Goal: Task Accomplishment & Management: Manage account settings

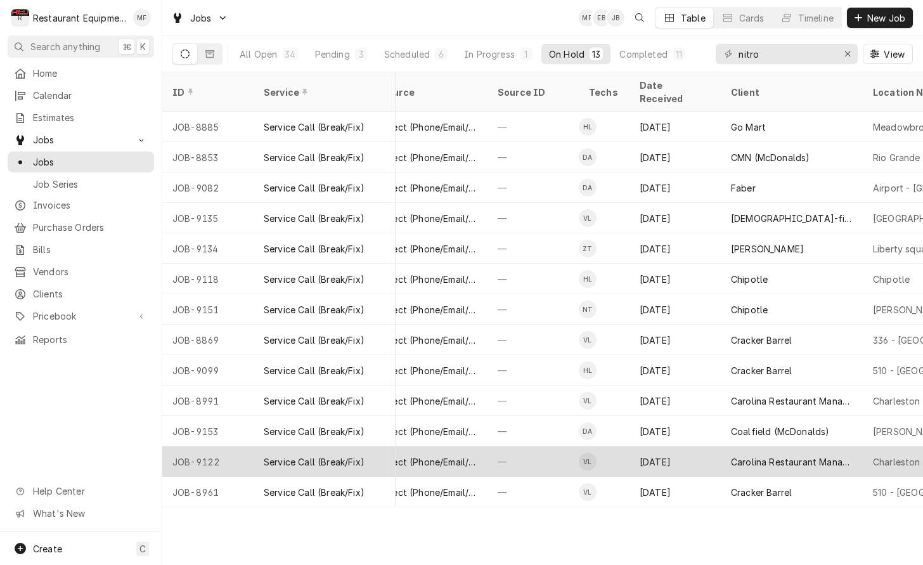
scroll to position [0, 503]
click at [764, 455] on div "Carolina Restaurant Management (Honey Baked Ham)" at bounding box center [790, 461] width 122 height 13
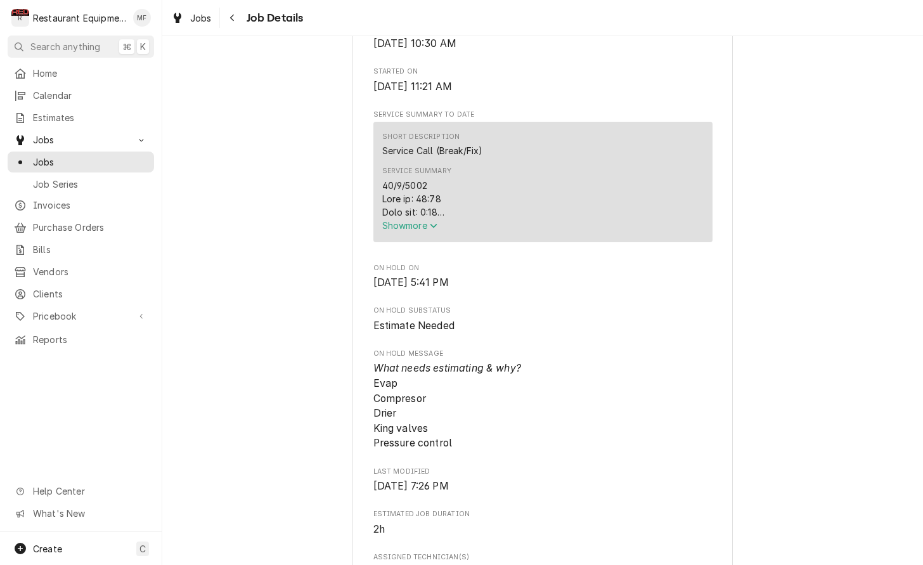
click at [423, 231] on span "Show more" at bounding box center [410, 225] width 56 height 11
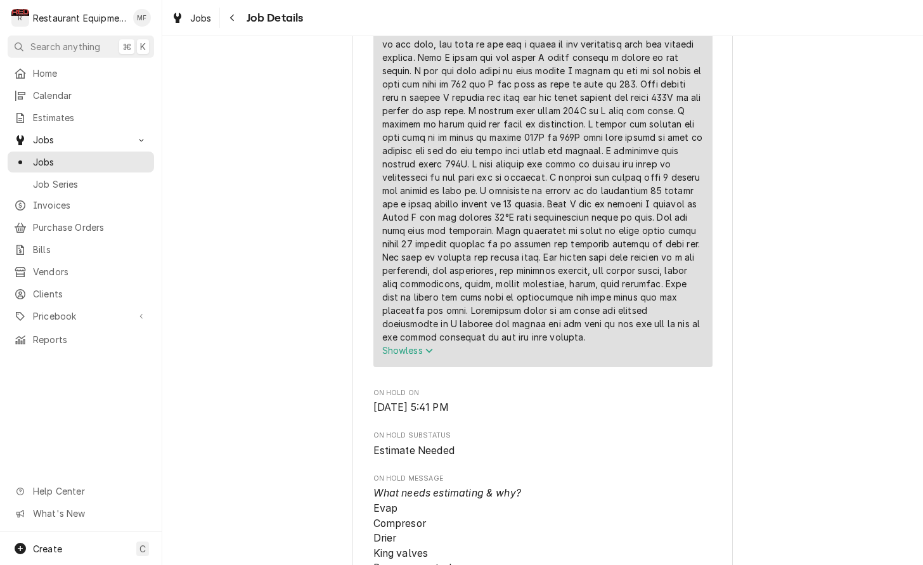
scroll to position [927, 0]
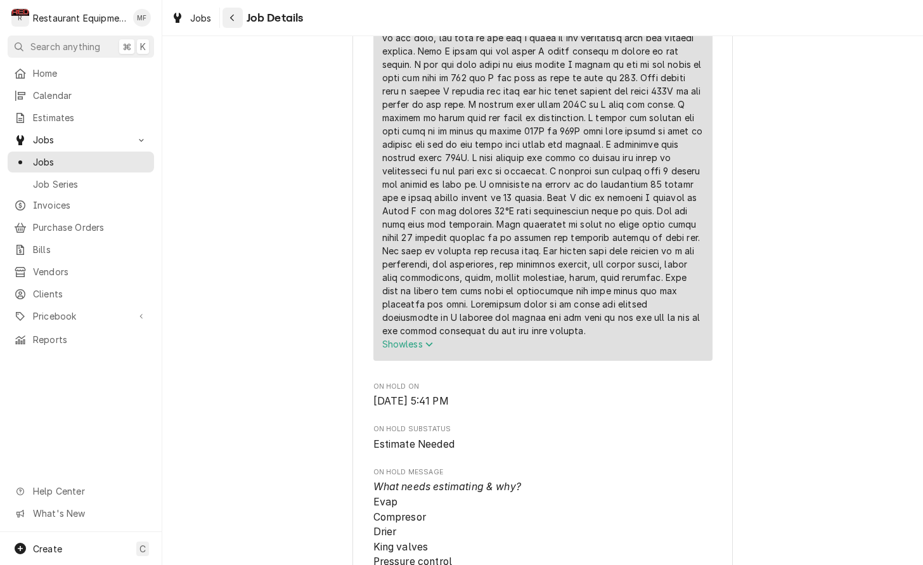
click at [227, 11] on button "Navigate back" at bounding box center [232, 18] width 20 height 20
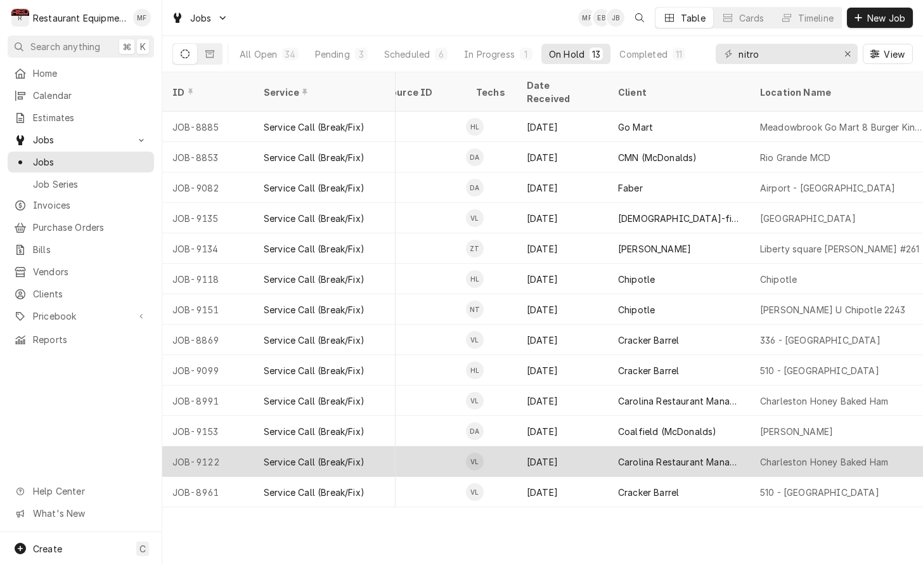
scroll to position [0, 622]
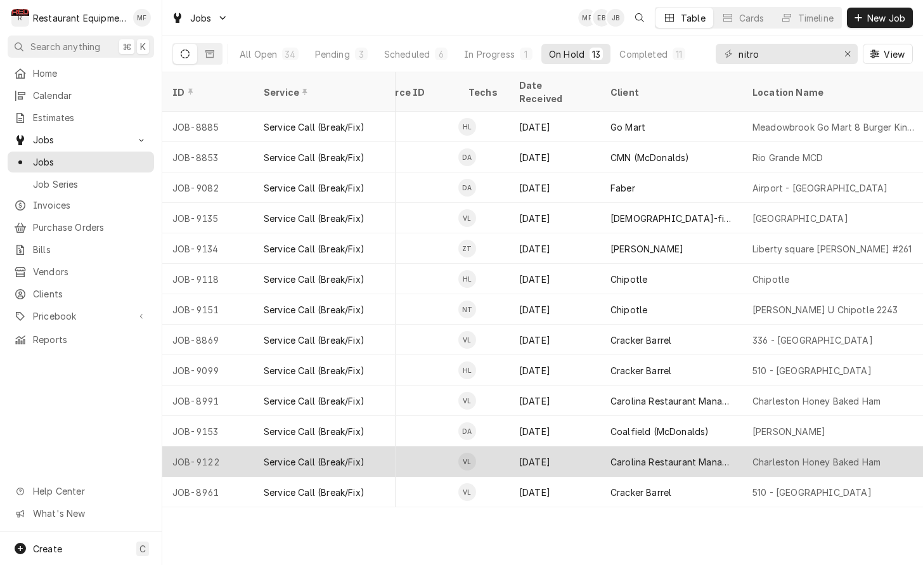
click at [800, 455] on div "Charleston Honey Baked Ham" at bounding box center [816, 461] width 128 height 13
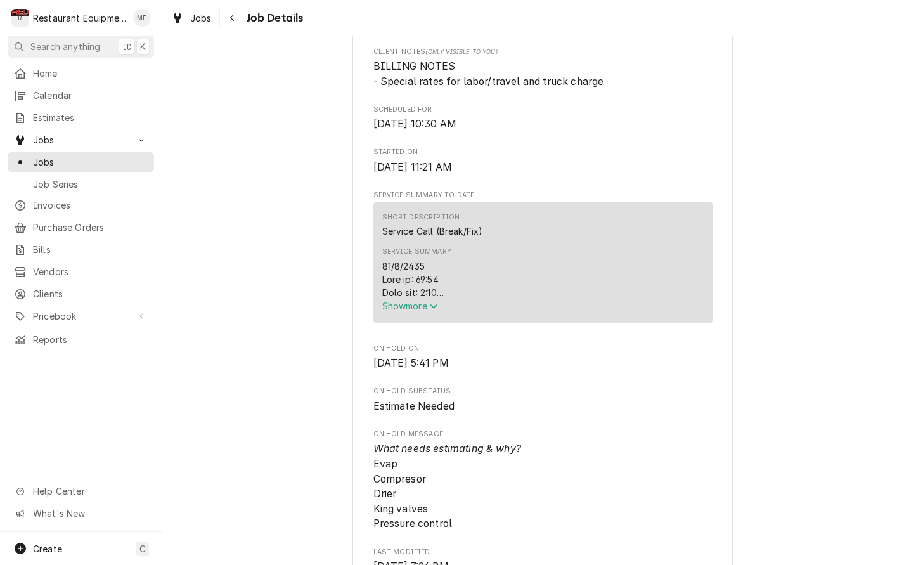
scroll to position [361, 0]
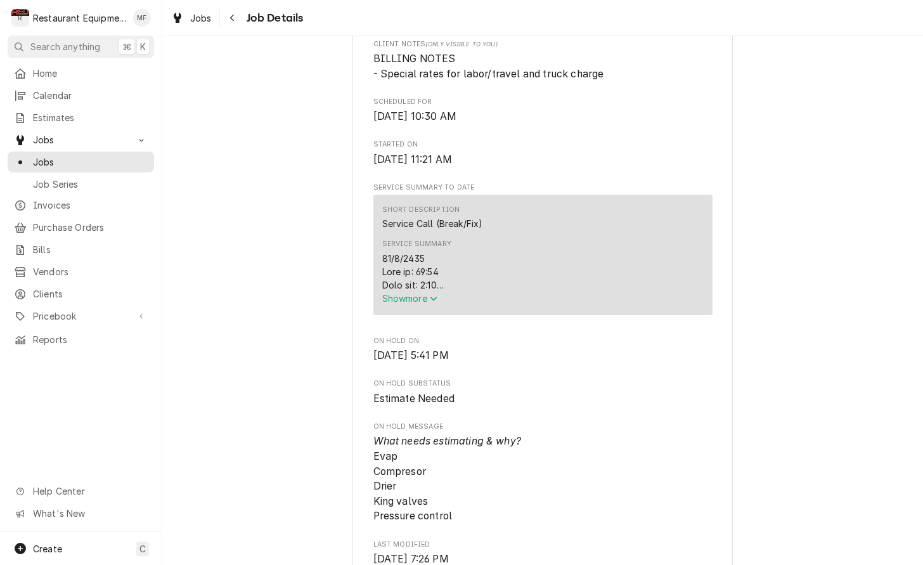
click at [424, 300] on span "Show more" at bounding box center [410, 298] width 56 height 11
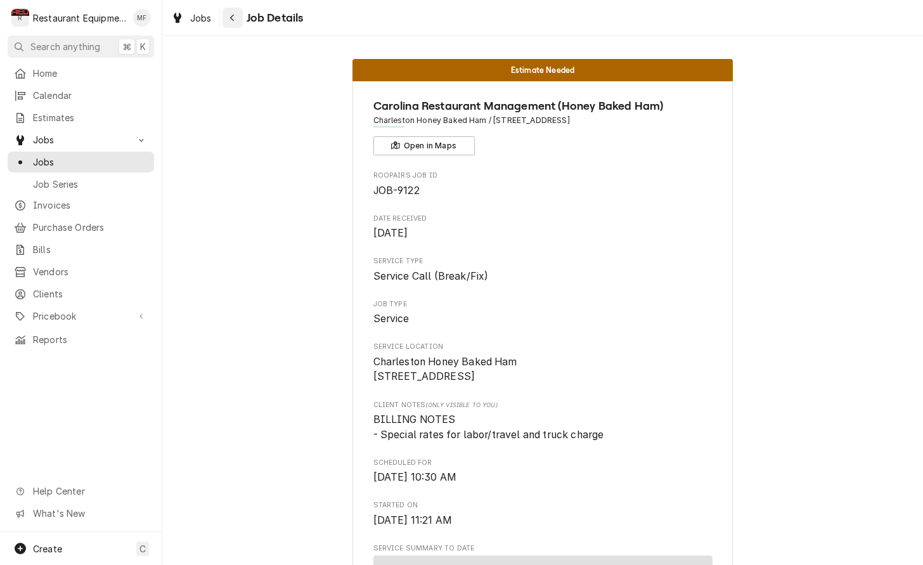
scroll to position [0, 0]
click at [233, 16] on icon "Navigate back" at bounding box center [232, 17] width 6 height 9
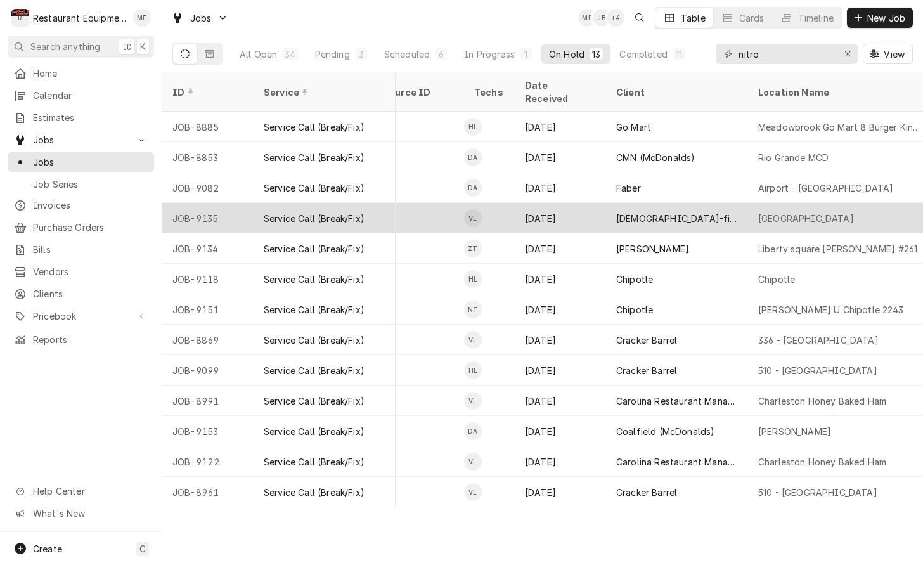
scroll to position [0, 618]
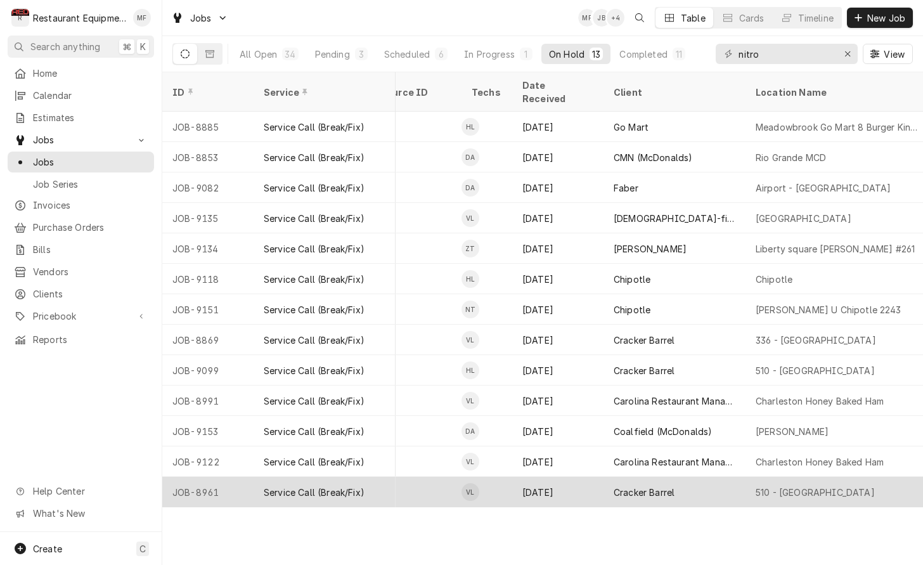
click at [833, 477] on div "510 - Charleston" at bounding box center [836, 492] width 183 height 30
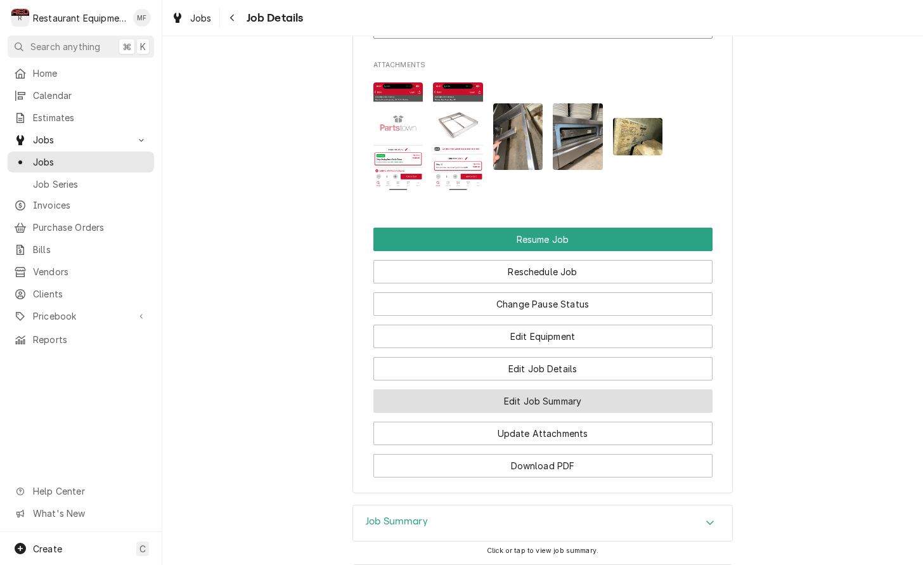
scroll to position [1553, 0]
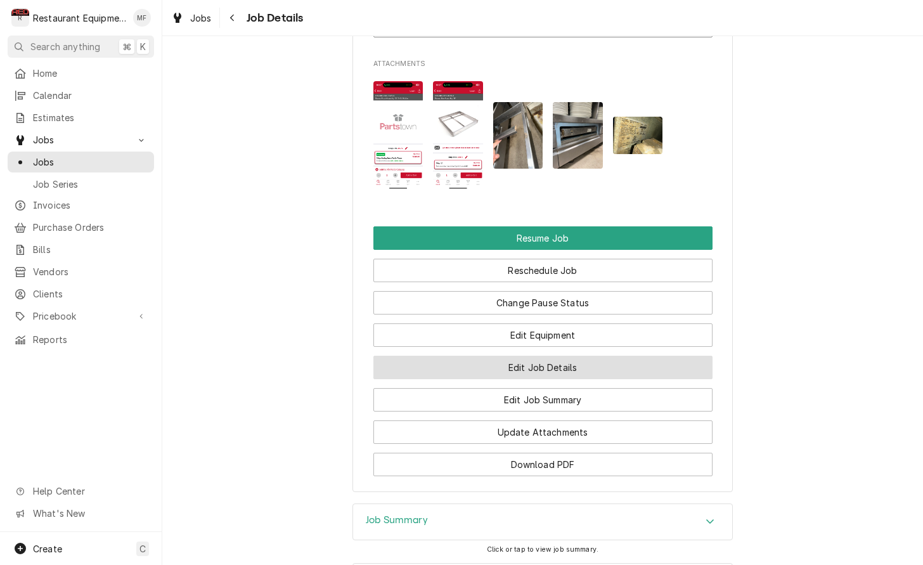
click at [589, 356] on button "Edit Job Details" at bounding box center [542, 367] width 339 height 23
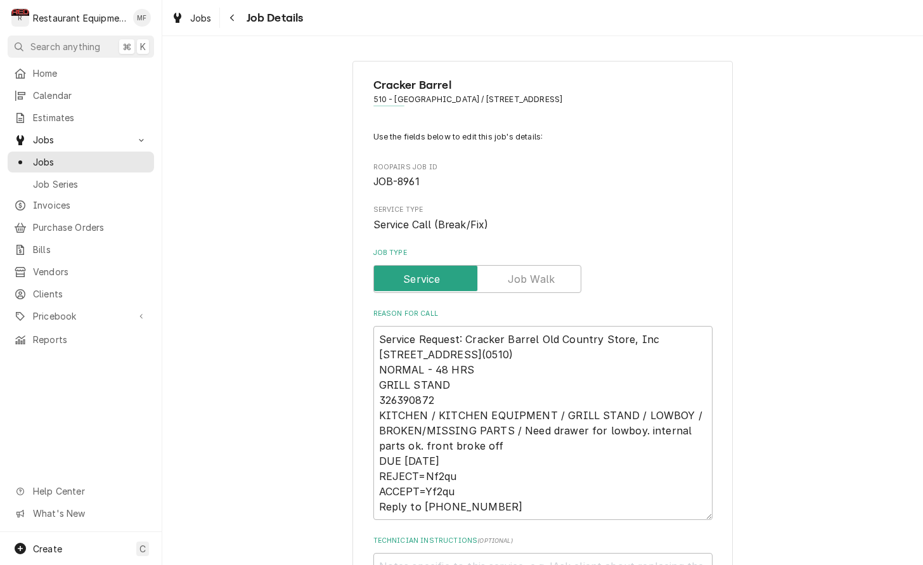
type textarea "x"
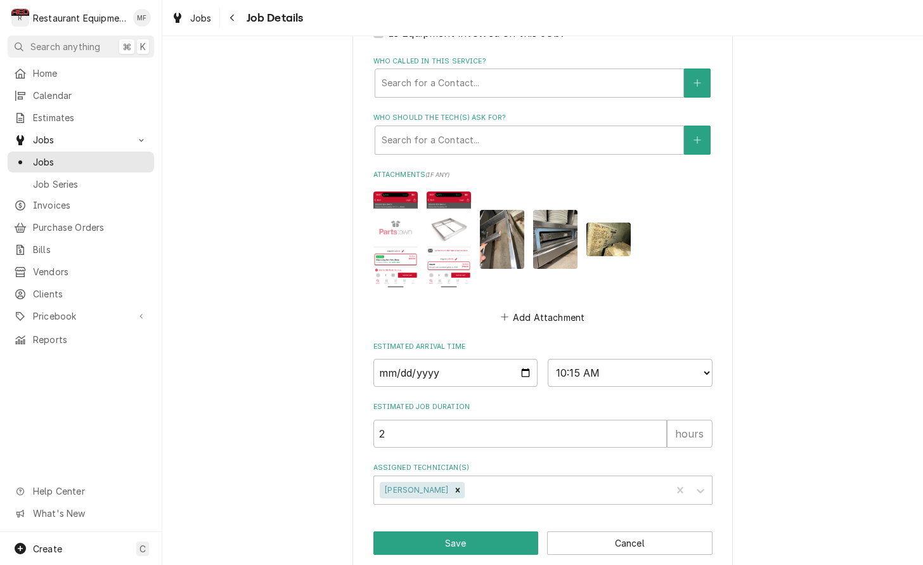
scroll to position [732, 0]
click at [511, 359] on input "2025-09-22" at bounding box center [455, 373] width 165 height 28
type input "2025-10-10"
type textarea "x"
select select "08:00:00"
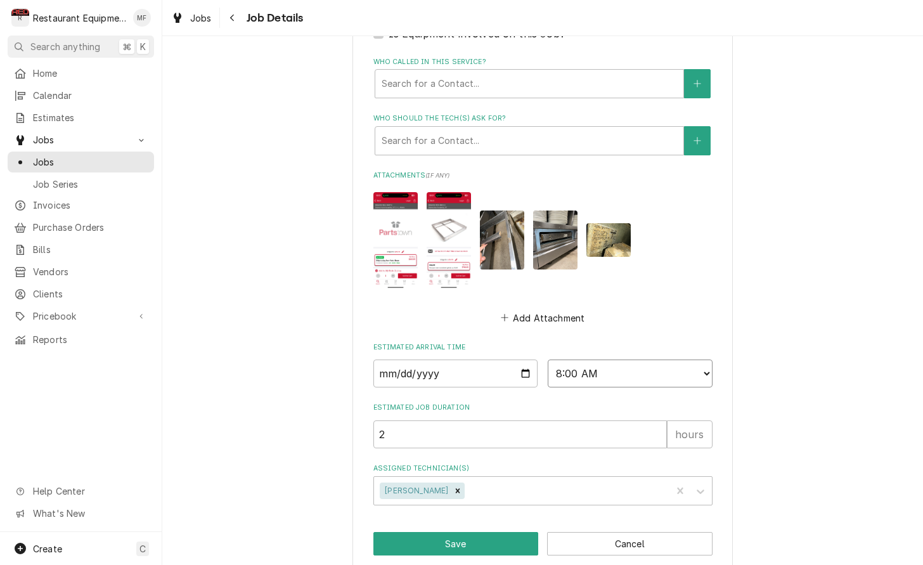
type textarea "x"
select select "08:30:00"
click at [456, 488] on icon "Remove Van Lucas" at bounding box center [458, 490] width 4 height 4
click at [470, 479] on div "Assigned Technician(s)" at bounding box center [531, 490] width 302 height 23
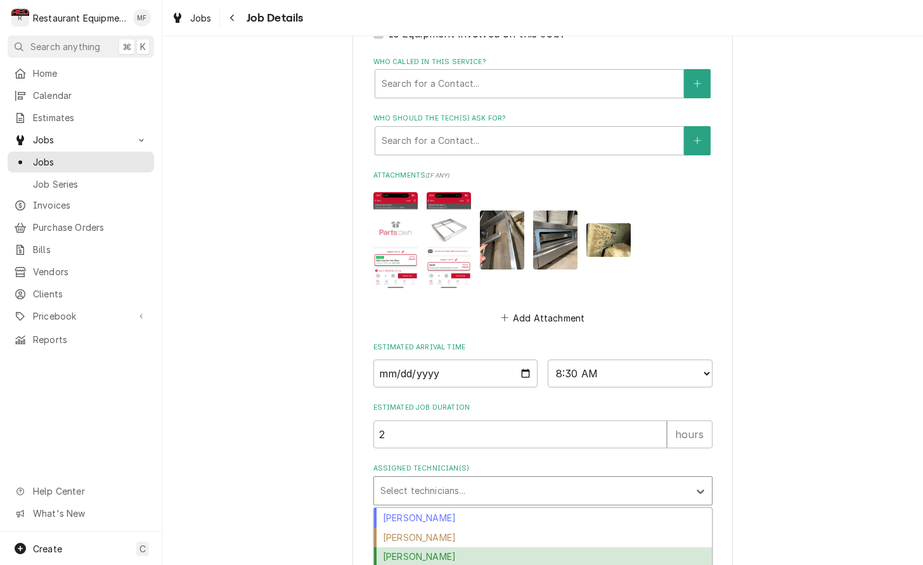
click at [499, 547] on div "Cole Livingston" at bounding box center [543, 557] width 338 height 20
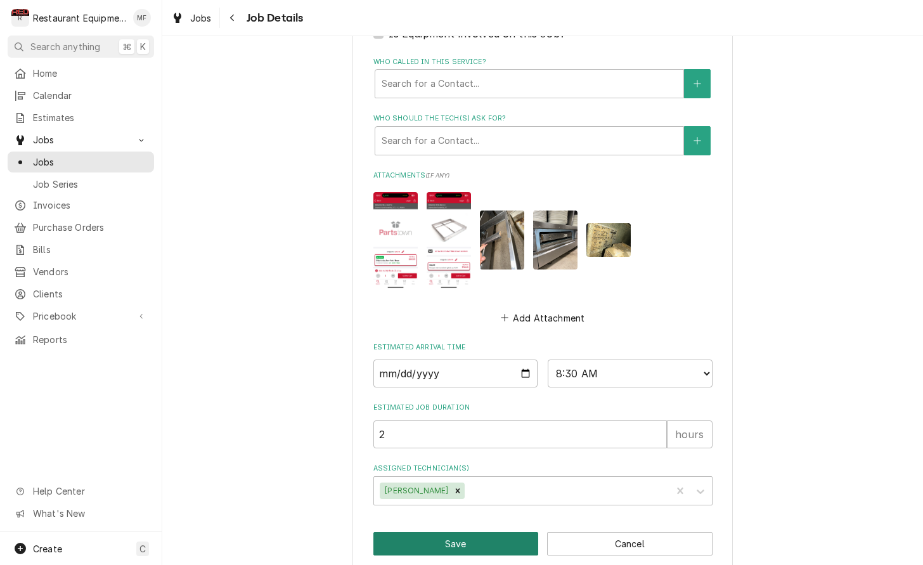
click at [504, 532] on button "Save" at bounding box center [455, 543] width 165 height 23
type textarea "x"
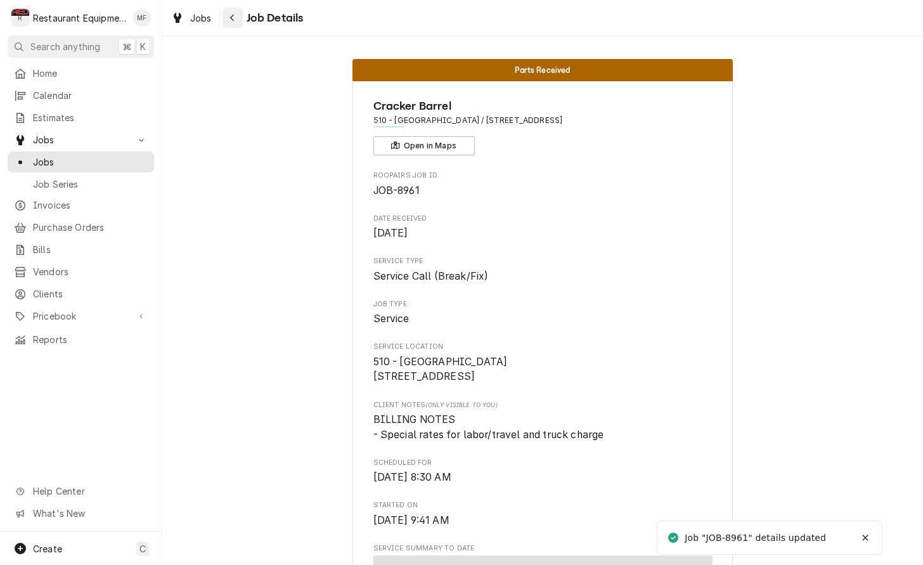
click at [234, 15] on icon "Navigate back" at bounding box center [232, 17] width 6 height 9
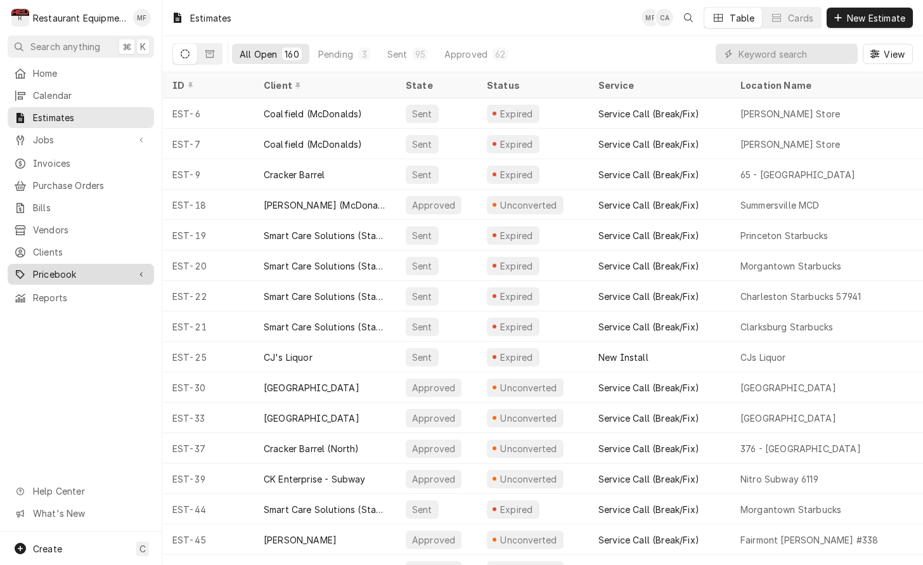
click at [132, 266] on div "Pricebook" at bounding box center [80, 274] width 141 height 16
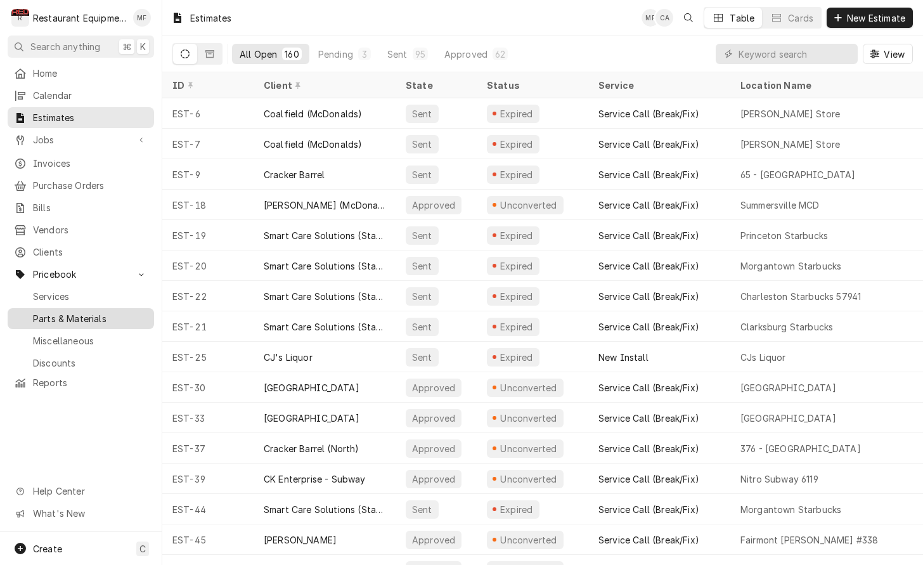
click at [139, 312] on span "Parts & Materials" at bounding box center [90, 318] width 115 height 13
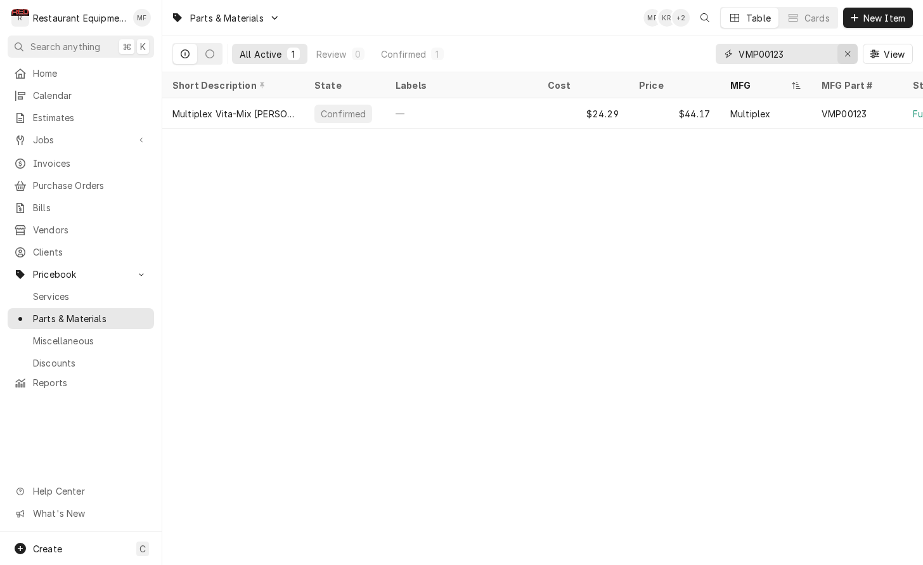
click at [847, 51] on icon "Erase input" at bounding box center [847, 53] width 7 height 9
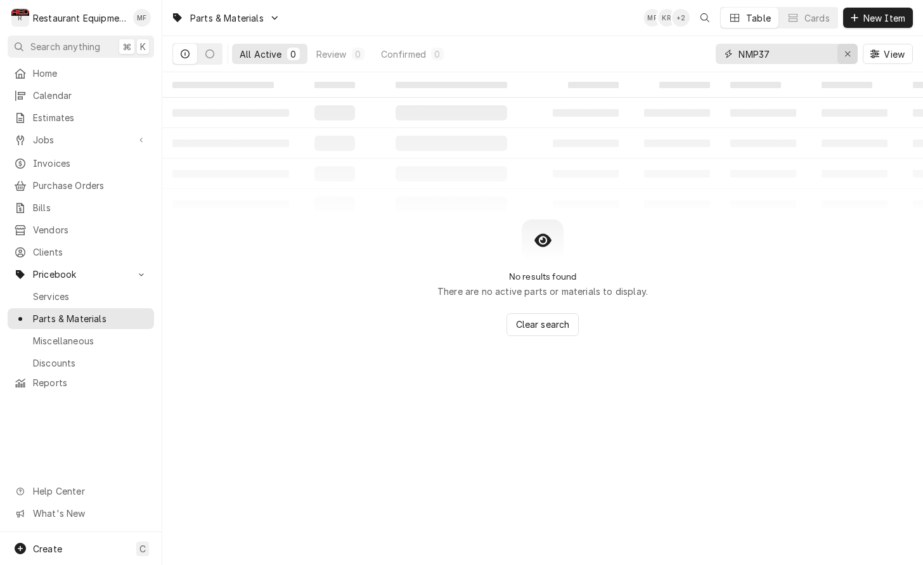
type input "NMP37"
click at [845, 55] on icon "Erase input" at bounding box center [847, 53] width 5 height 5
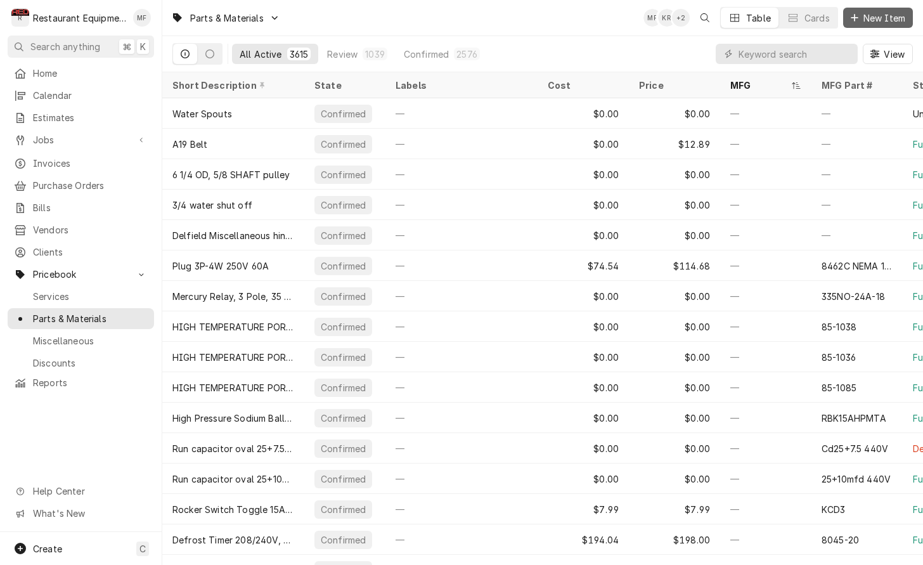
click at [864, 13] on span "New Item" at bounding box center [884, 17] width 47 height 13
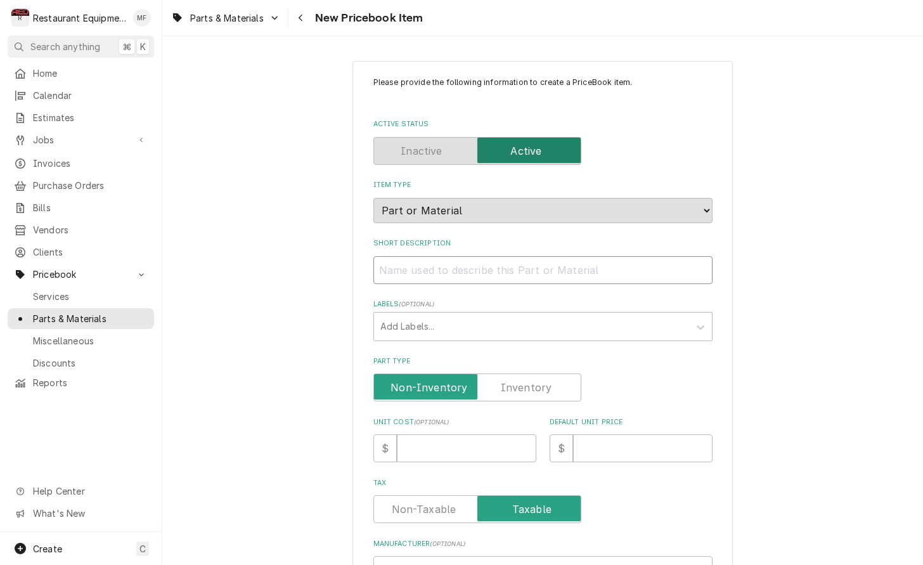
click at [580, 256] on input "Short Description" at bounding box center [542, 270] width 339 height 28
paste input "Tip cleaner set of 12"
type textarea "x"
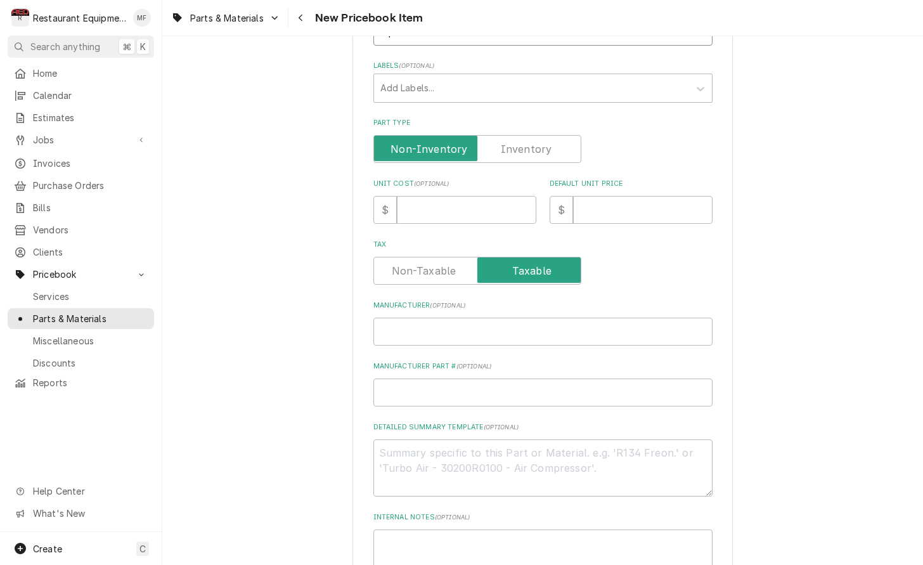
scroll to position [245, 0]
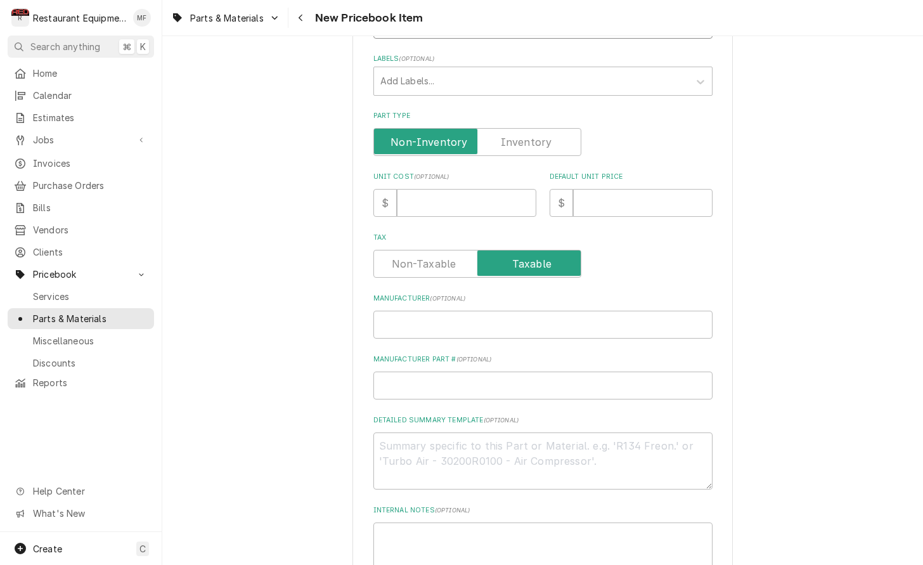
type input "Tip cleaner set of 12"
click at [478, 189] on input "Unit Cost ( optional )" at bounding box center [466, 203] width 139 height 28
type textarea "x"
type input "6"
type textarea "x"
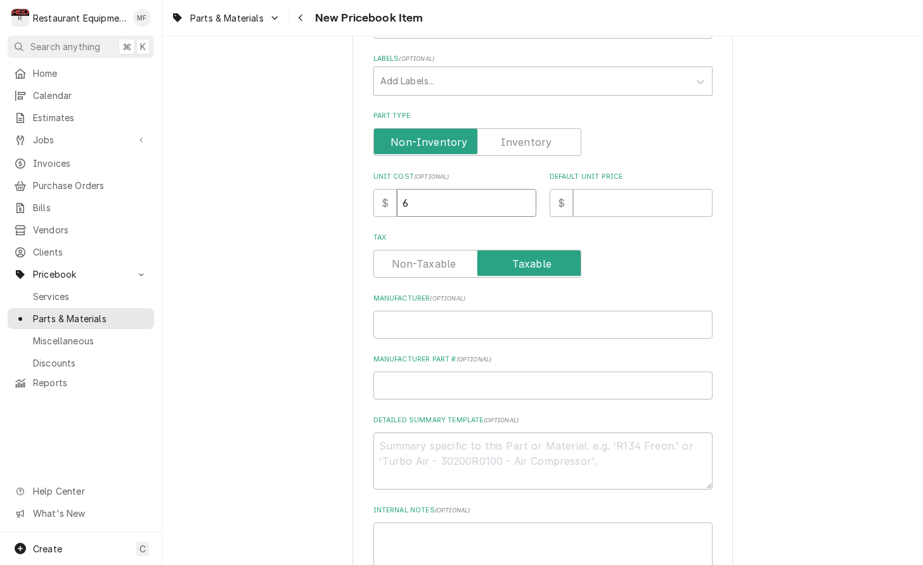
type input "6.6"
type textarea "x"
type input "6.62"
click at [615, 192] on input "Default Unit Price" at bounding box center [642, 203] width 139 height 28
click at [598, 189] on input "Default Unit Price" at bounding box center [642, 203] width 139 height 28
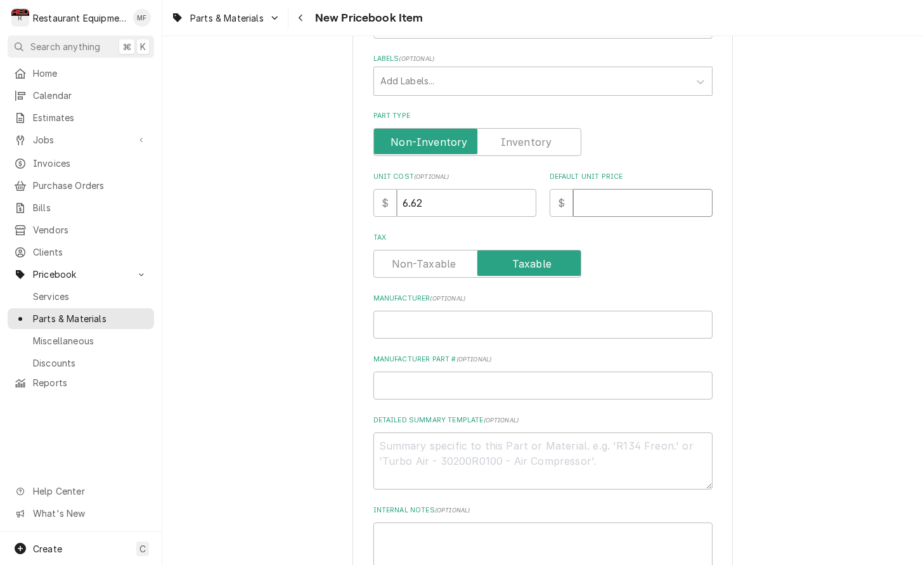
type textarea "x"
type input "1"
type textarea "x"
type input "13"
type textarea "x"
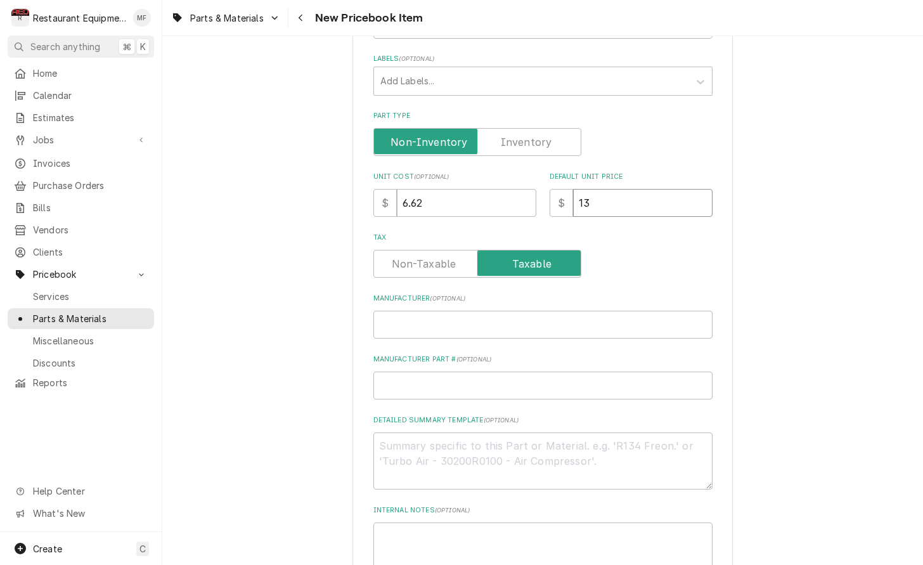
type input "13.2"
type textarea "x"
type input "13.24"
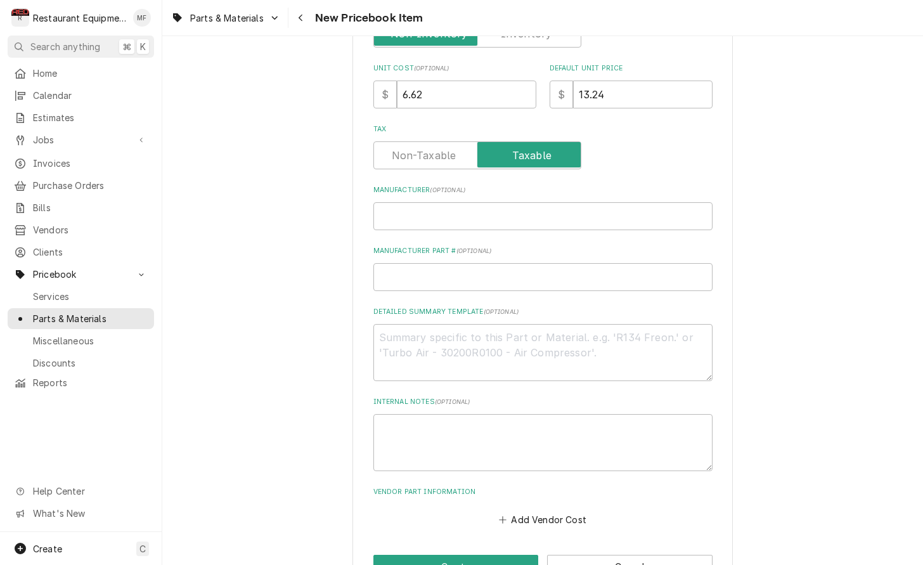
scroll to position [355, 0]
click at [546, 211] on input "Manufacturer ( optional )" at bounding box center [542, 215] width 339 height 28
click at [480, 201] on input "Manufacturer ( optional )" at bounding box center [542, 215] width 339 height 28
paste input "National Refrigeration Products"
type textarea "x"
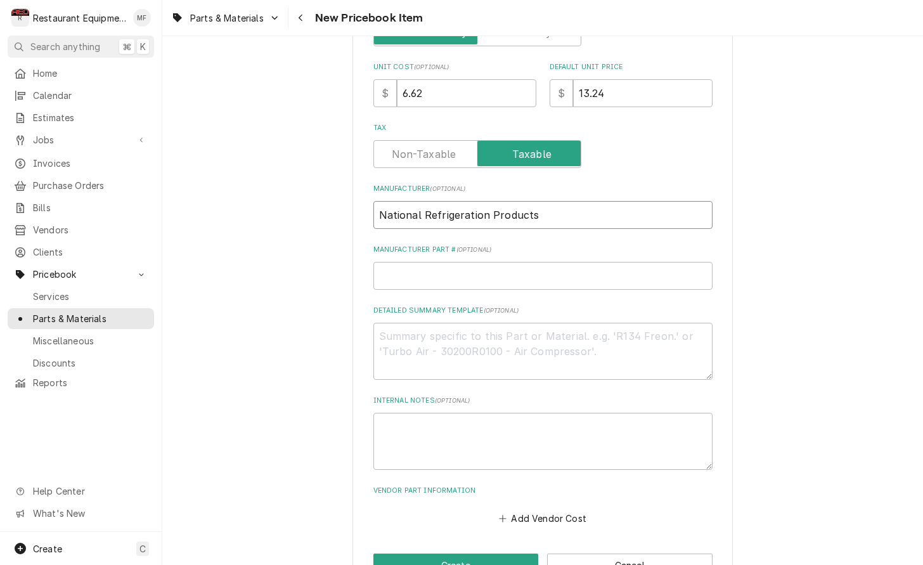
type input "National Refrigeration Products"
click at [440, 267] on input "Manufacturer Part # ( optional )" at bounding box center [542, 276] width 339 height 28
paste input "NMP37A"
type textarea "x"
type input "NMP37A"
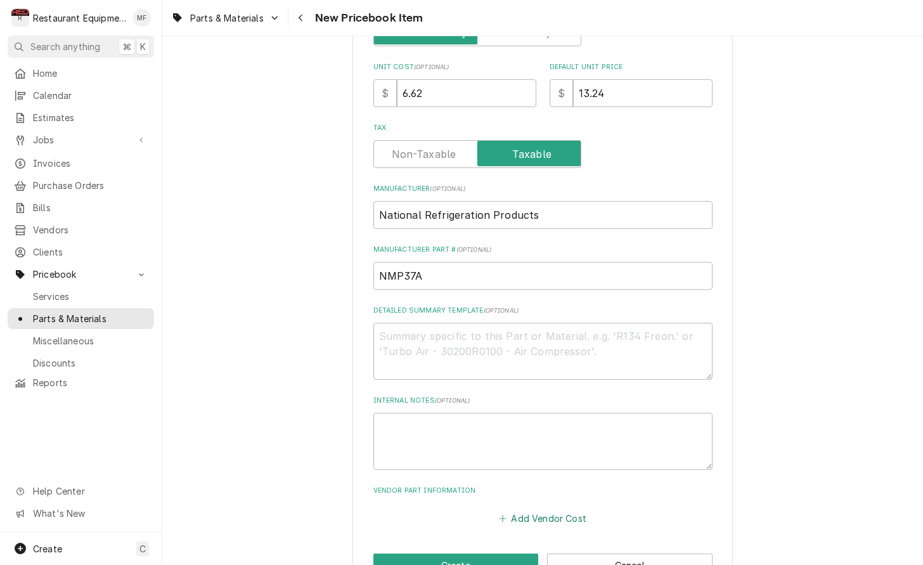
click at [567, 509] on button "Add Vendor Cost" at bounding box center [543, 518] width 92 height 18
type textarea "x"
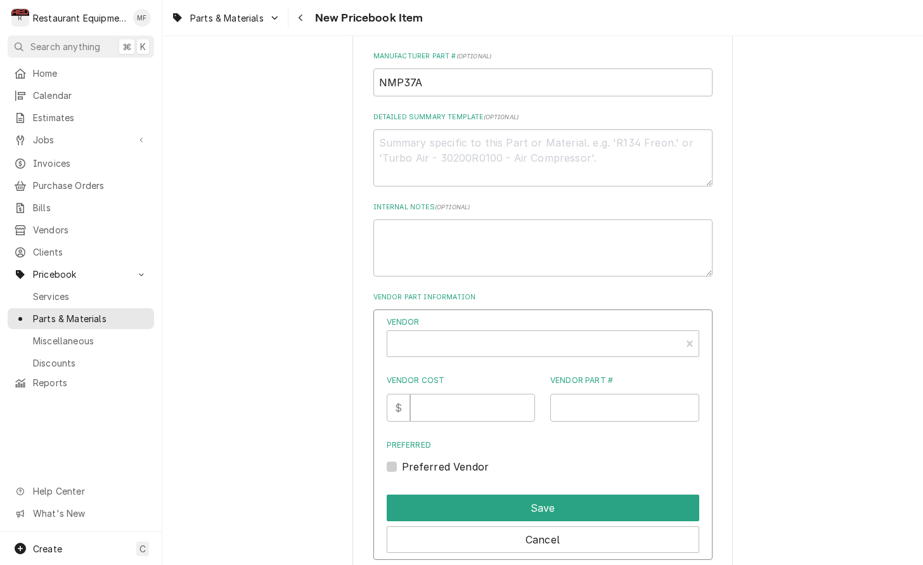
scroll to position [573, 0]
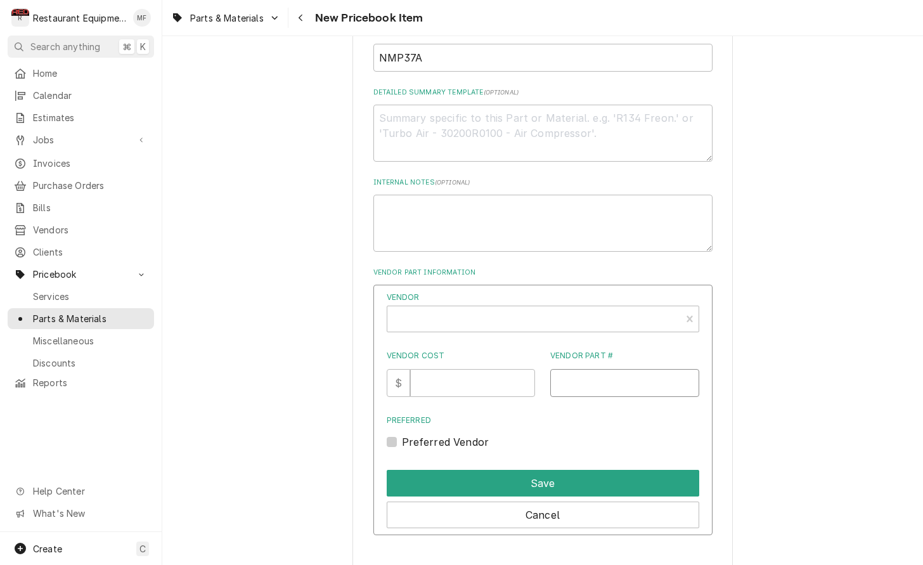
click at [613, 369] on input "Vendor Part #" at bounding box center [624, 383] width 149 height 28
paste input "NMP37A"
type input "NMP37A"
click at [536, 309] on div "Vendor" at bounding box center [534, 324] width 281 height 30
type input "United"
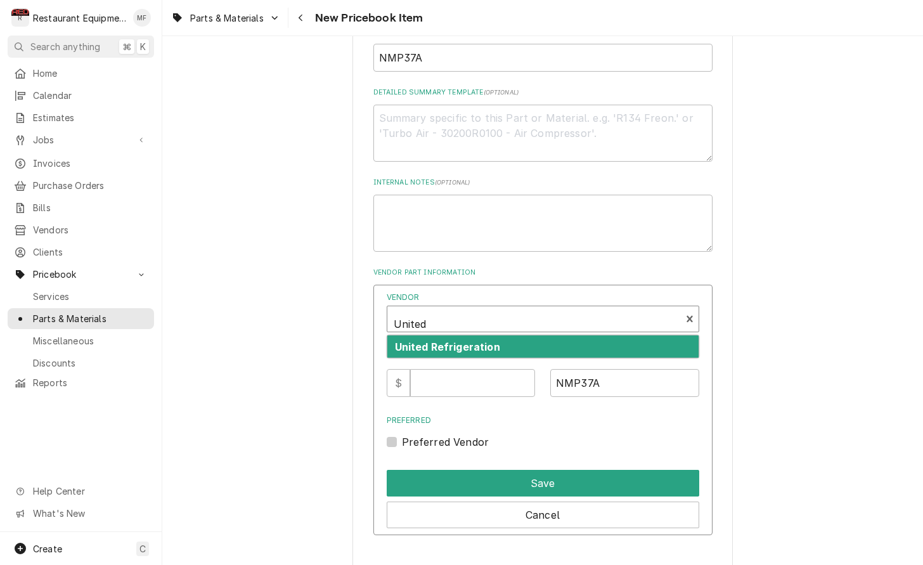
click at [523, 335] on div "United Refrigeration" at bounding box center [542, 346] width 311 height 22
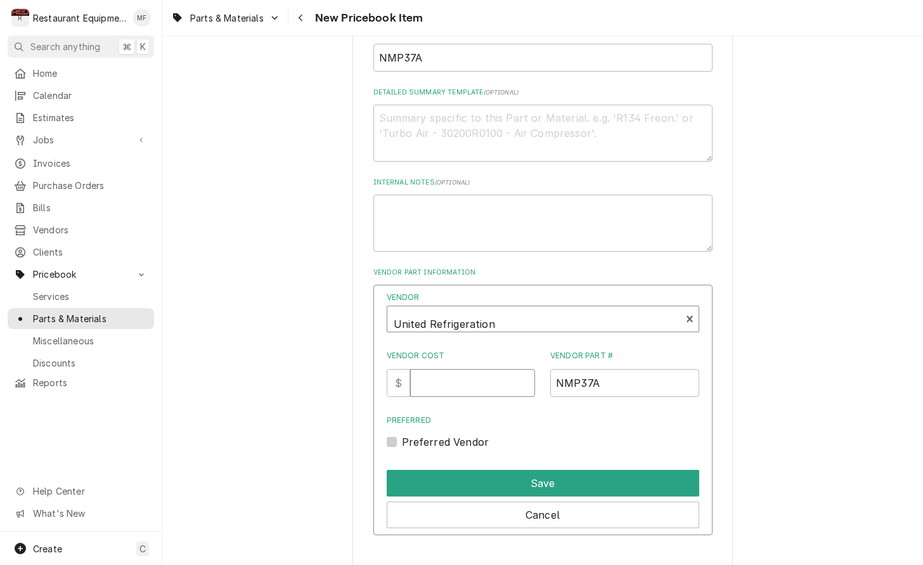
click at [477, 375] on input "Vendor Cost" at bounding box center [472, 383] width 125 height 28
type input "6.62"
drag, startPoint x: 410, startPoint y: 421, endPoint x: 425, endPoint y: 428, distance: 16.2
click at [410, 434] on label "Preferred Vendor" at bounding box center [445, 441] width 87 height 15
click at [410, 434] on input "Preferred" at bounding box center [558, 448] width 312 height 28
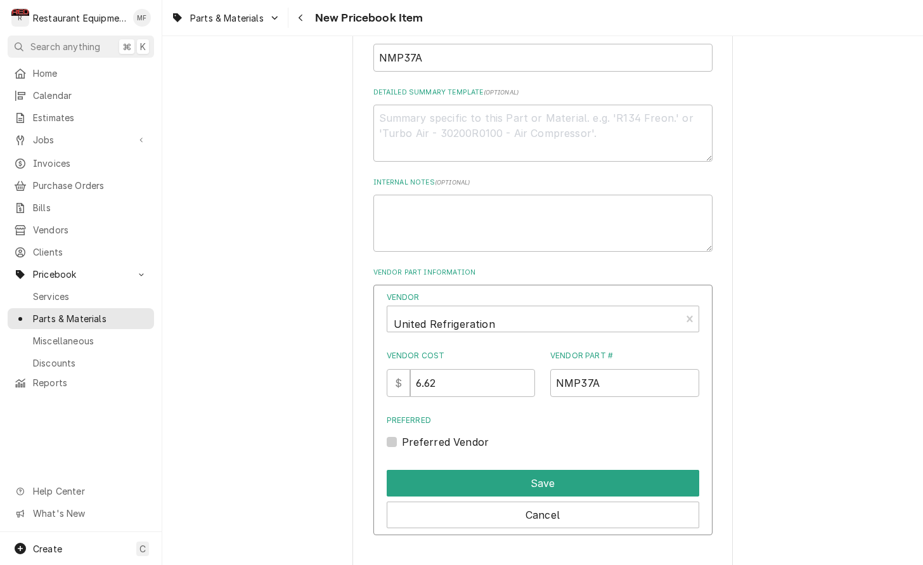
checkbox input "true"
click at [477, 465] on div "Save" at bounding box center [543, 481] width 312 height 32
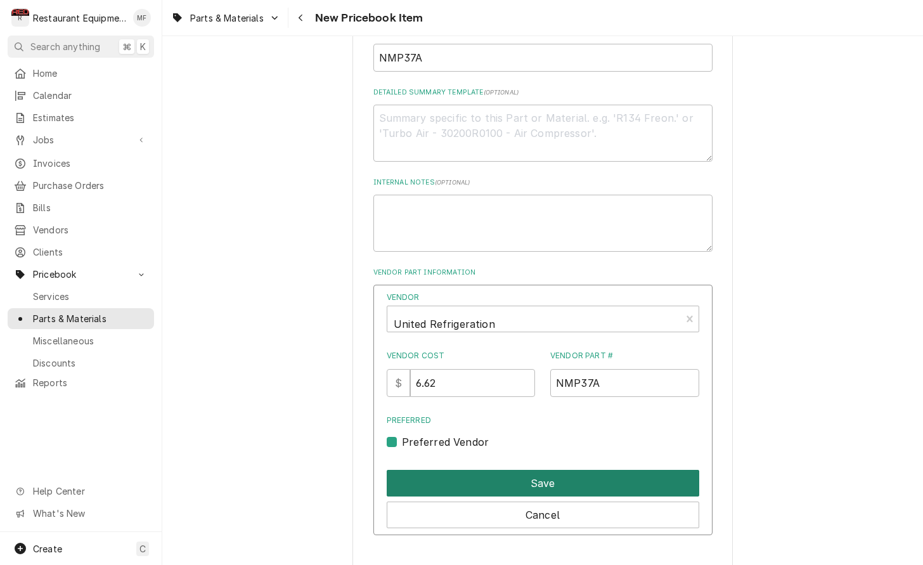
click at [495, 470] on button "Save" at bounding box center [543, 483] width 312 height 27
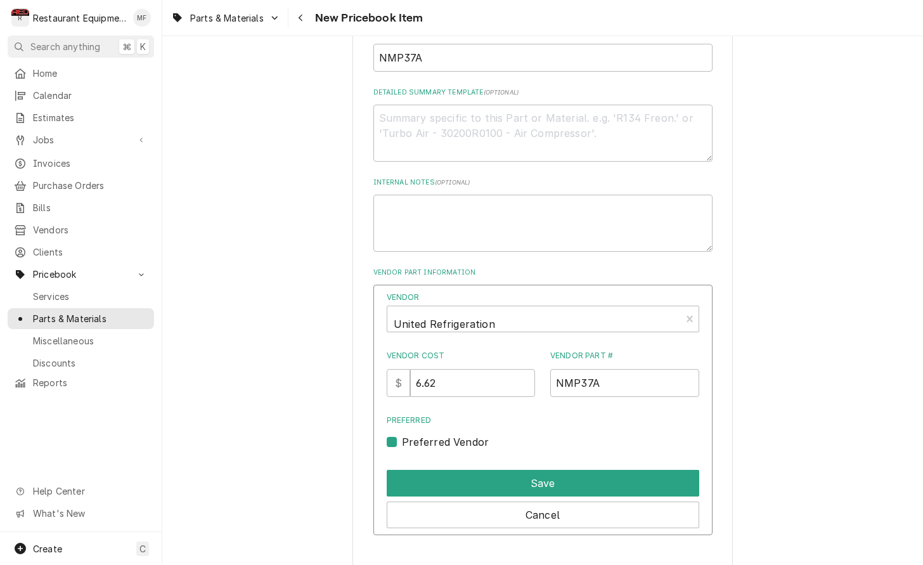
scroll to position [510, 0]
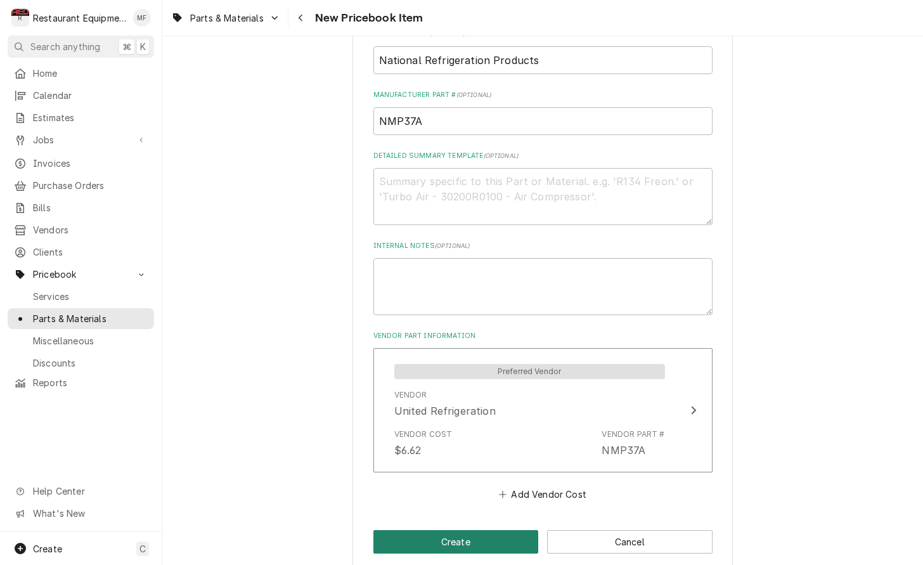
click at [494, 530] on button "Create" at bounding box center [455, 541] width 165 height 23
type textarea "x"
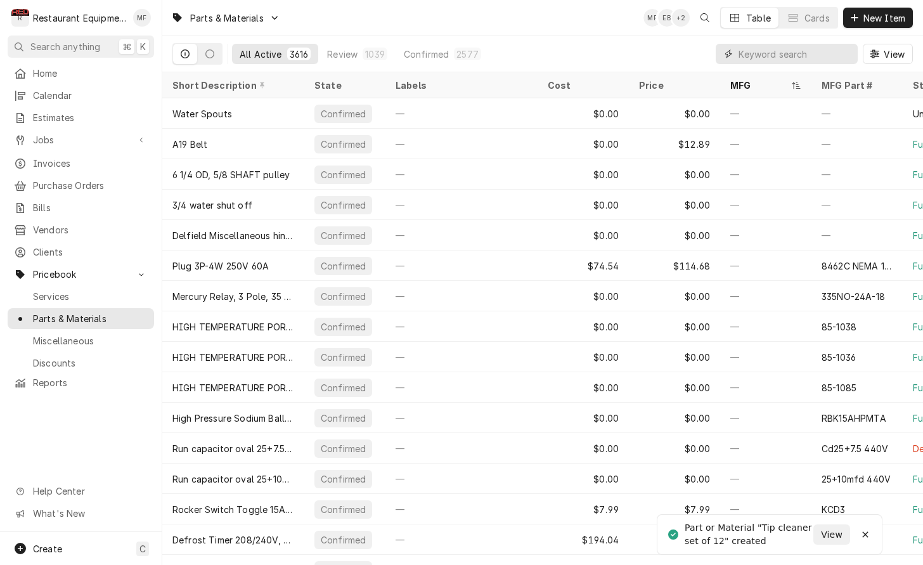
click at [800, 54] on input "Dynamic Content Wrapper" at bounding box center [794, 54] width 113 height 20
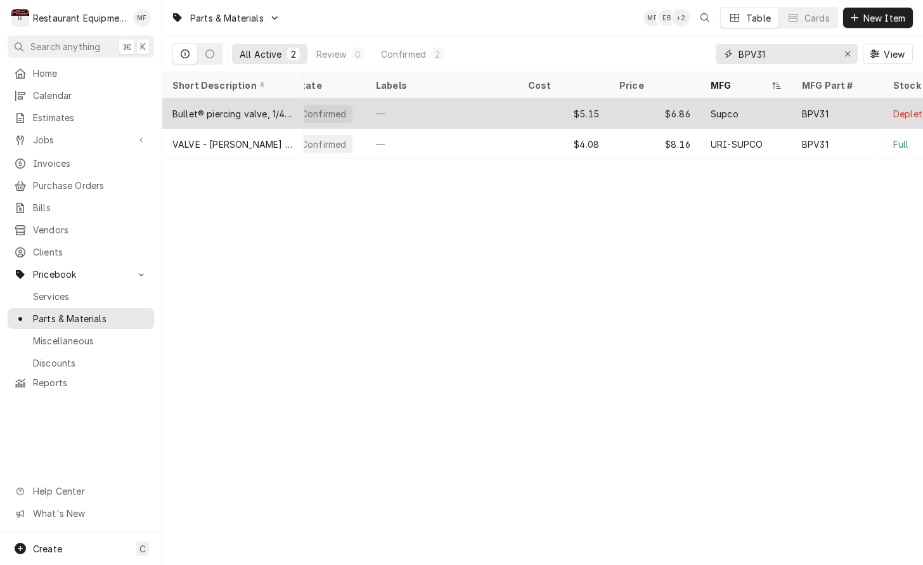
scroll to position [0, 22]
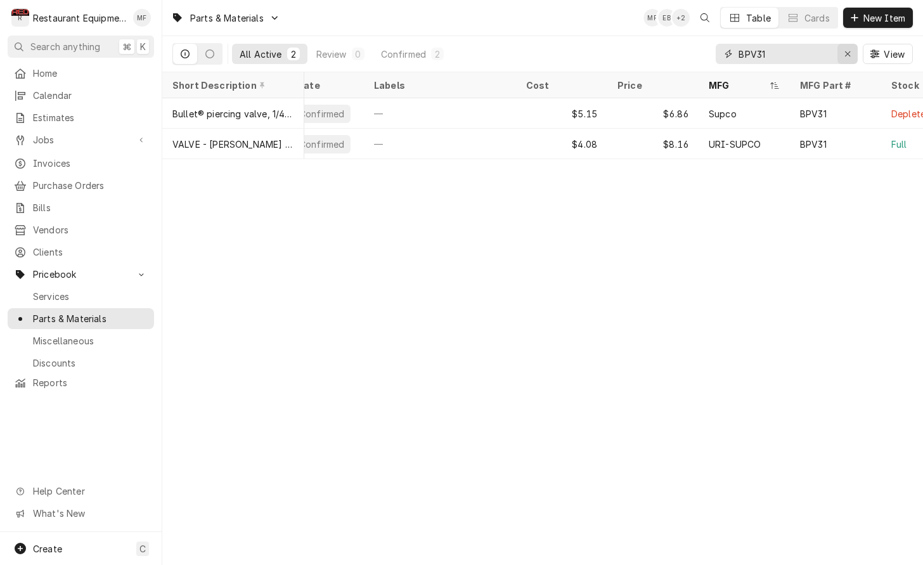
type input "BPV31"
click at [840, 53] on button "Erase input" at bounding box center [847, 54] width 20 height 20
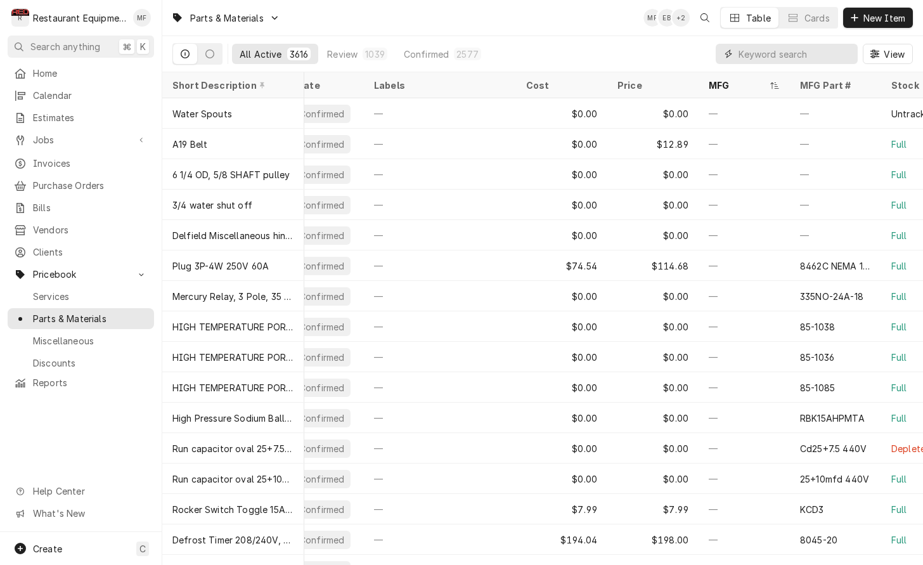
click at [823, 50] on input "Dynamic Content Wrapper" at bounding box center [794, 54] width 113 height 20
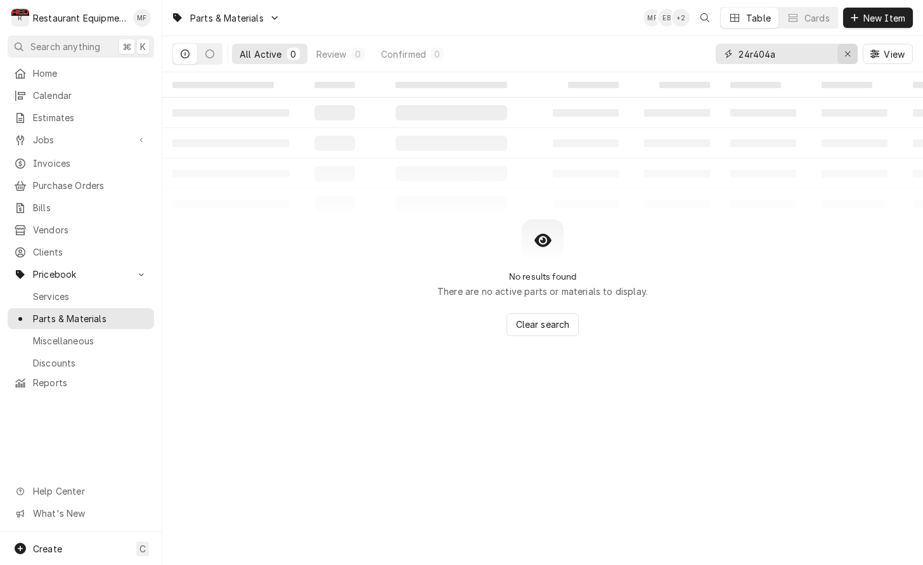
type input "24r404a"
click at [846, 54] on icon "Erase input" at bounding box center [847, 53] width 5 height 5
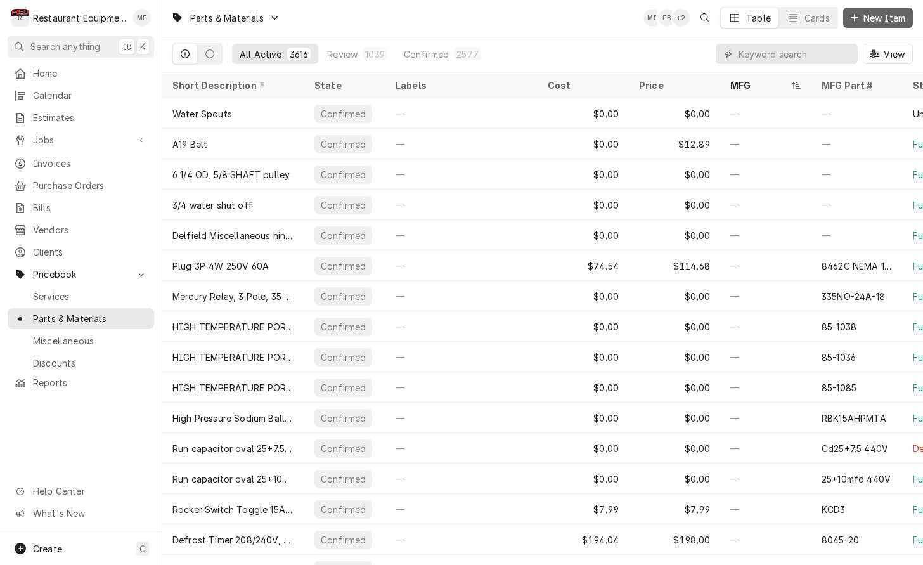
click at [884, 23] on span "New Item" at bounding box center [884, 17] width 47 height 13
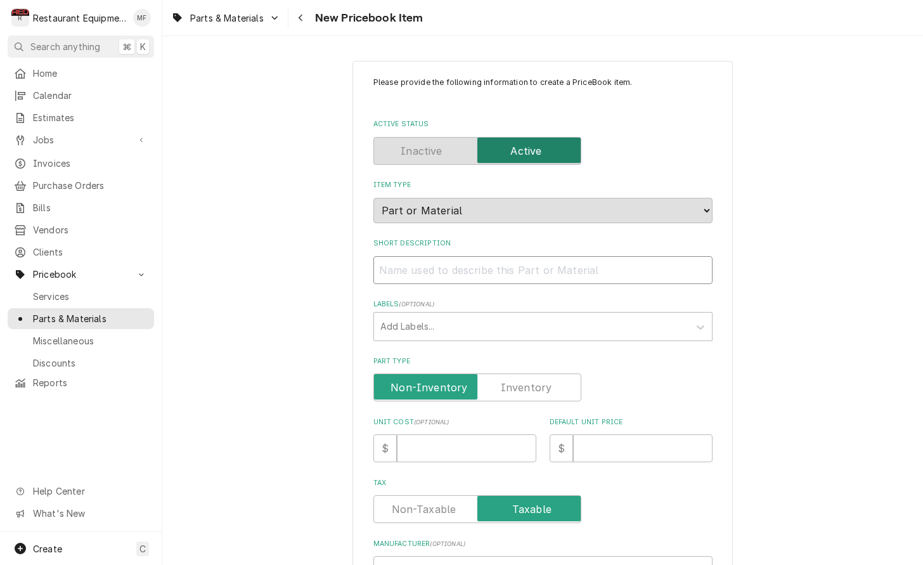
click at [474, 259] on input "Short Description" at bounding box center [542, 270] width 339 height 28
paste input "R404A refrigerant, HFC, 24 lb. cylinder"
type textarea "x"
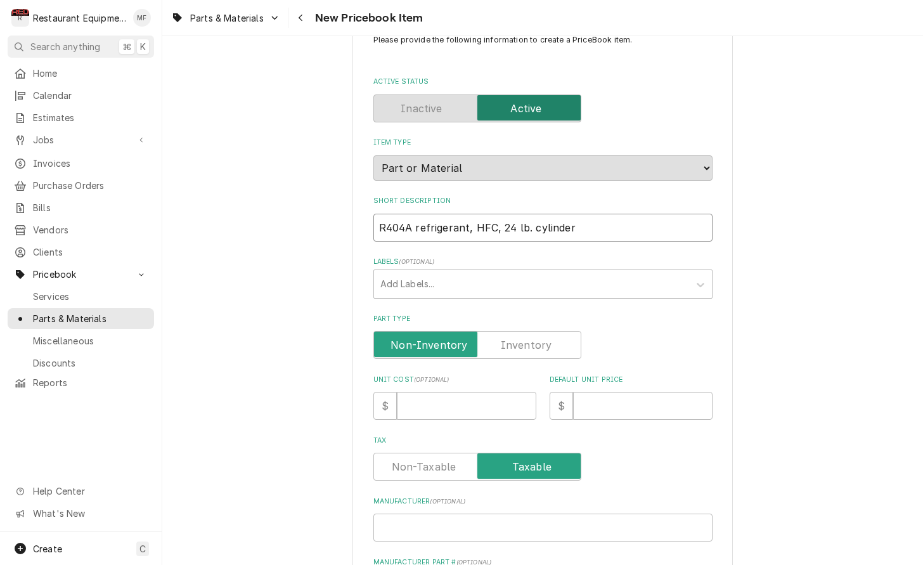
scroll to position [53, 0]
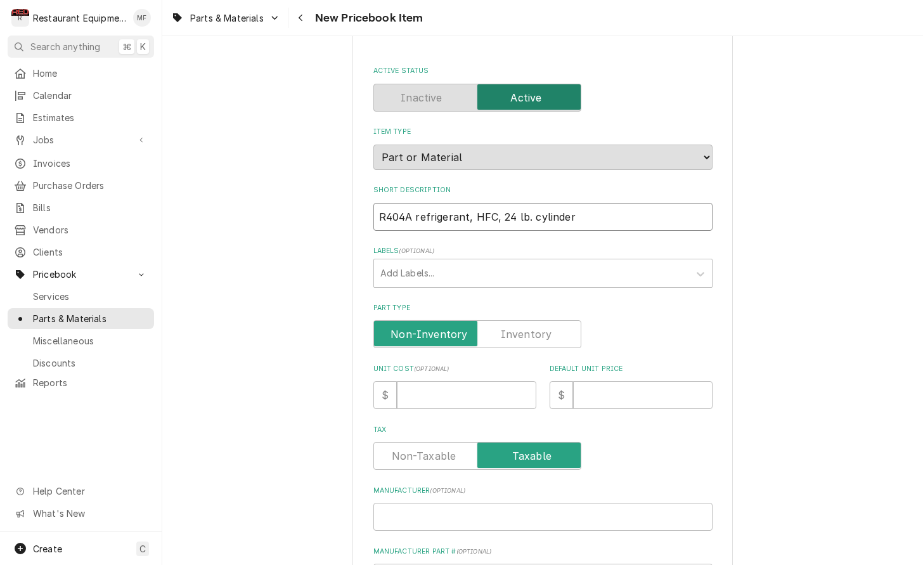
type input "R404A refrigerant, HFC, 24 lb. cylinder"
click at [452, 381] on input "Unit Cost ( optional )" at bounding box center [466, 395] width 139 height 28
type textarea "x"
type input "4"
type textarea "x"
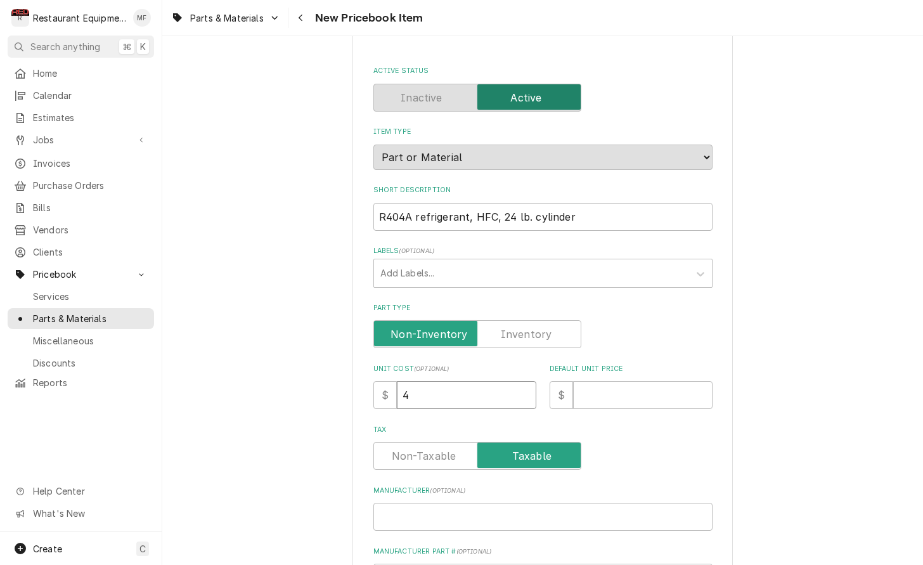
type input "48"
type textarea "x"
type input "480"
click at [612, 381] on input "Default Unit Price" at bounding box center [642, 395] width 139 height 28
type textarea "x"
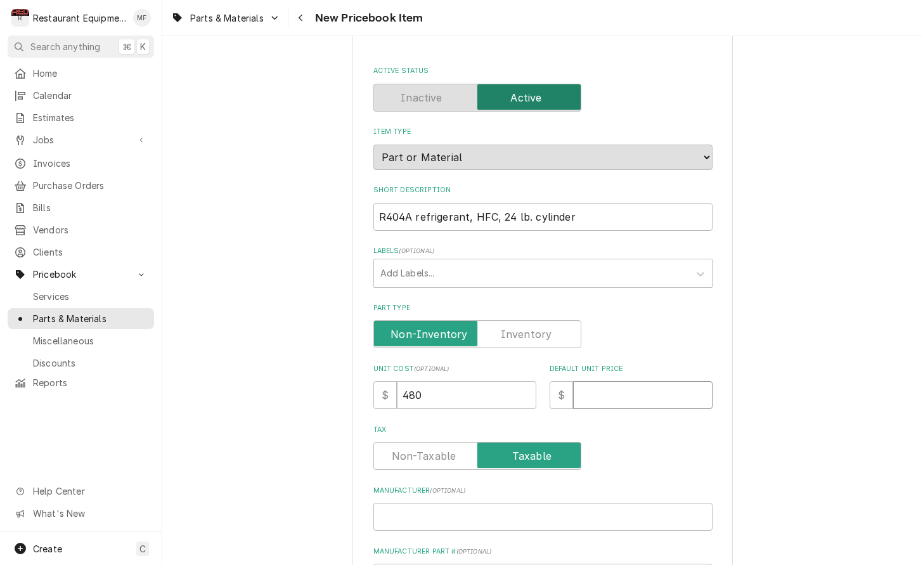
type input "9"
type textarea "x"
type input "96"
type textarea "x"
type input "960"
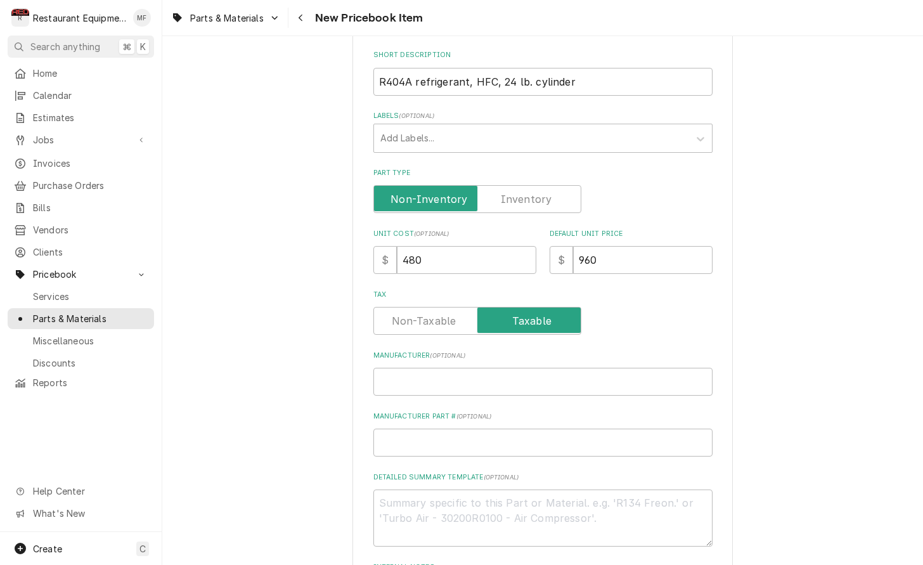
scroll to position [190, 0]
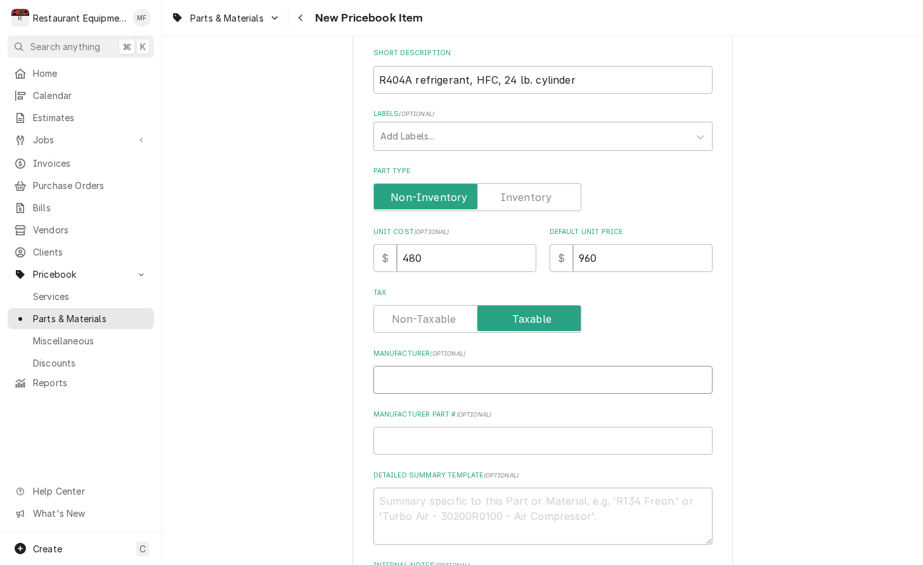
click at [501, 368] on input "Manufacturer ( optional )" at bounding box center [542, 380] width 339 height 28
paste input "National Refrigerants, Inc."
type textarea "x"
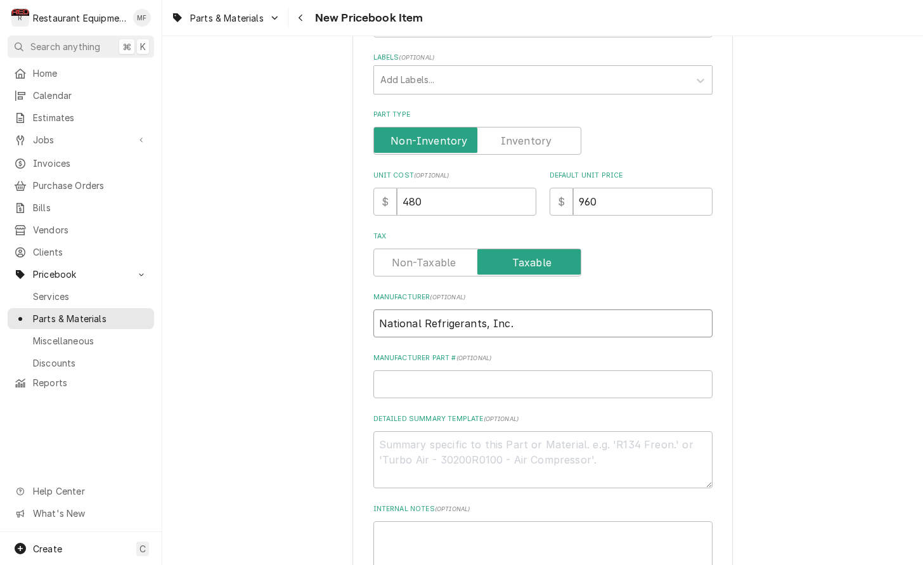
scroll to position [248, 0]
type input "National Refrigerants, Inc."
click at [564, 369] on input "Manufacturer Part # ( optional )" at bounding box center [542, 383] width 339 height 28
paste input "24R404A"
type textarea "x"
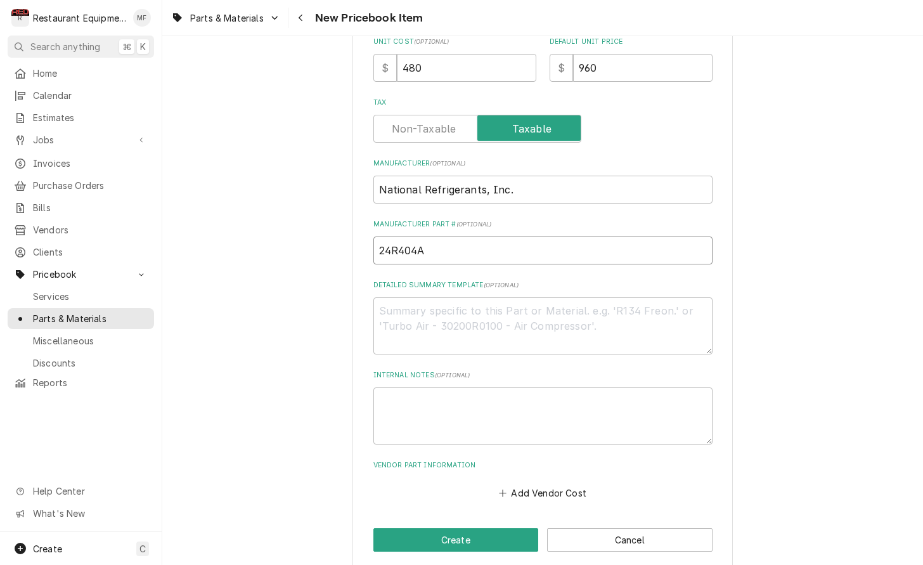
scroll to position [379, 0]
type input "24R404A"
click at [563, 485] on button "Add Vendor Cost" at bounding box center [543, 494] width 92 height 18
type textarea "x"
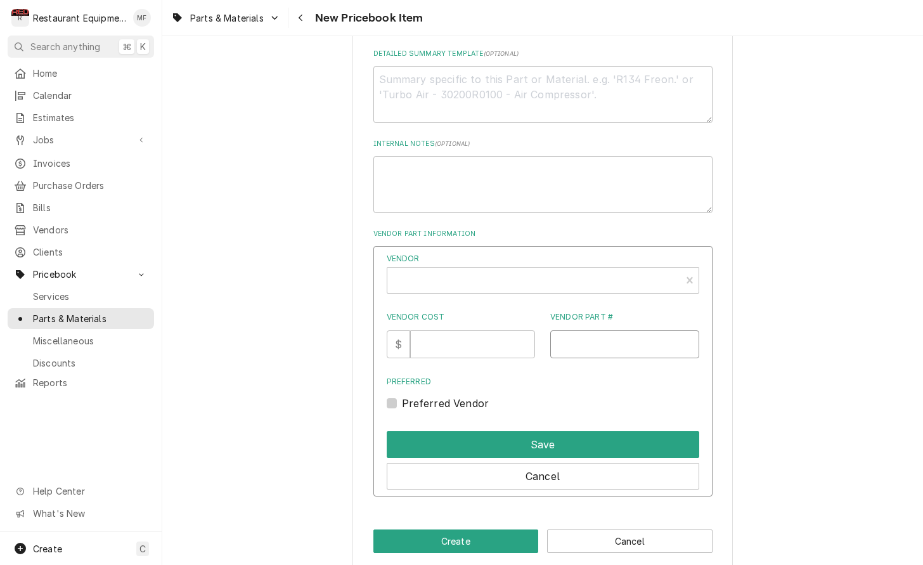
click at [605, 339] on input "Vendor Part #" at bounding box center [624, 344] width 149 height 28
paste input "24R404A"
type input "24R404A"
click at [461, 331] on input "Vendor Cost" at bounding box center [472, 345] width 125 height 28
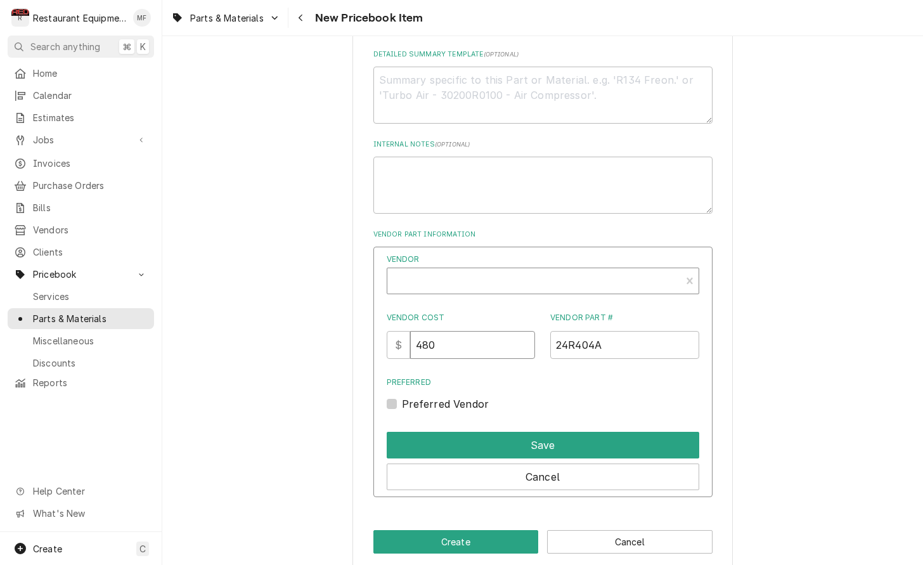
type input "480"
click at [494, 271] on div "Vendor" at bounding box center [534, 286] width 281 height 30
type input "United"
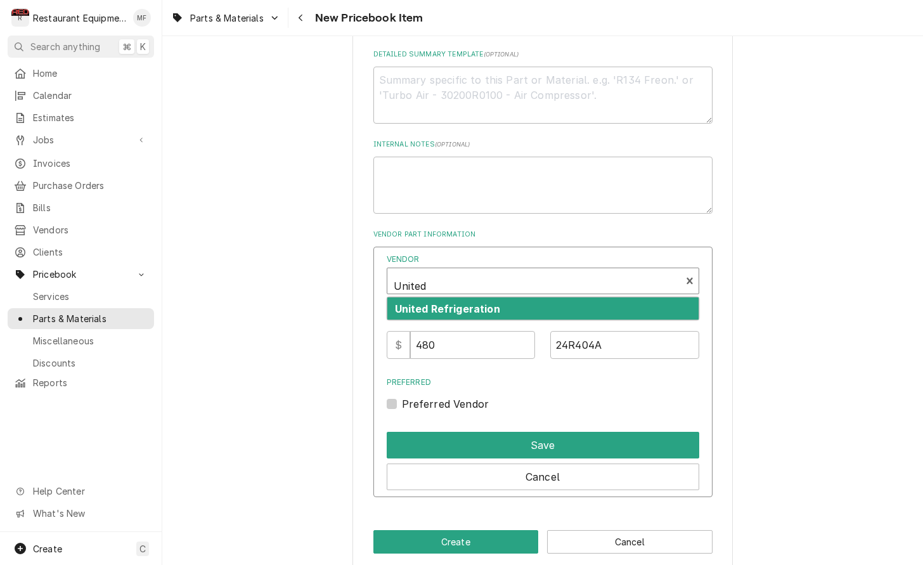
click at [482, 302] on strong "United Refrigeration" at bounding box center [447, 308] width 105 height 13
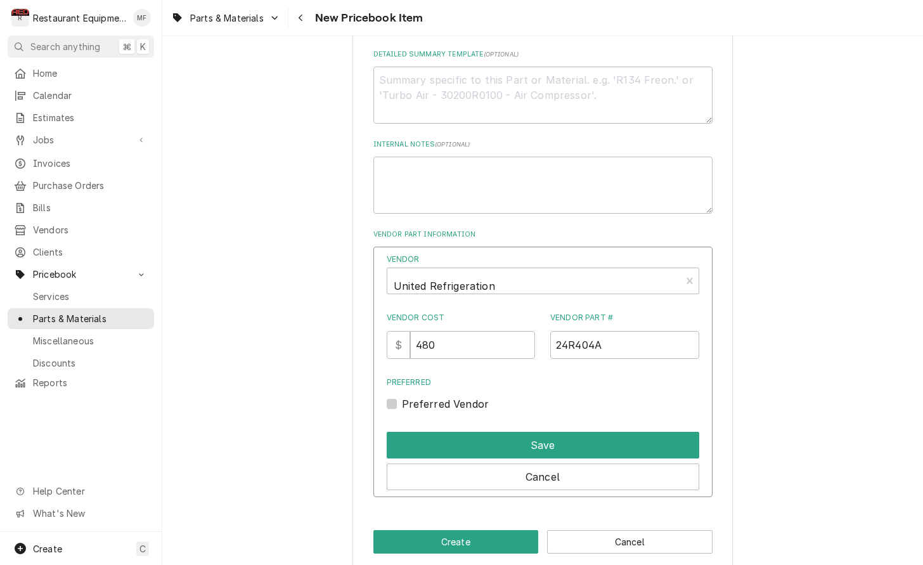
drag, startPoint x: 398, startPoint y: 384, endPoint x: 393, endPoint y: 390, distance: 7.6
click at [398, 396] on div "Preferred Vendor" at bounding box center [543, 403] width 312 height 15
click at [402, 396] on label "Preferred Vendor" at bounding box center [445, 403] width 87 height 15
click at [402, 396] on input "Preferred" at bounding box center [558, 410] width 312 height 28
checkbox input "true"
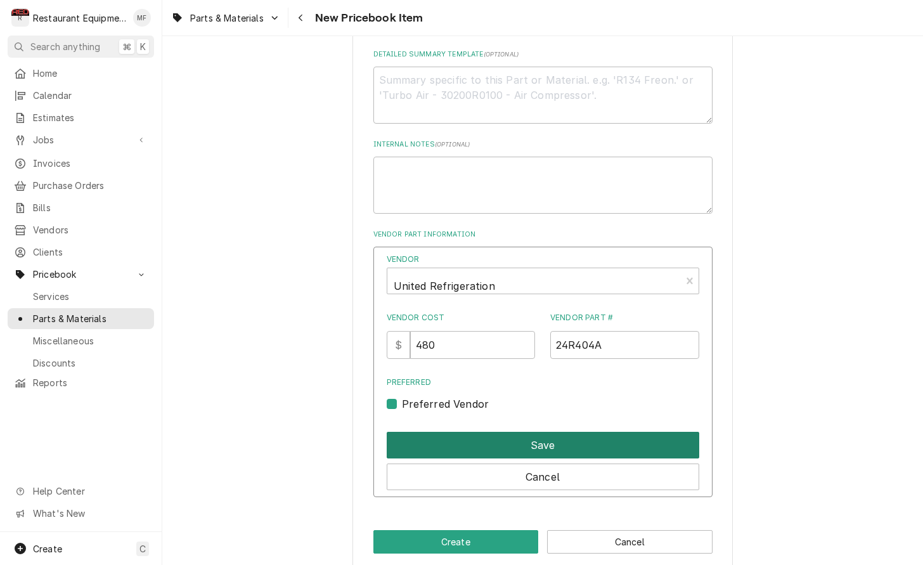
click at [481, 434] on button "Save" at bounding box center [543, 445] width 312 height 27
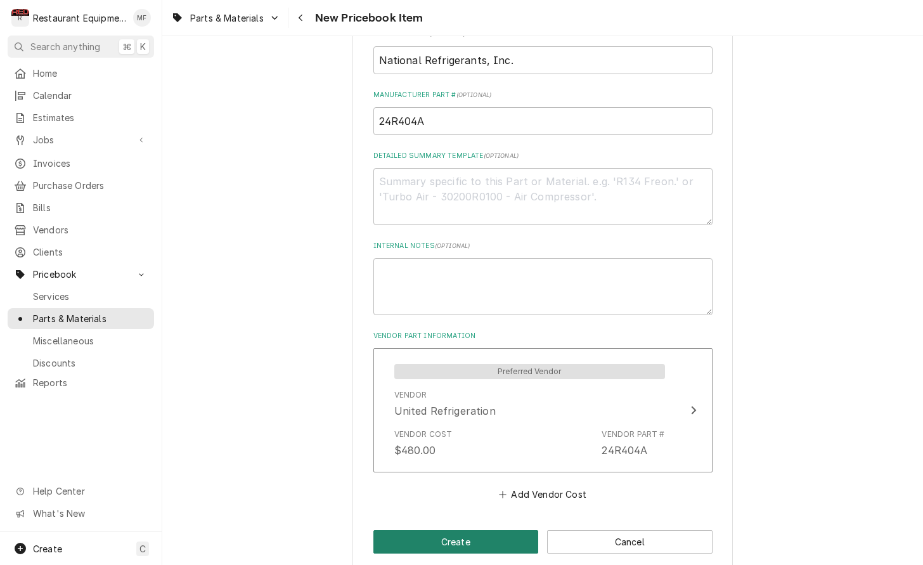
click at [506, 530] on button "Create" at bounding box center [455, 541] width 165 height 23
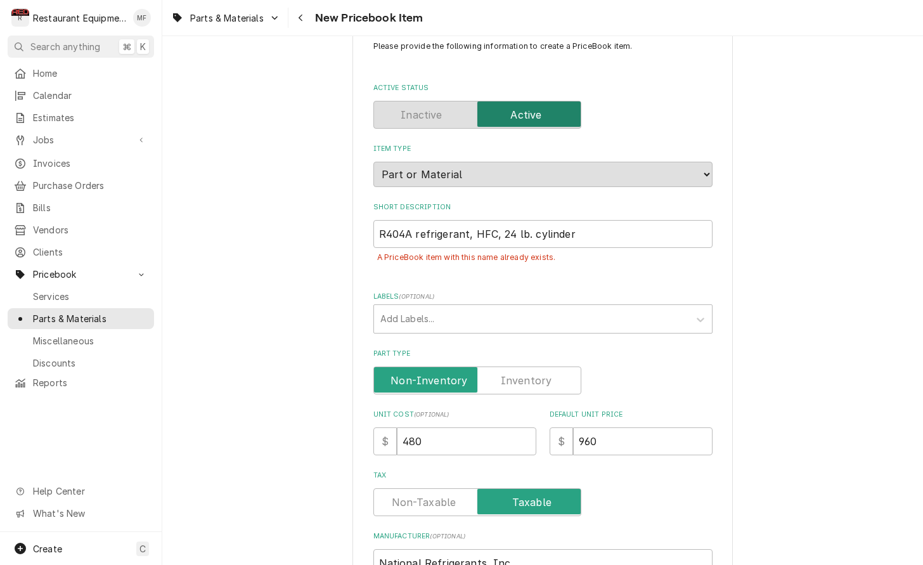
scroll to position [41, 0]
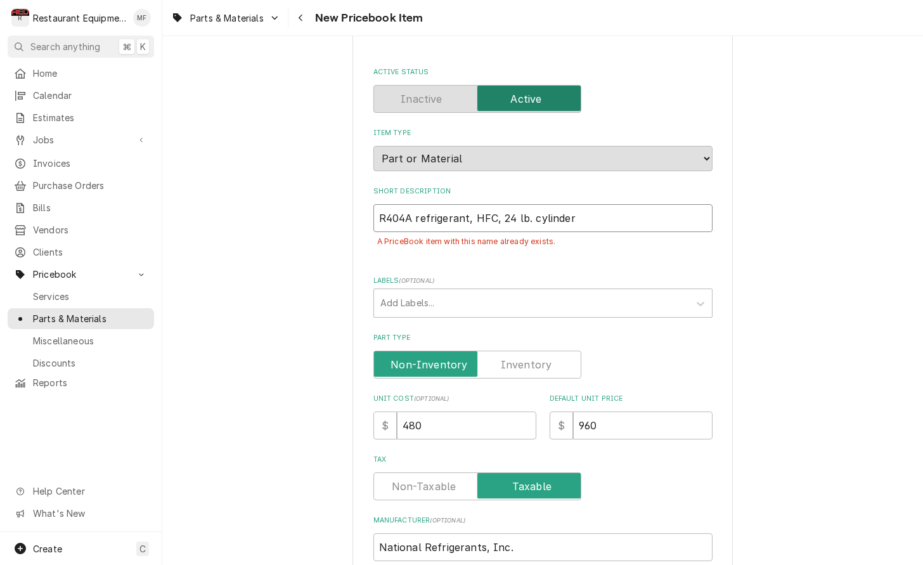
click at [579, 217] on input "R404A refrigerant, HFC, 24 lb. cylinder" at bounding box center [542, 218] width 339 height 28
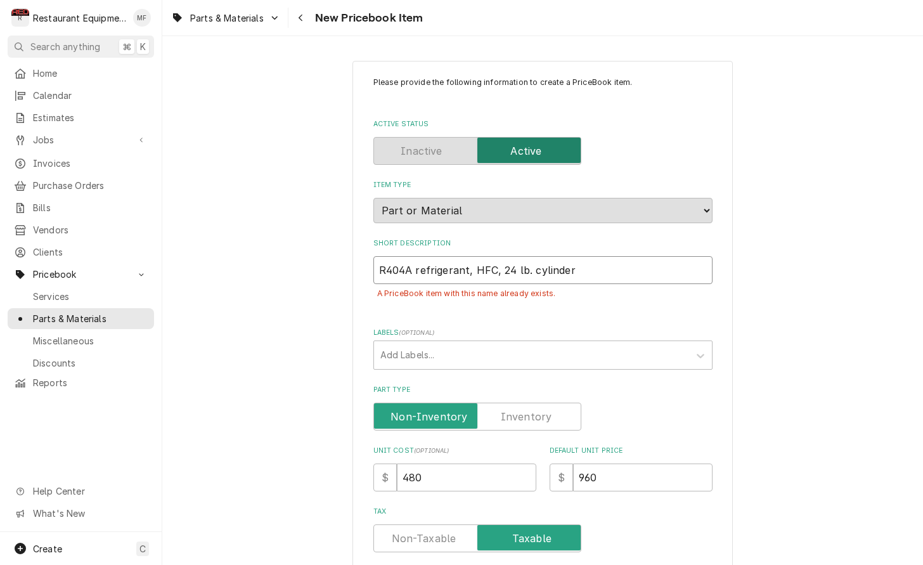
scroll to position [0, 0]
type textarea "x"
type input "R404A refrigerant, HFC, 24 lb. cylinder"
type textarea "x"
type input "R404A refrigerant, HFC, 24 lb. cylinder F"
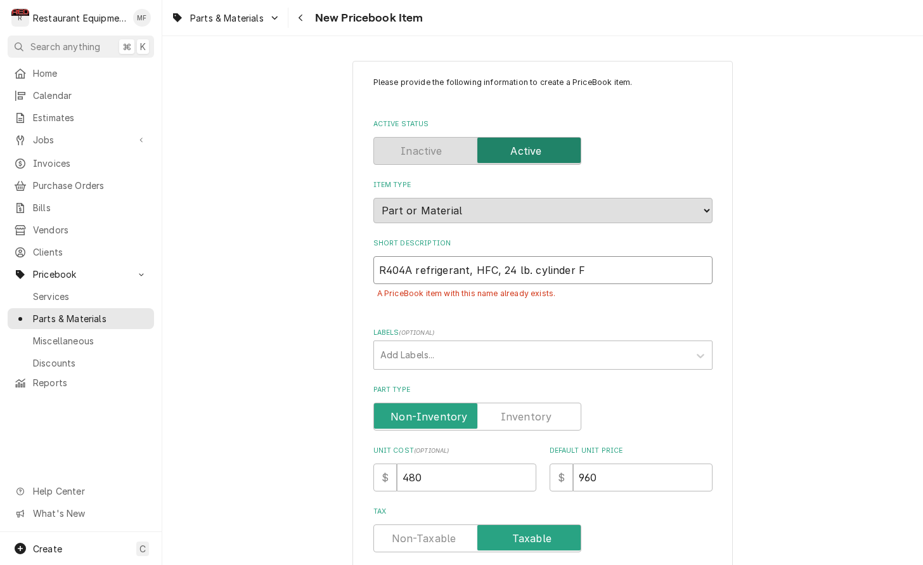
type textarea "x"
type input "R404A refrigerant, HFC, 24 lb. cylinder FX"
type textarea "x"
type input "R404A refrigerant, HFC, 24 lb. cylinder F"
type textarea "x"
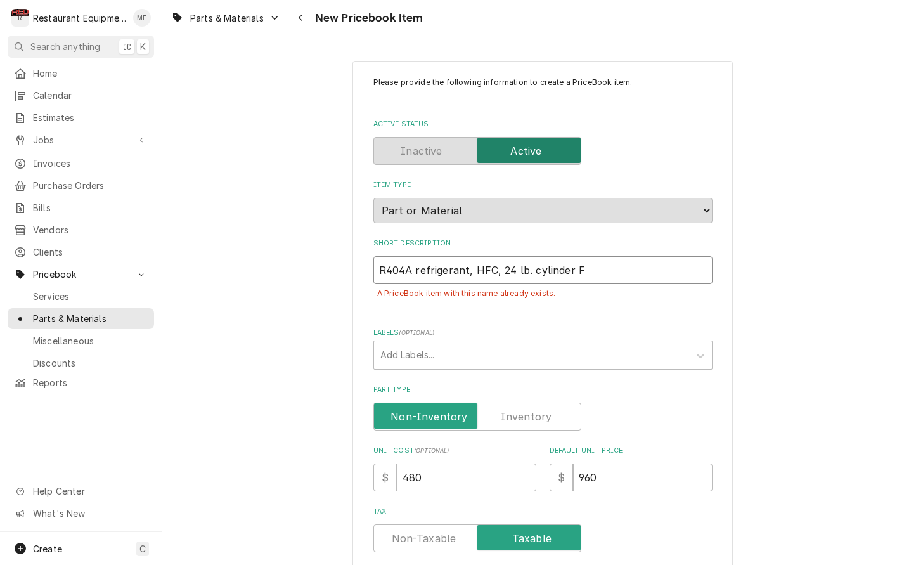
type input "R404A refrigerant, HFC, 24 lb. cylinder FX"
type textarea "x"
type input "R404A refrigerant, HFC, 24 lb. cylinder FX7"
type textarea "x"
type input "R404A refrigerant, HFC, 24 lb. cylinder FX70"
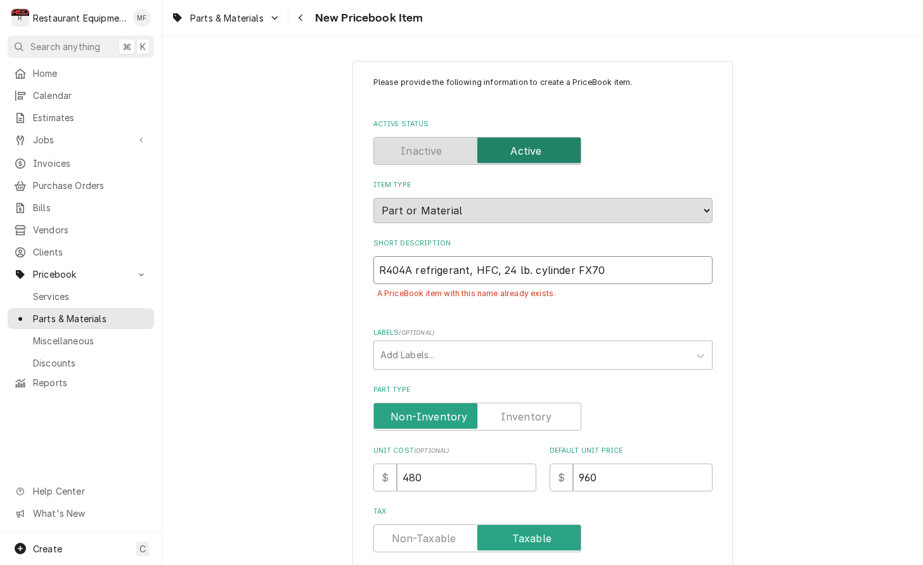
type textarea "x"
type input "R404A refrigerant, HFC, 24 lb. cylinder FX70/"
type textarea "x"
type input "R404A refrigerant, HFC, 24 lb. cylinder FX70/"
type textarea "x"
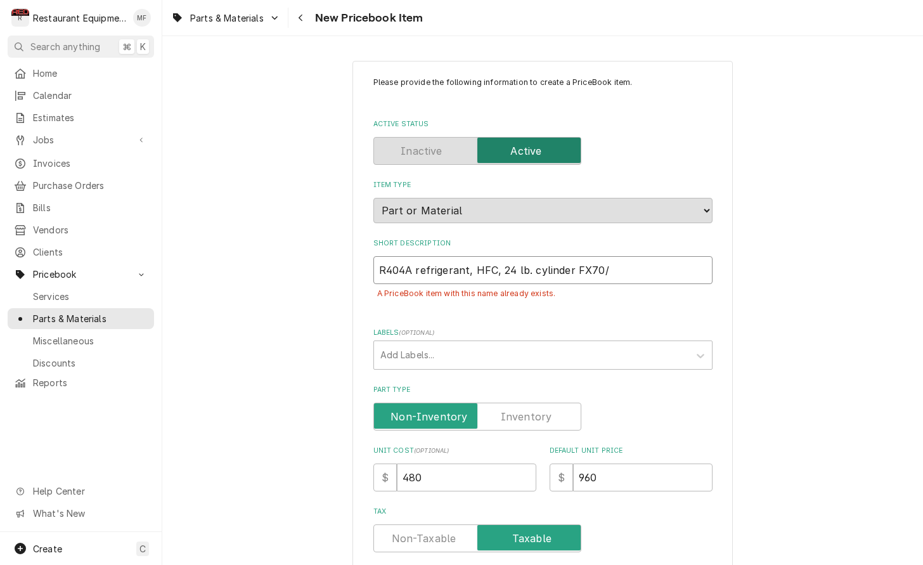
type input "R404A refrigerant, HFC, 24 lb. cylinder FX70/ H"
type textarea "x"
type input "R404A refrigerant, HFC, 24 lb. cylinder FX70/ HP"
type textarea "x"
type input "R404A refrigerant, HFC, 24 lb. cylinder FX70/ HP6"
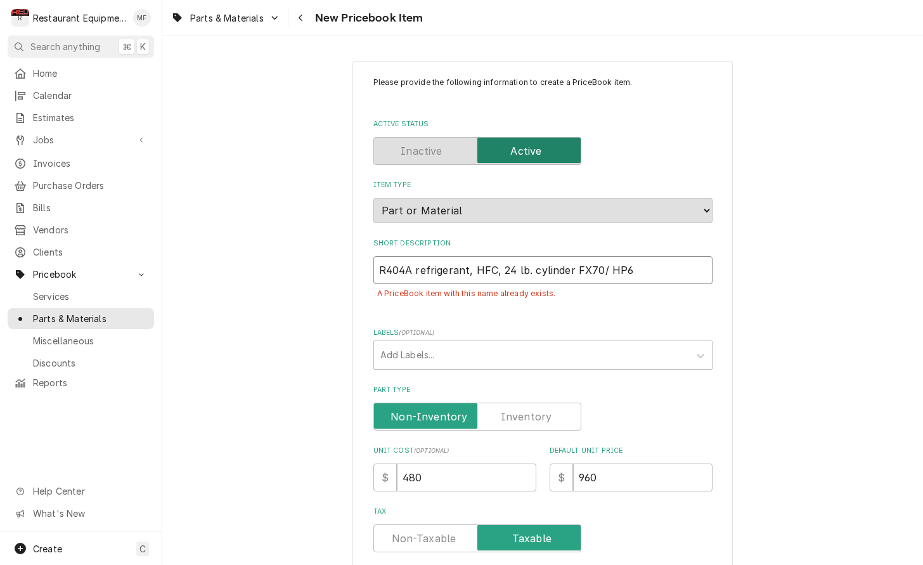
type textarea "x"
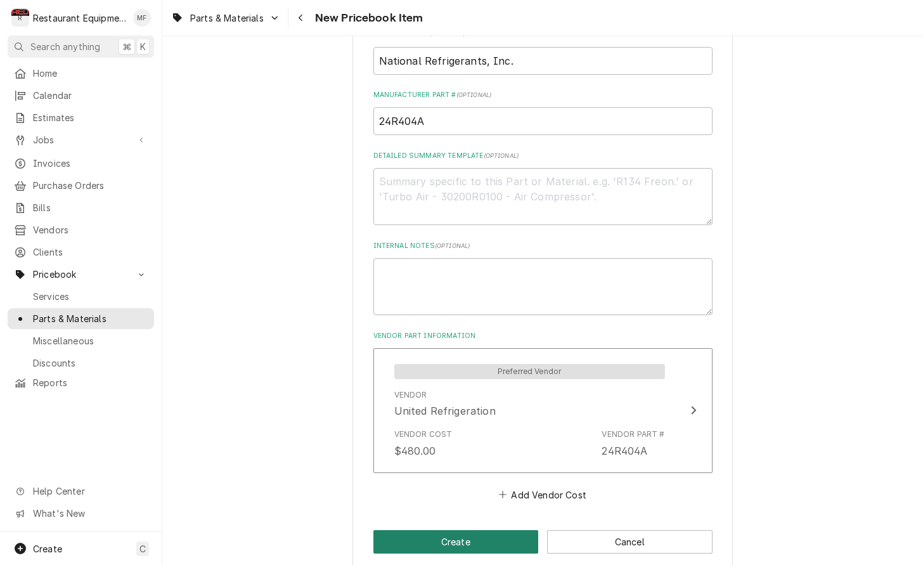
type input "R404A refrigerant, HFC, 24 lb. cylinder FX70/ HP62"
click at [510, 530] on button "Create" at bounding box center [455, 541] width 165 height 23
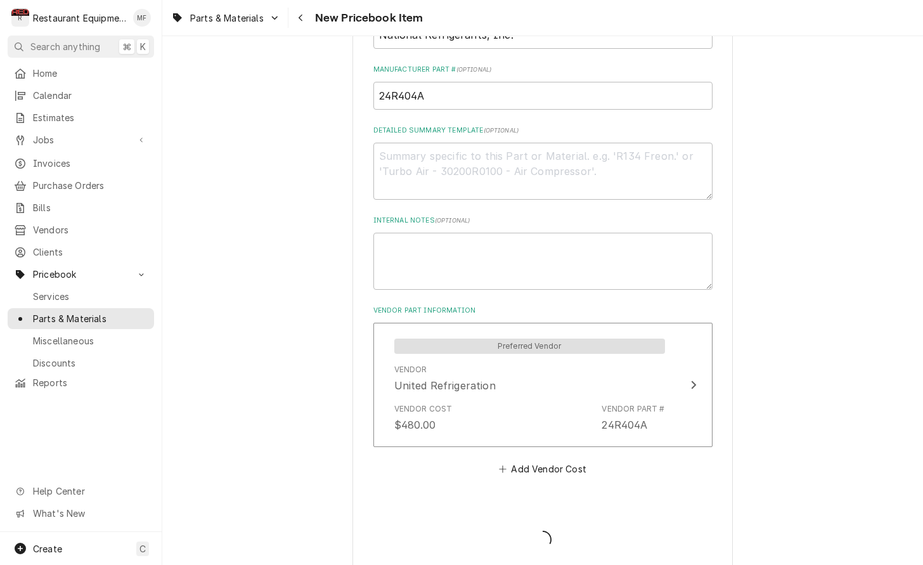
type textarea "x"
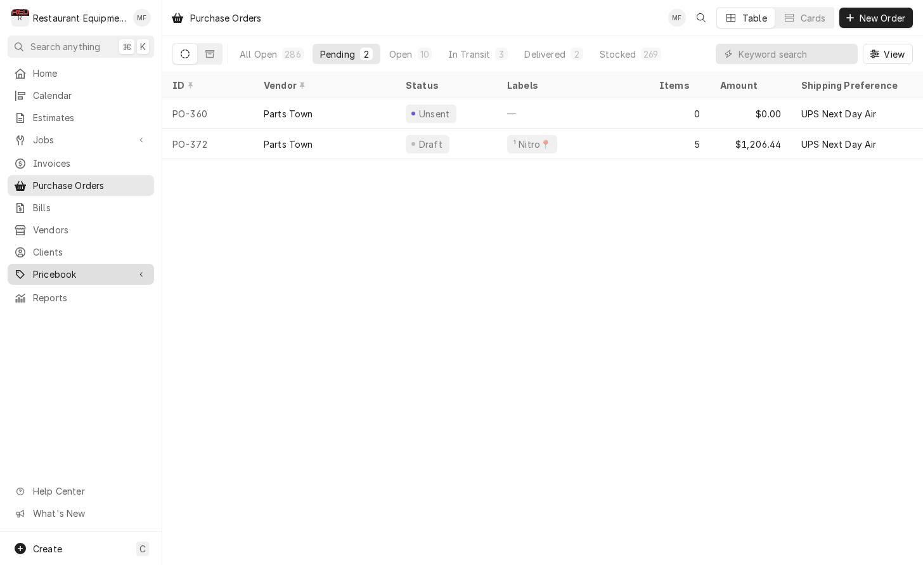
click at [135, 268] on div "Dynamic Content Wrapper" at bounding box center [141, 274] width 13 height 13
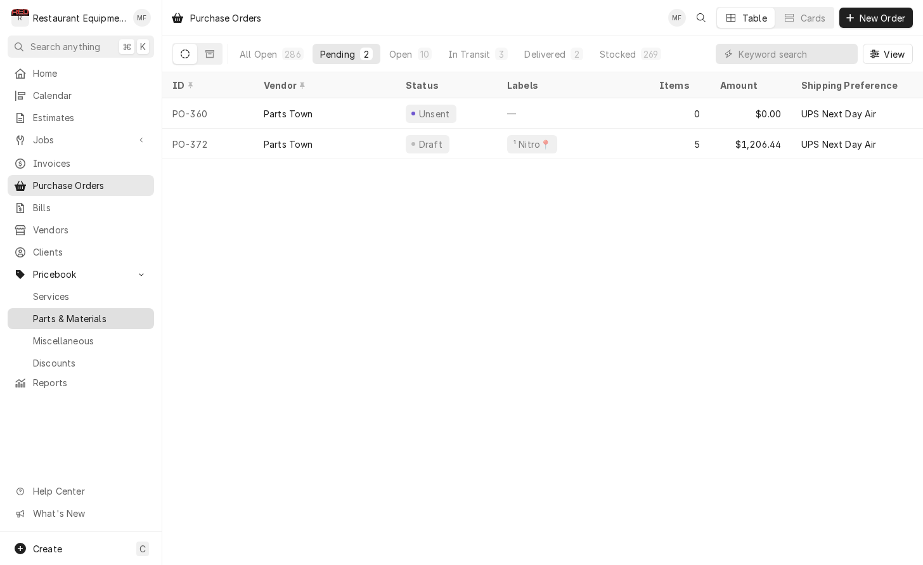
click at [123, 312] on span "Parts & Materials" at bounding box center [90, 318] width 115 height 13
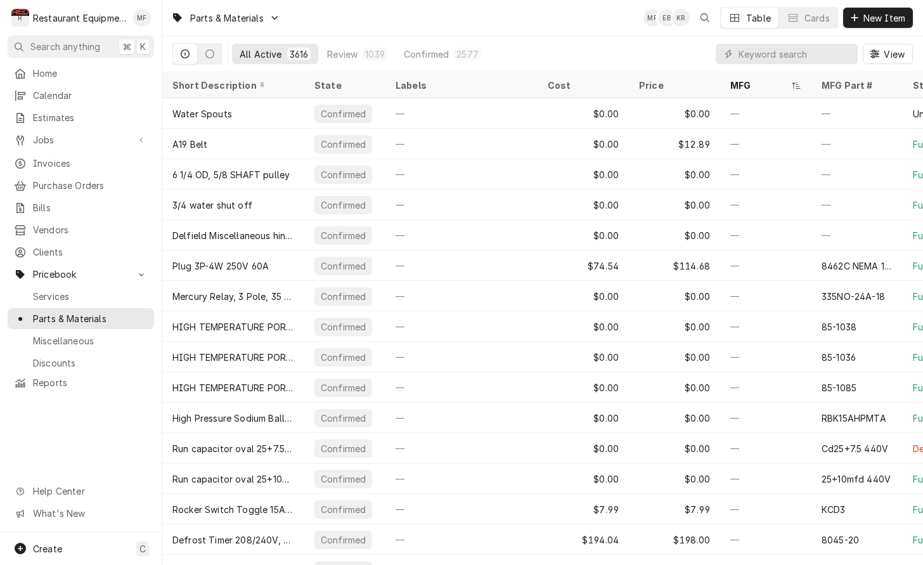
click at [805, 53] on input "Dynamic Content Wrapper" at bounding box center [794, 54] width 113 height 20
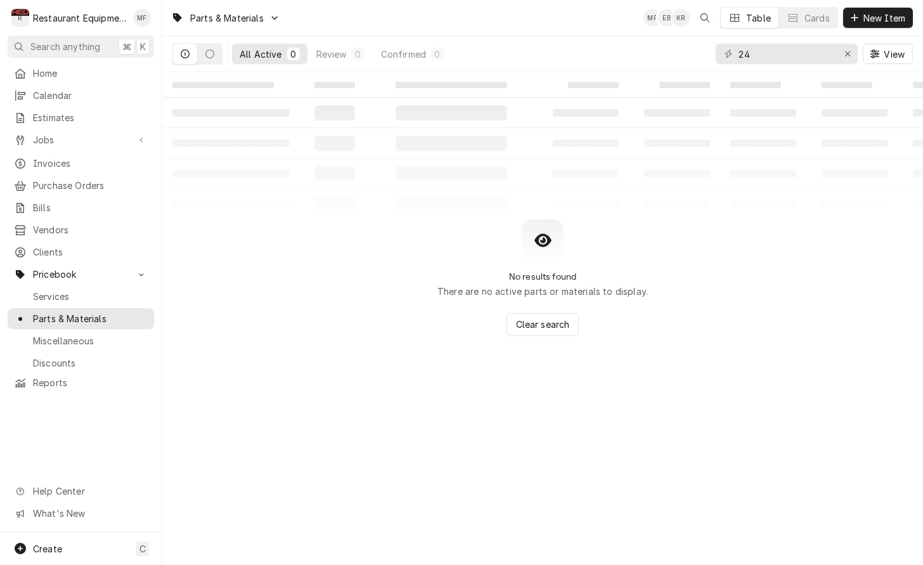
type input "2"
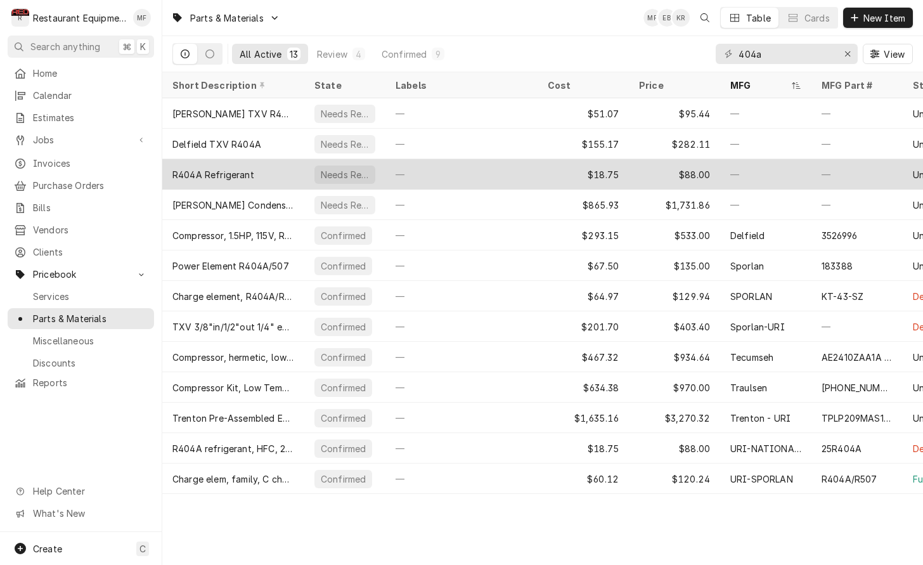
type input "404a"
click at [784, 167] on div "—" at bounding box center [765, 174] width 91 height 30
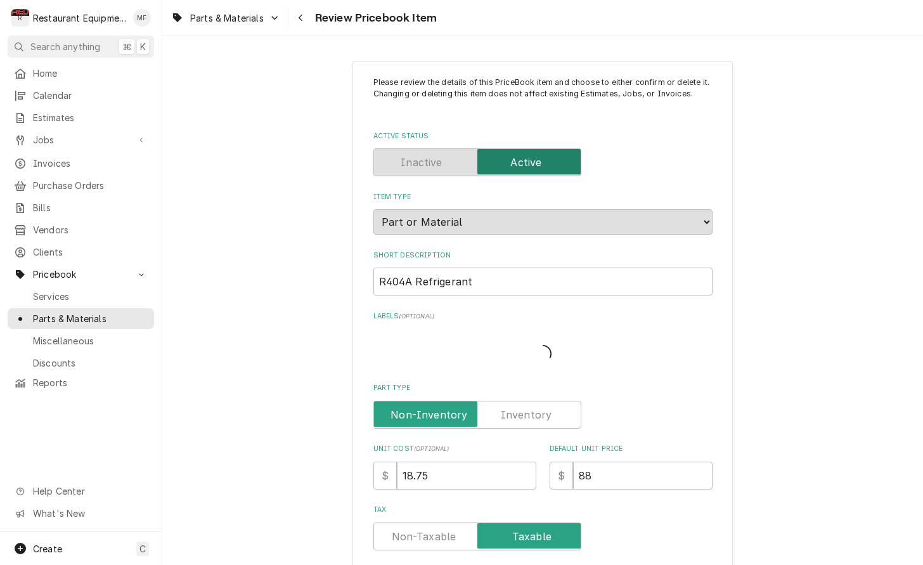
type textarea "x"
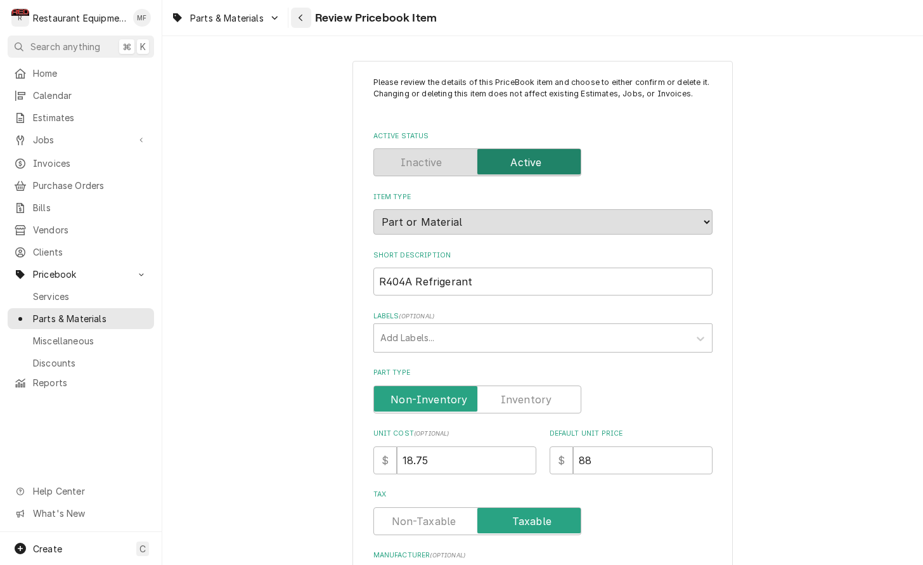
click at [297, 13] on div "Navigate back" at bounding box center [301, 17] width 13 height 13
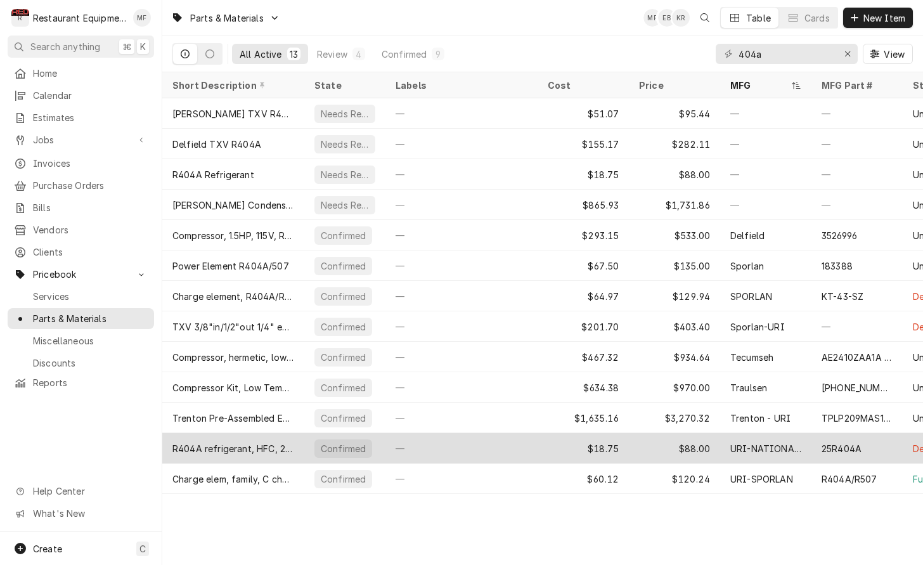
click at [523, 445] on div "—" at bounding box center [461, 448] width 152 height 30
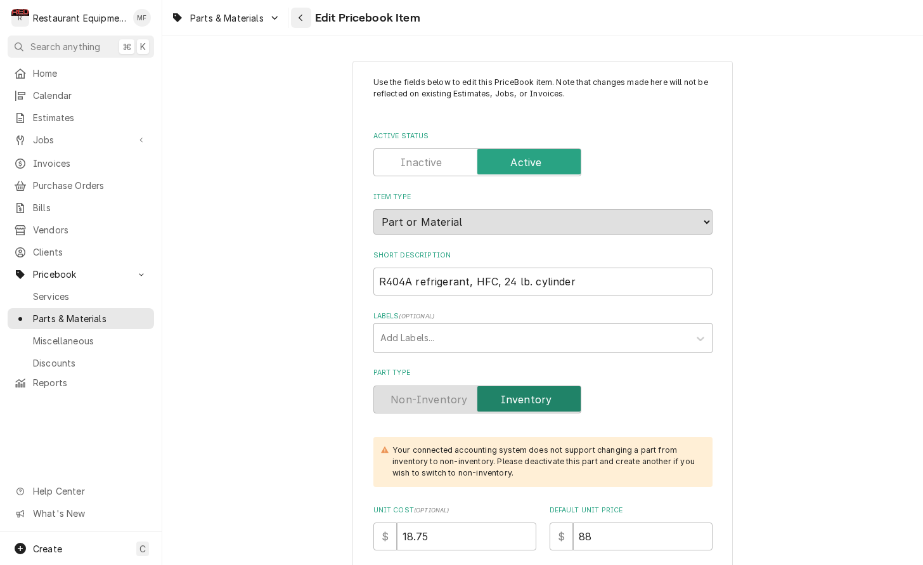
click at [305, 15] on div "Navigate back" at bounding box center [301, 17] width 13 height 13
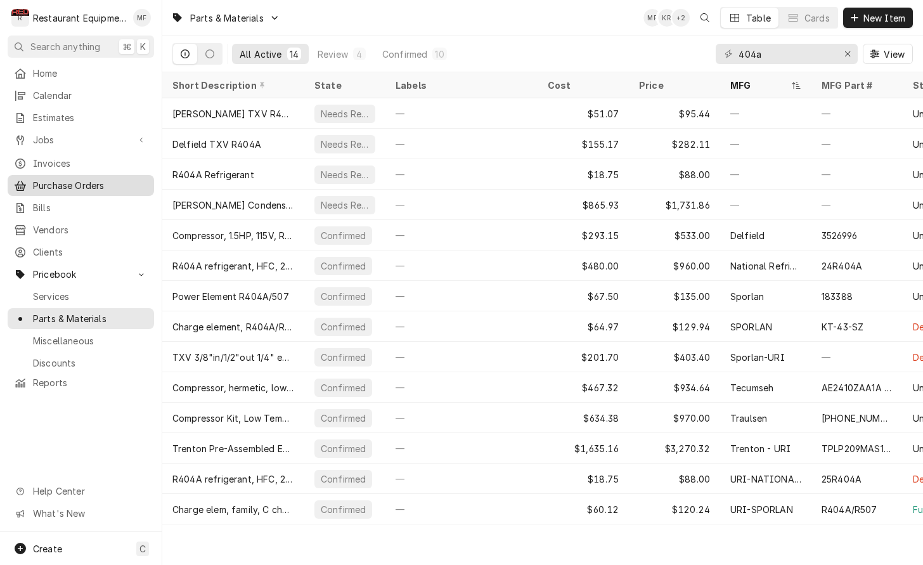
click at [113, 177] on div "Purchase Orders" at bounding box center [80, 185] width 141 height 16
click at [848, 49] on icon "Erase input" at bounding box center [847, 53] width 7 height 9
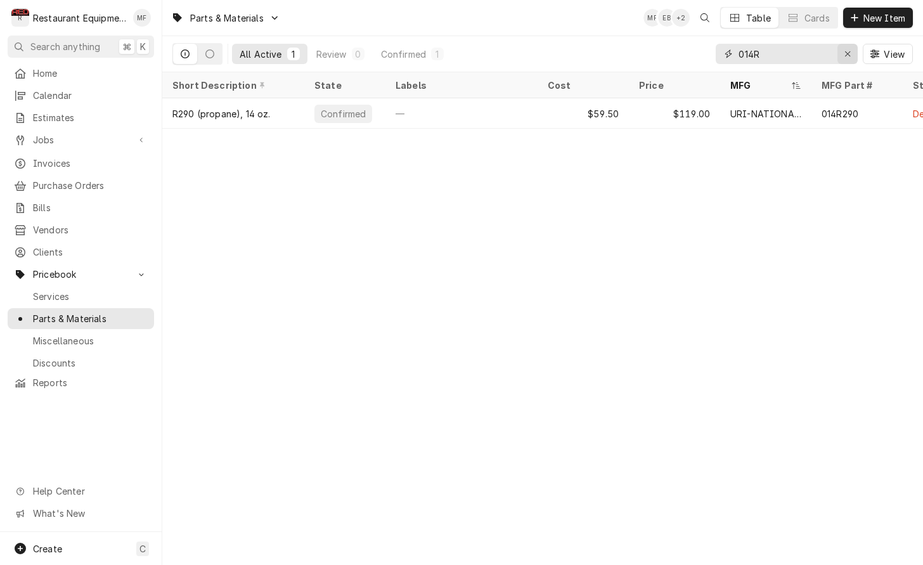
type input "014R"
drag, startPoint x: 842, startPoint y: 48, endPoint x: 831, endPoint y: 41, distance: 13.0
click at [844, 46] on button "Erase input" at bounding box center [847, 54] width 20 height 20
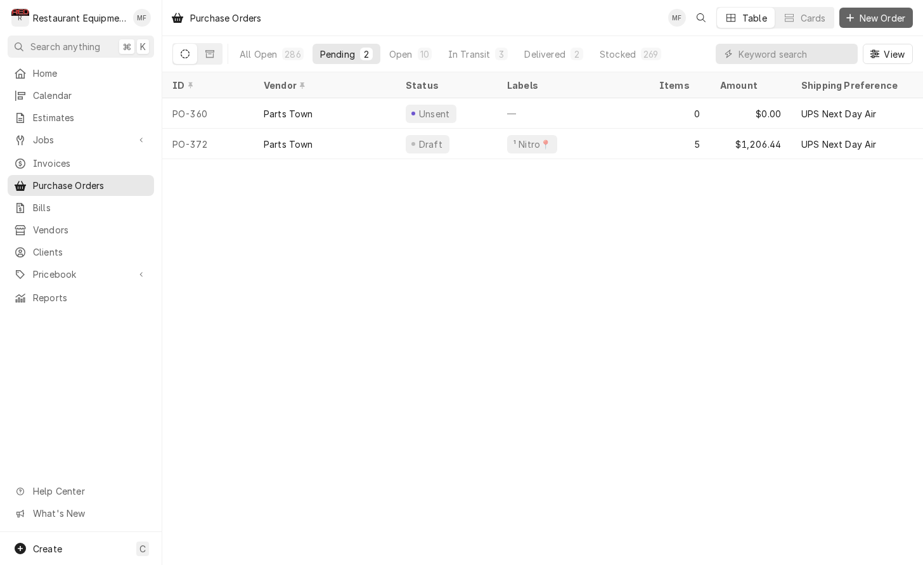
click at [864, 26] on button "New Order" at bounding box center [876, 18] width 74 height 20
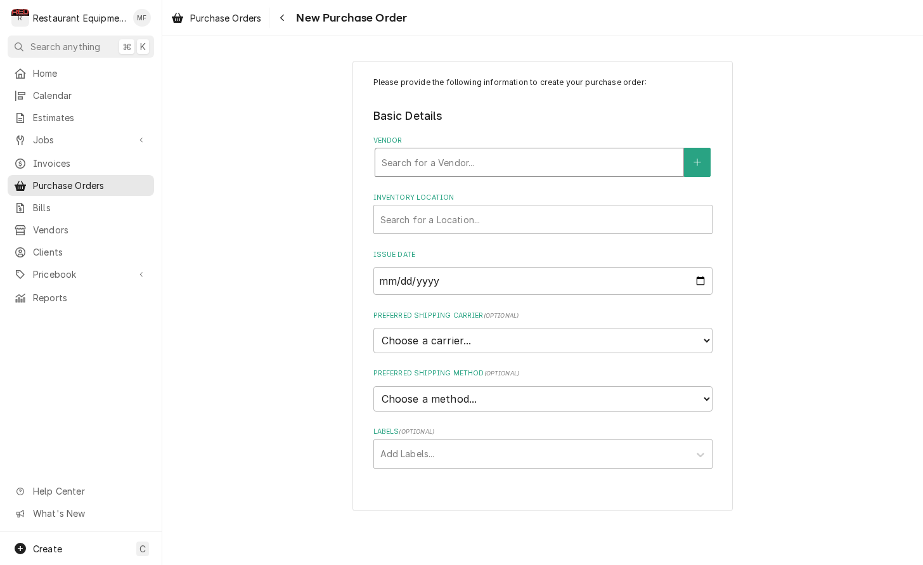
click at [484, 158] on div "Vendor" at bounding box center [528, 162] width 295 height 23
type input "United"
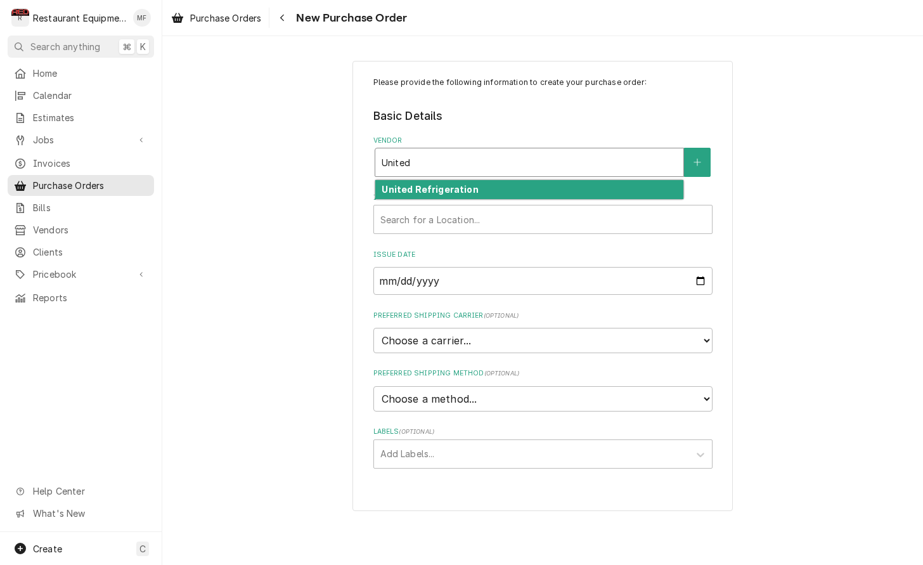
click at [470, 181] on div "United Refrigeration" at bounding box center [529, 190] width 308 height 20
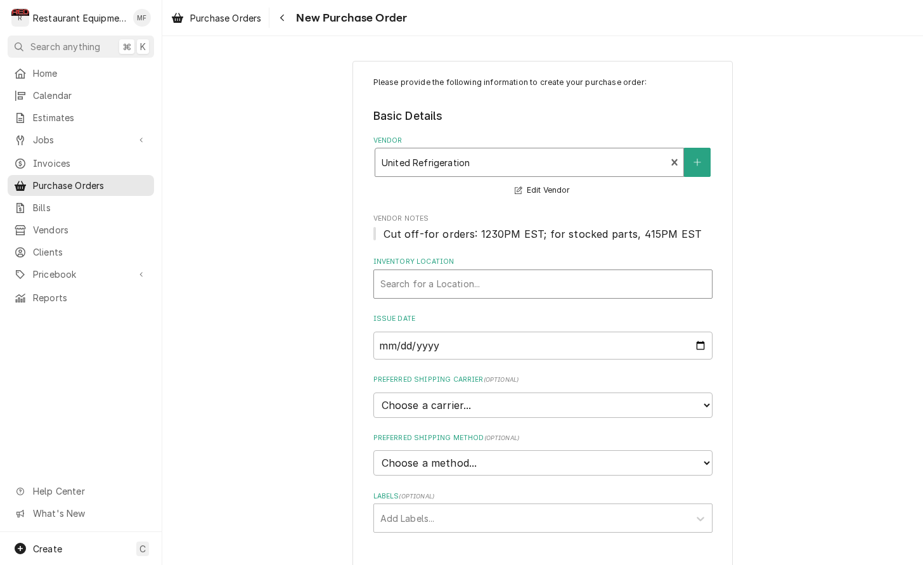
click at [503, 290] on div "Inventory Location" at bounding box center [542, 283] width 325 height 23
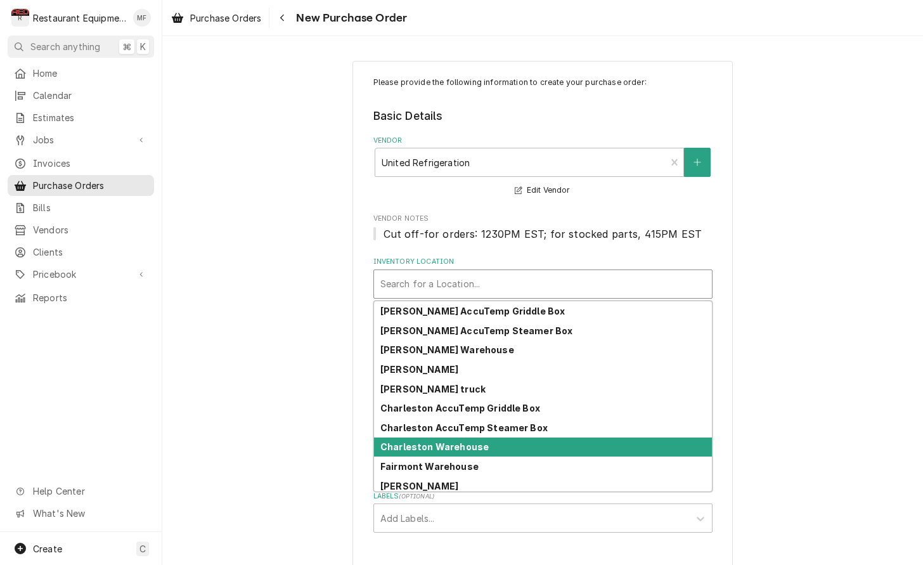
click at [510, 444] on div "Charleston Warehouse" at bounding box center [543, 447] width 338 height 20
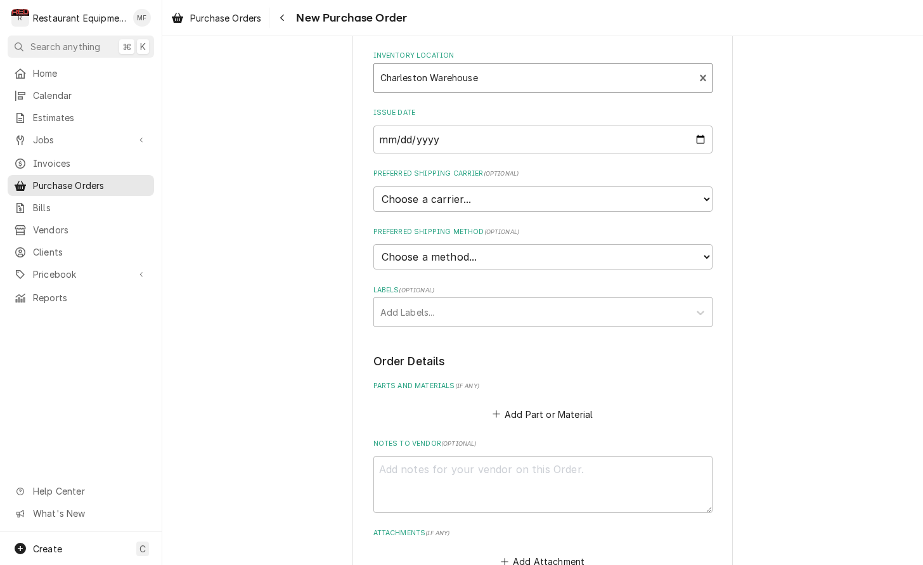
scroll to position [210, 0]
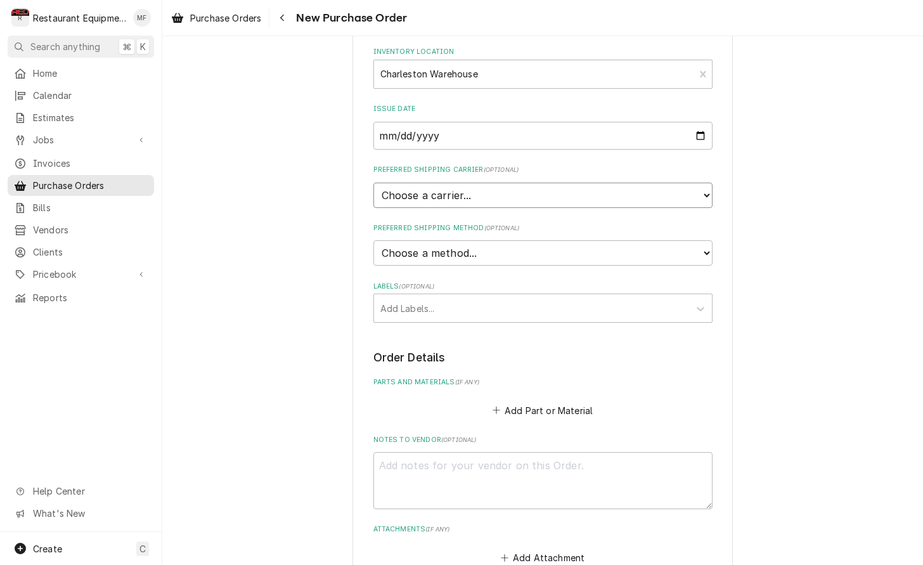
select select "4"
type textarea "x"
select select "1"
click at [489, 297] on div "Labels" at bounding box center [531, 308] width 302 height 23
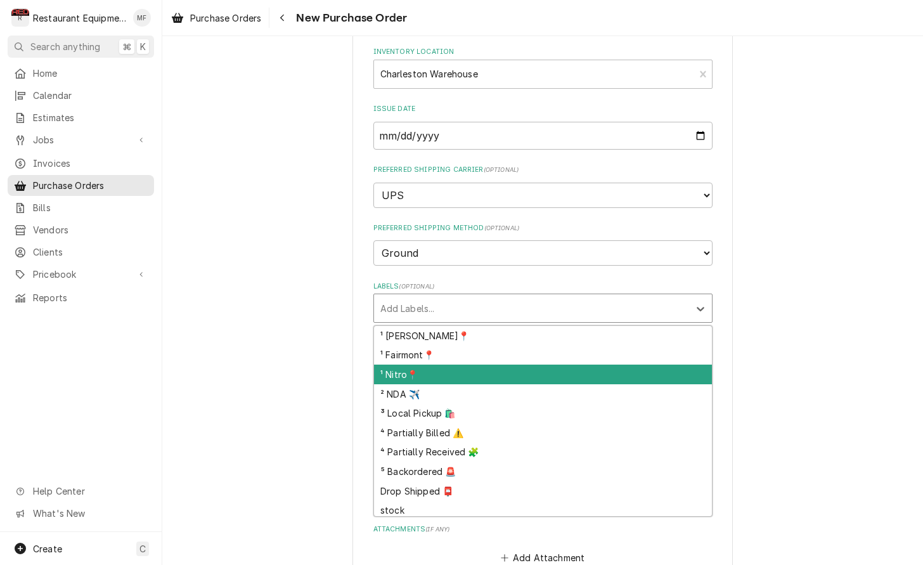
click at [485, 364] on div "¹ Nitro📍" at bounding box center [543, 374] width 338 height 20
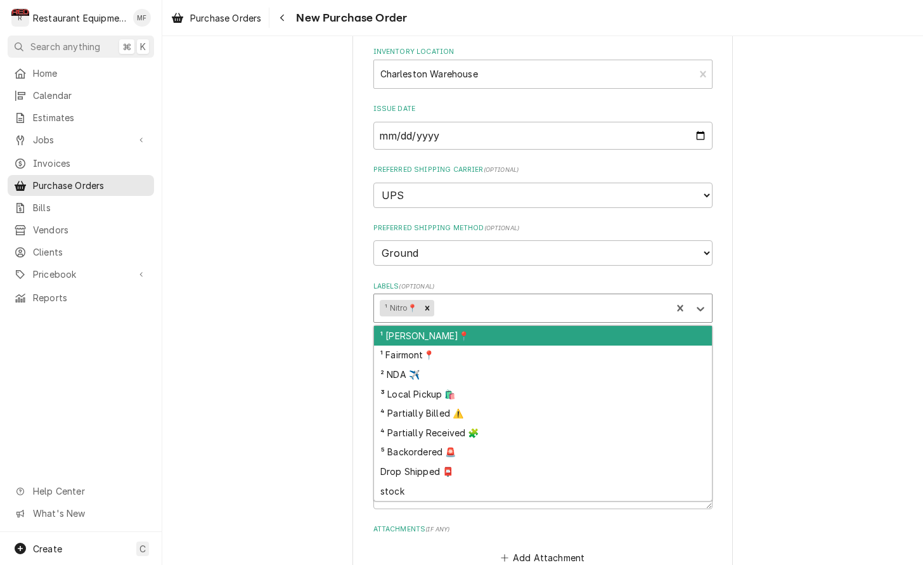
click at [490, 297] on div "Labels" at bounding box center [550, 308] width 229 height 23
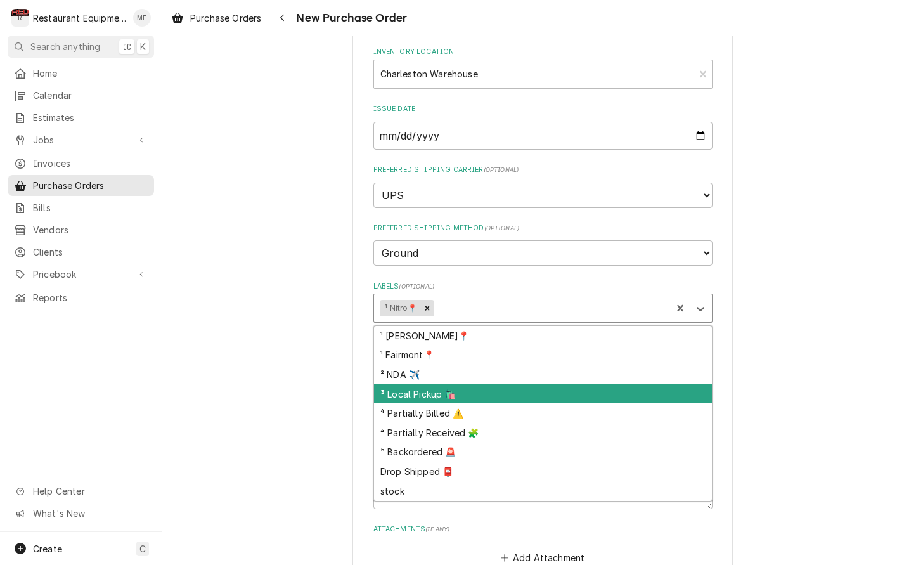
click at [495, 384] on div "³ Local Pickup 🛍️" at bounding box center [543, 394] width 338 height 20
type textarea "x"
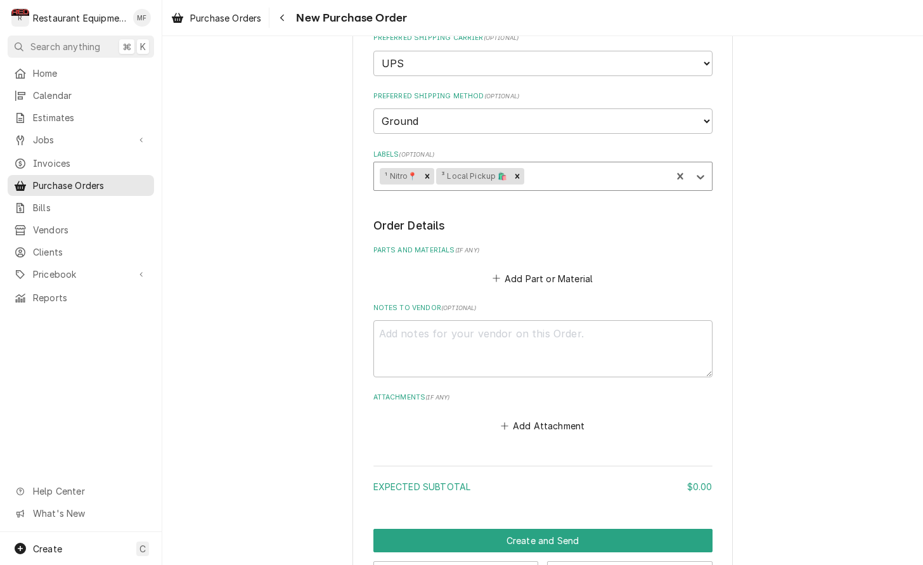
scroll to position [362, 0]
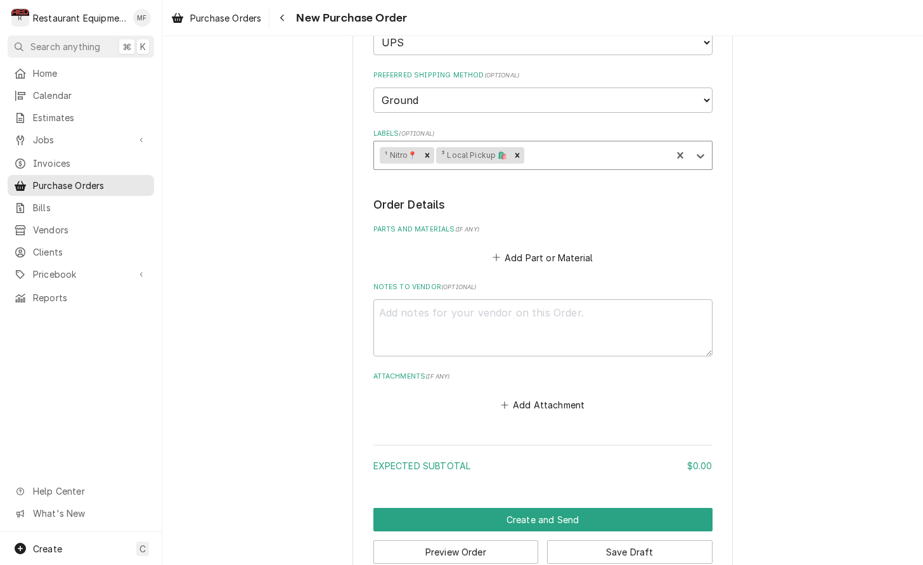
click at [558, 242] on div "Add Part or Material" at bounding box center [542, 254] width 339 height 25
click at [556, 248] on button "Add Part or Material" at bounding box center [542, 257] width 105 height 18
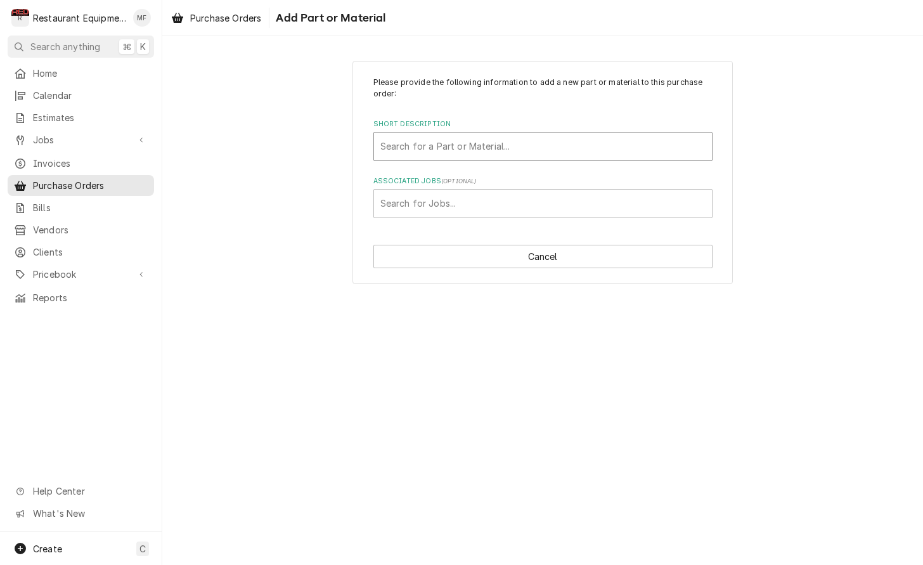
click at [584, 158] on div "Search for a Part or Material..." at bounding box center [543, 146] width 338 height 28
type input "NMP37"
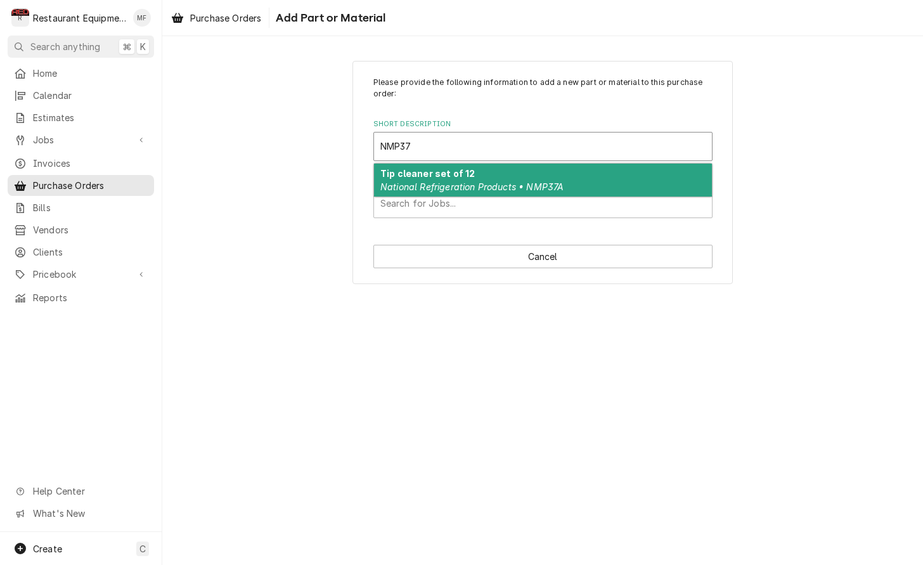
click at [581, 186] on div "Tip cleaner set of 12 National Refrigeration Products • NMP37A" at bounding box center [543, 179] width 338 height 33
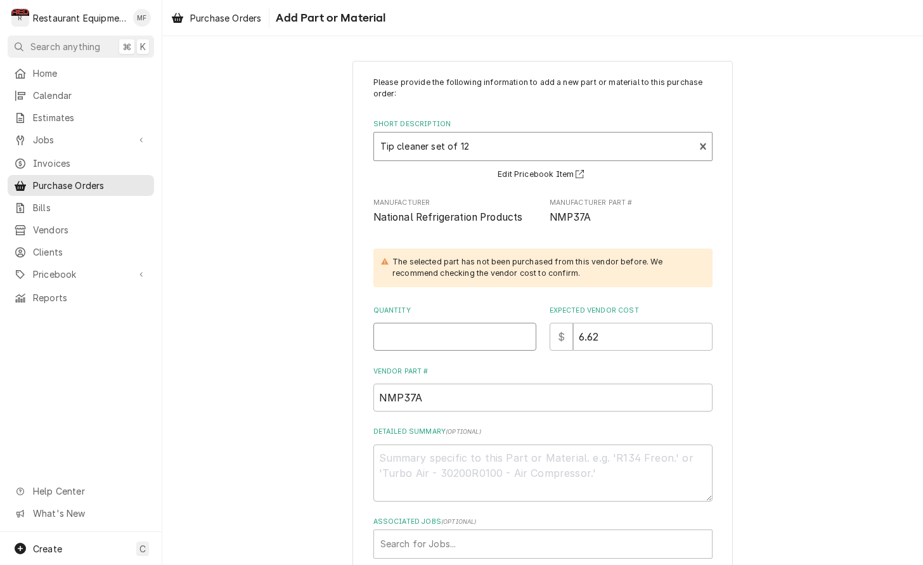
click at [432, 324] on input "Quantity" at bounding box center [454, 337] width 163 height 28
type textarea "x"
type input "1"
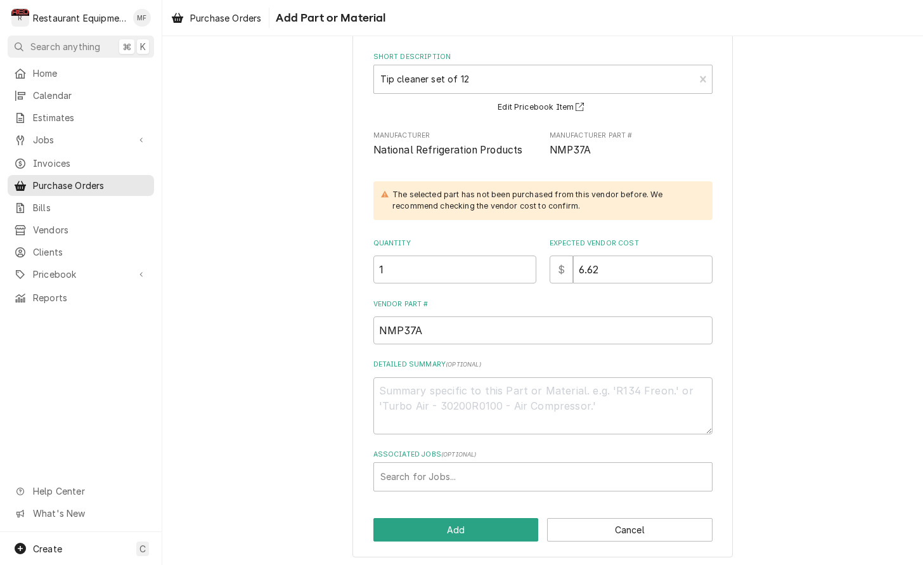
scroll to position [67, 0]
click at [496, 518] on button "Add" at bounding box center [455, 529] width 165 height 23
type textarea "x"
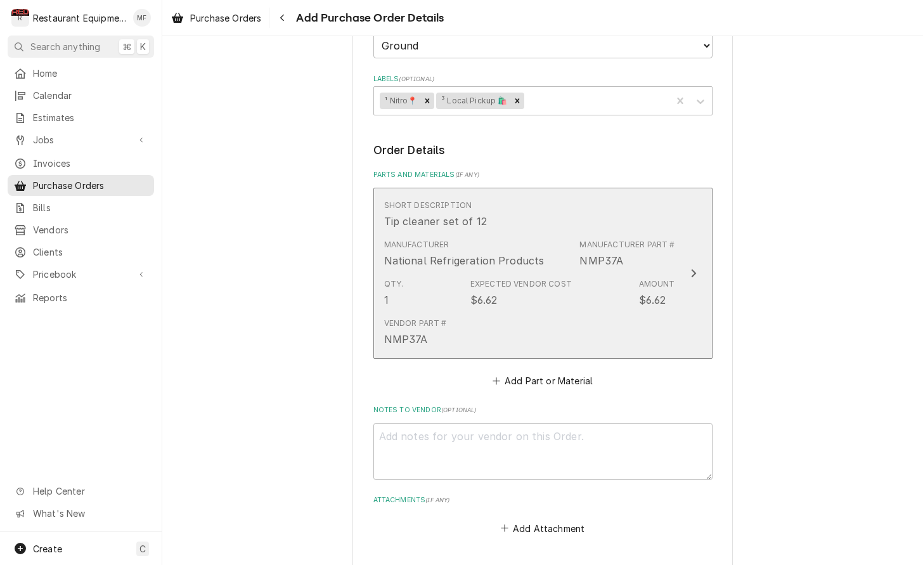
scroll to position [421, 0]
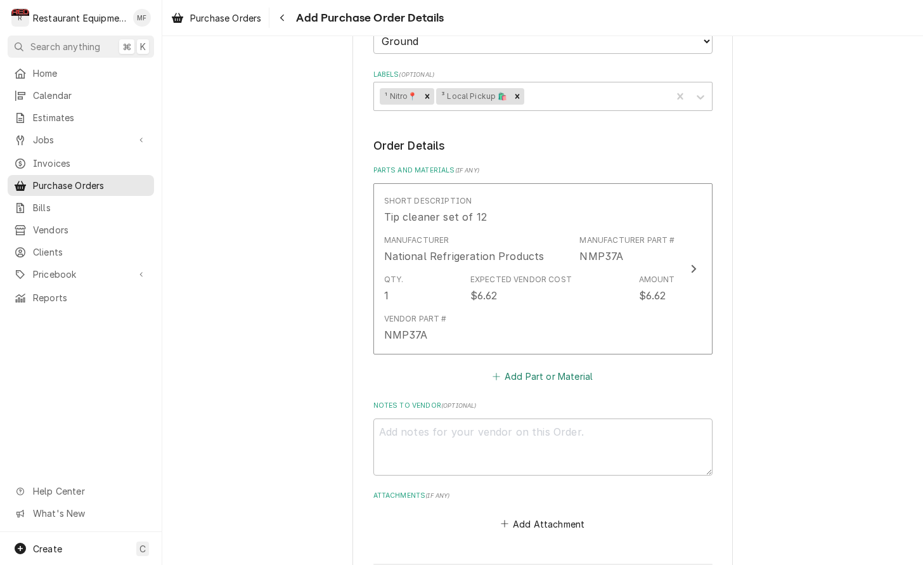
click at [560, 368] on button "Add Part or Material" at bounding box center [542, 377] width 105 height 18
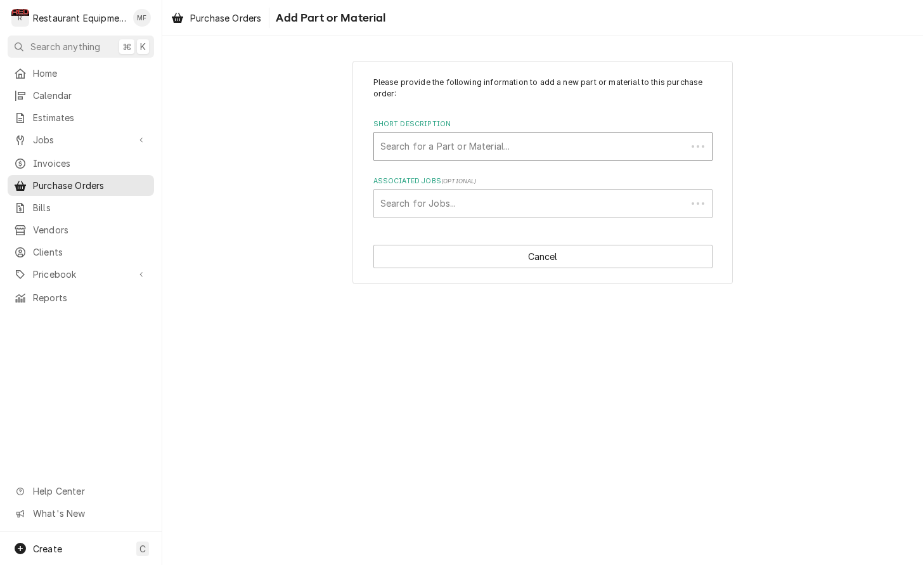
click at [520, 144] on div "Short Description" at bounding box center [530, 146] width 300 height 23
type input "BPV31"
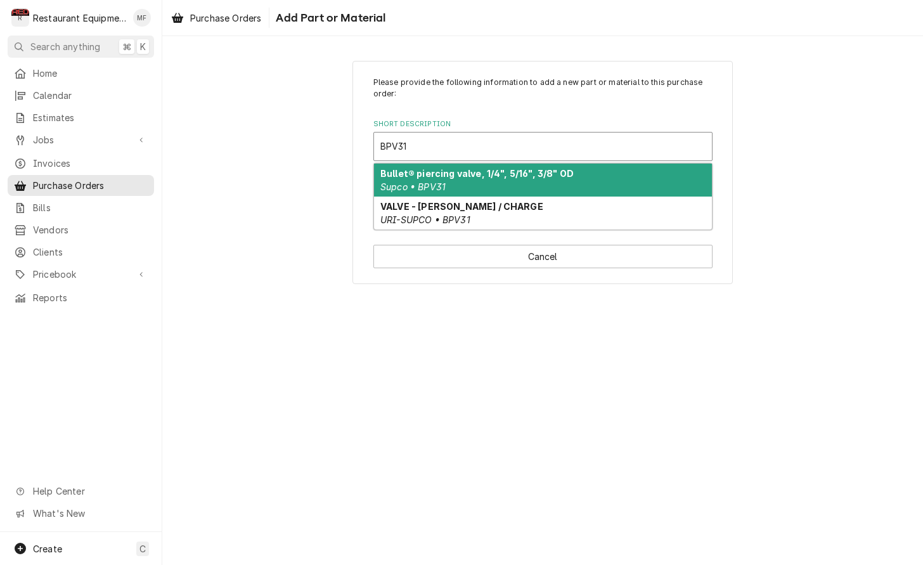
click at [510, 172] on strong "Bullet® piercing valve, 1/4", 5/16", 3/8" OD" at bounding box center [476, 173] width 193 height 11
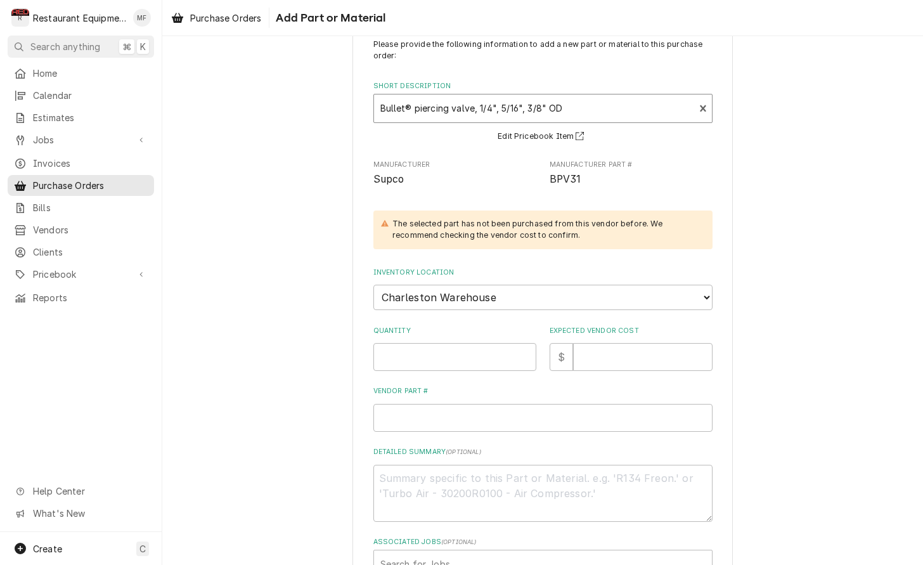
scroll to position [40, 0]
click at [486, 343] on input "Quantity" at bounding box center [454, 355] width 163 height 28
type textarea "x"
type input "2"
type textarea "x"
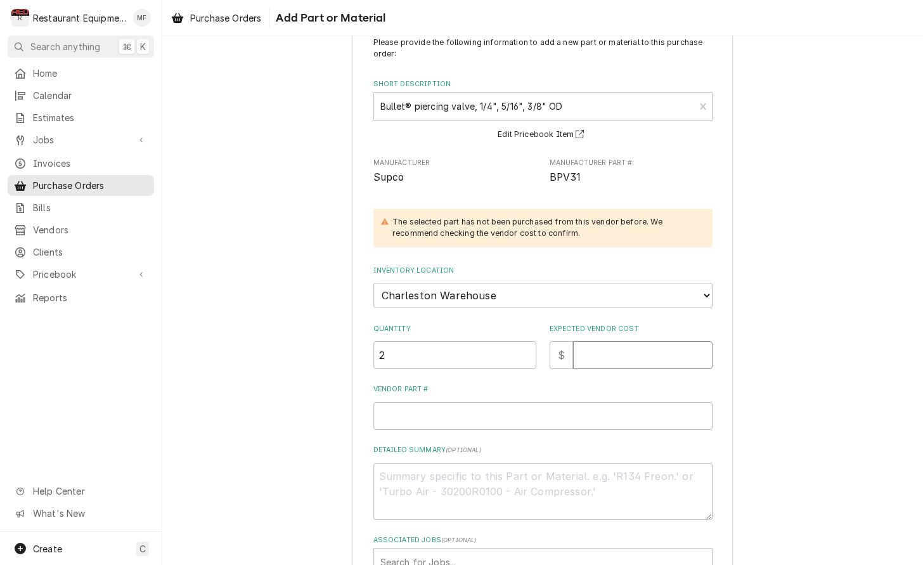
type input "5"
type textarea "x"
type input "5.0"
type textarea "x"
type input "5.07"
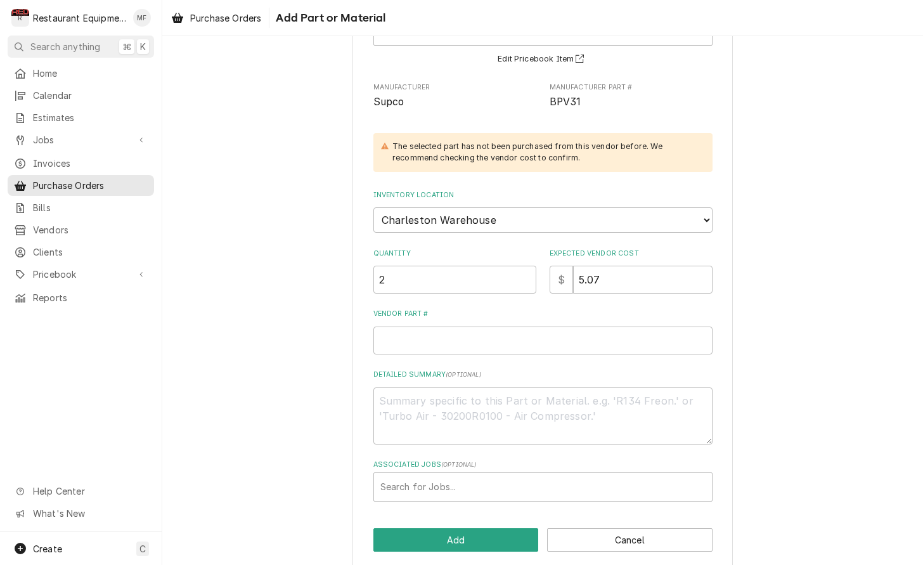
scroll to position [115, 0]
click at [487, 327] on input "Vendor Part #" at bounding box center [542, 341] width 339 height 28
type textarea "x"
type input "B"
type textarea "x"
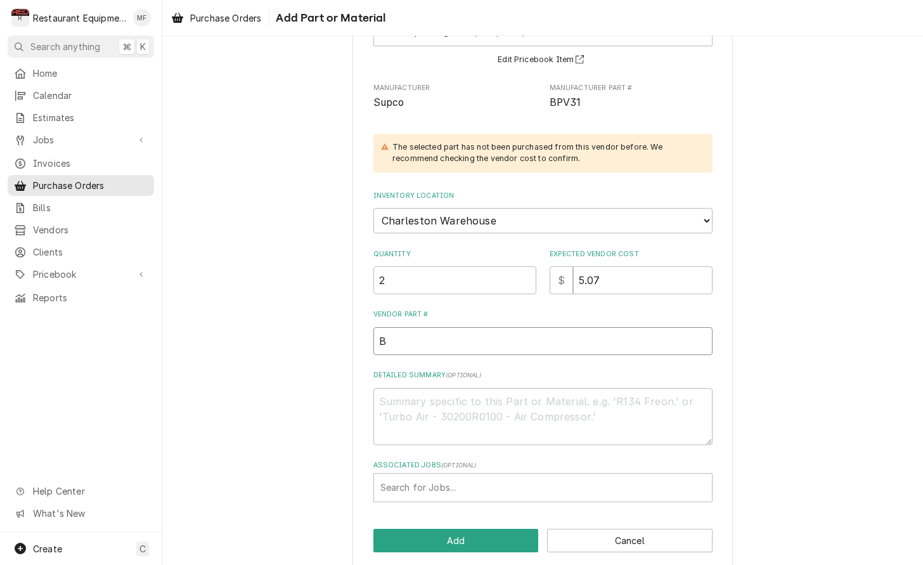
type input "BP"
type textarea "x"
type input "BPV"
type textarea "x"
type input "BPV3"
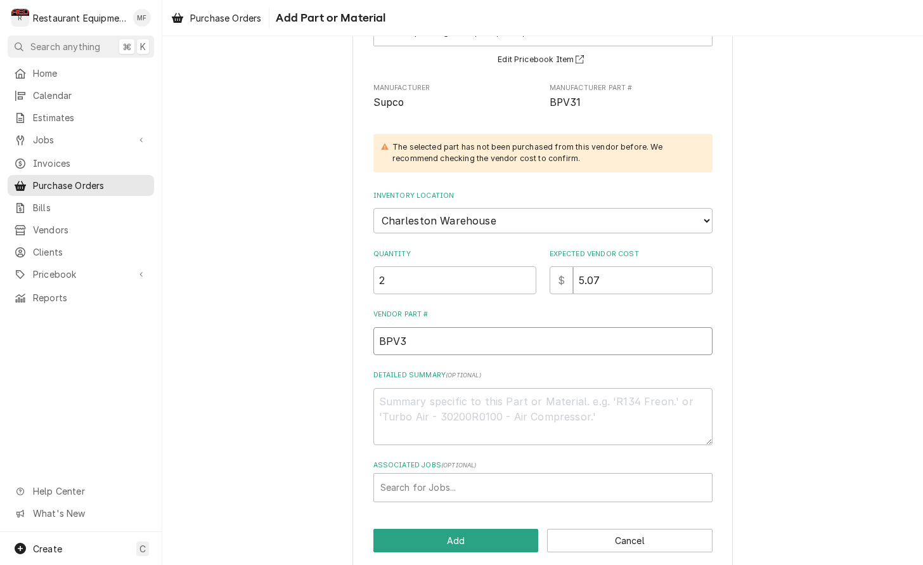
type textarea "x"
type input "BPV31"
click at [490, 529] on button "Add" at bounding box center [455, 540] width 165 height 23
type textarea "x"
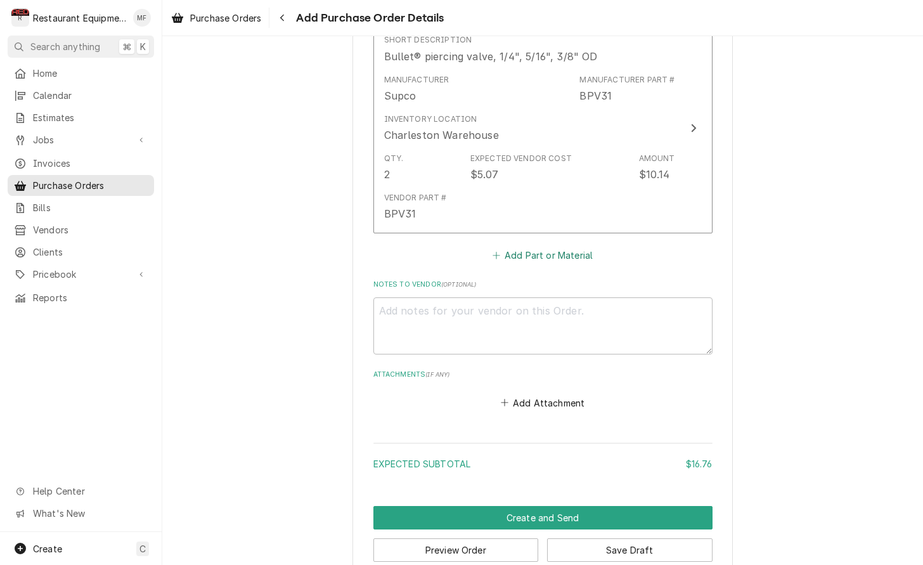
scroll to position [759, 0]
click at [550, 247] on button "Add Part or Material" at bounding box center [542, 256] width 105 height 18
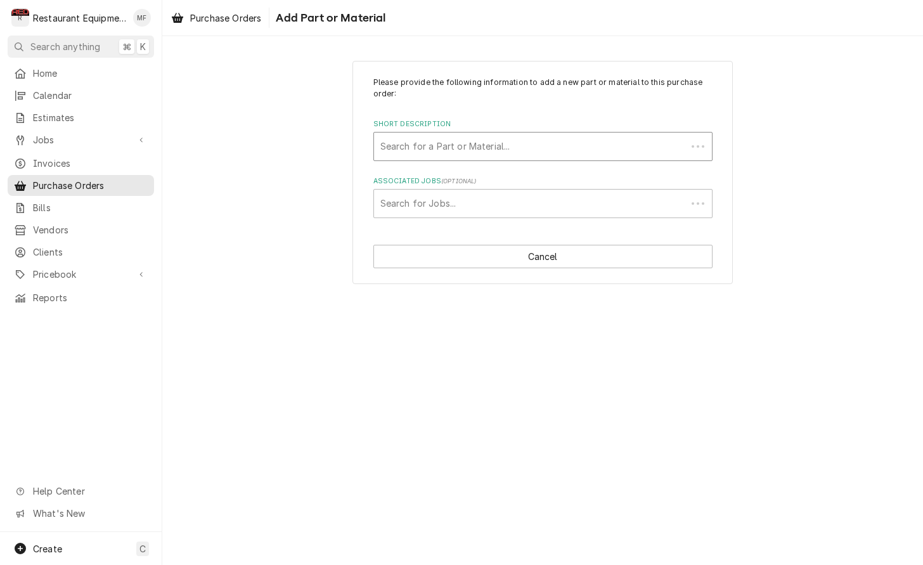
click at [544, 155] on div "Short Description" at bounding box center [530, 146] width 300 height 23
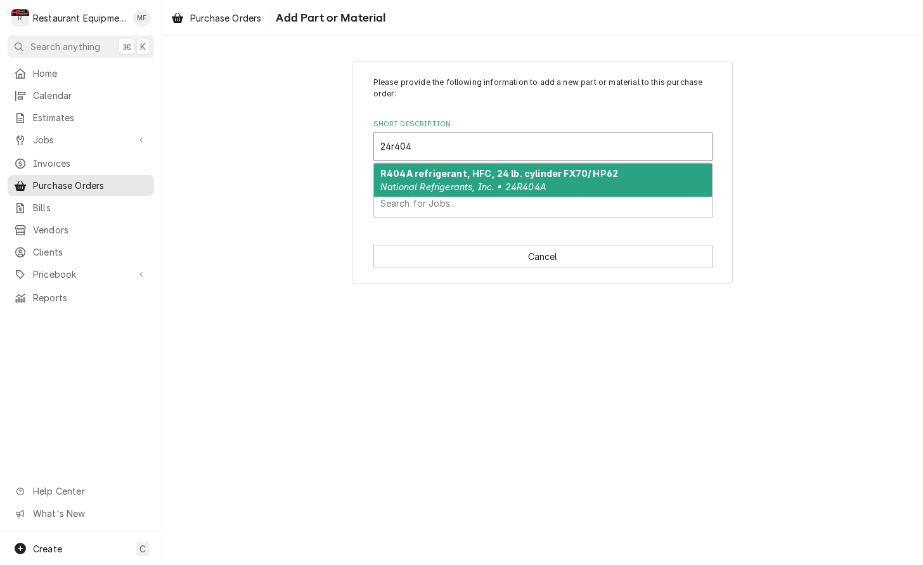
type input "24r404a"
click at [550, 165] on div "R404A refrigerant, HFC, 24 lb. cylinder FX70/ HP62 National Refrigerants, Inc. …" at bounding box center [543, 179] width 338 height 33
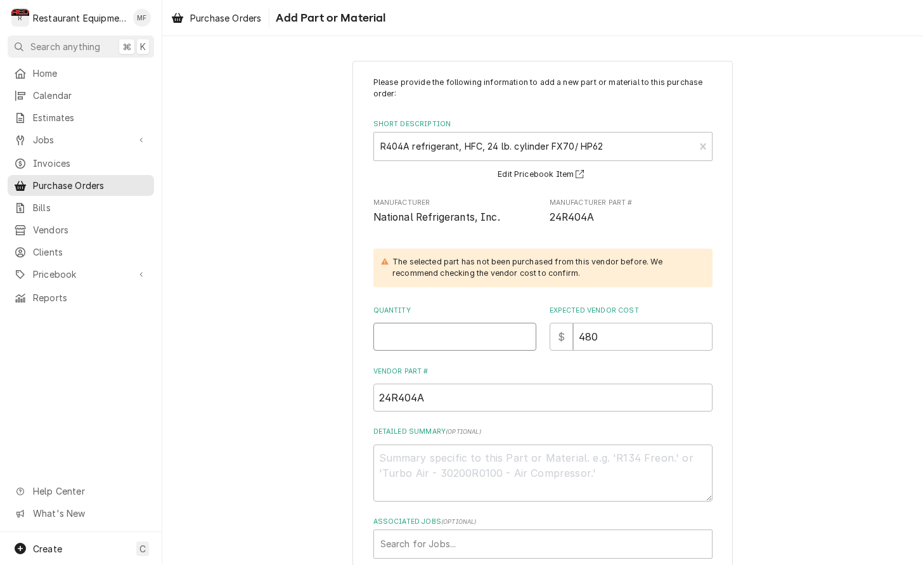
click at [450, 328] on input "Quantity" at bounding box center [454, 337] width 163 height 28
type textarea "x"
type input "1"
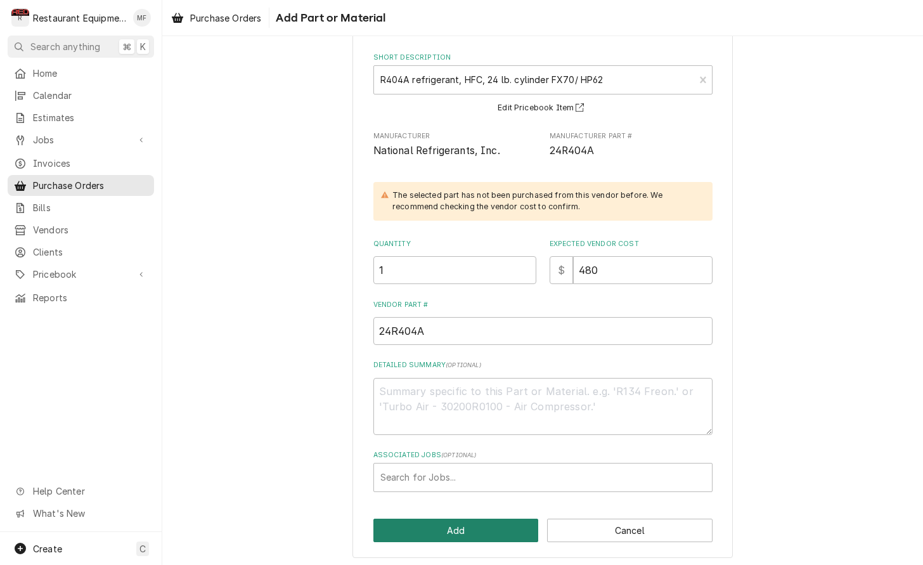
click at [511, 520] on button "Add" at bounding box center [455, 529] width 165 height 23
type textarea "x"
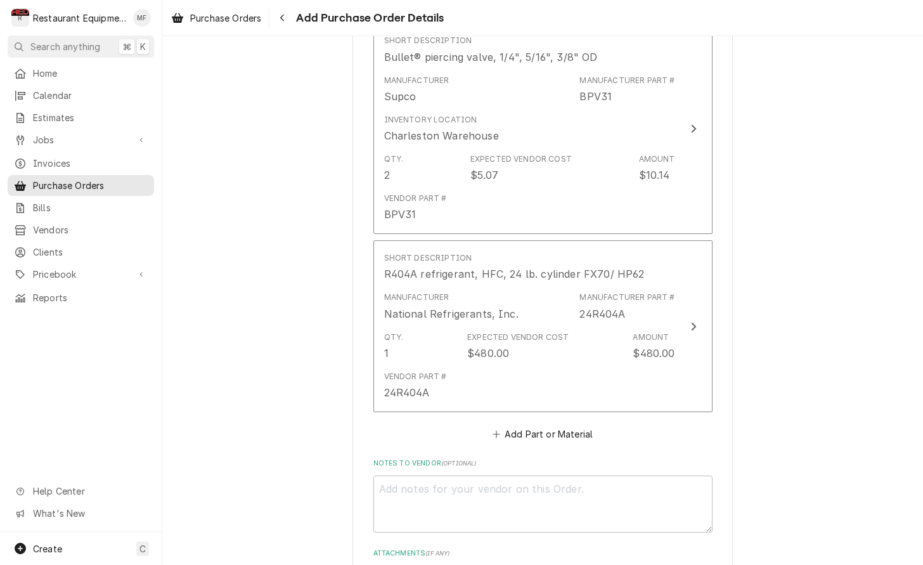
scroll to position [802, 0]
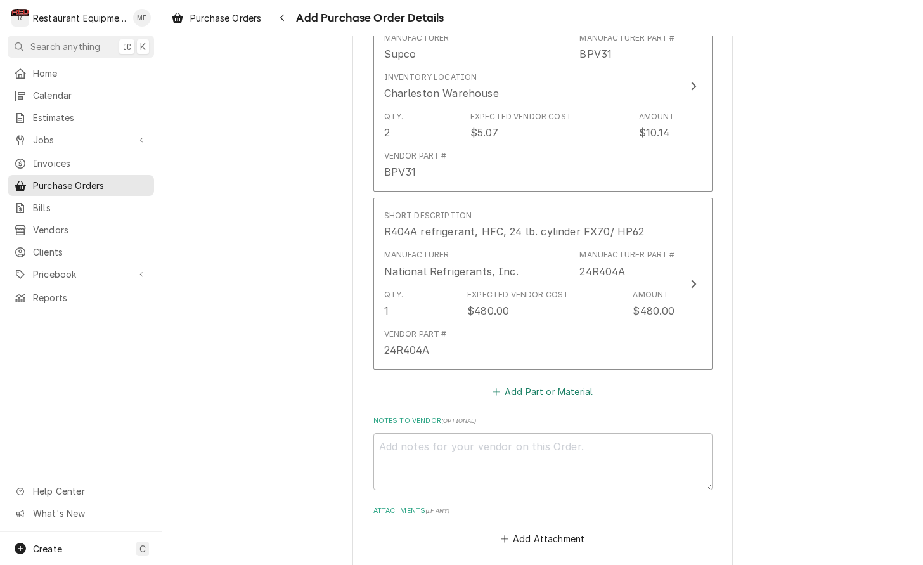
click at [539, 383] on button "Add Part or Material" at bounding box center [542, 392] width 105 height 18
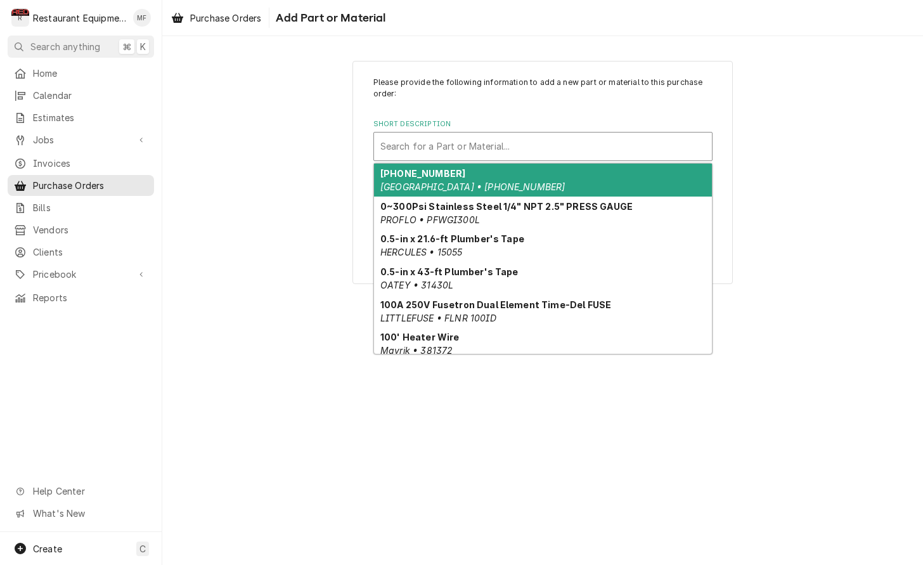
click at [605, 138] on div "Short Description" at bounding box center [542, 146] width 325 height 23
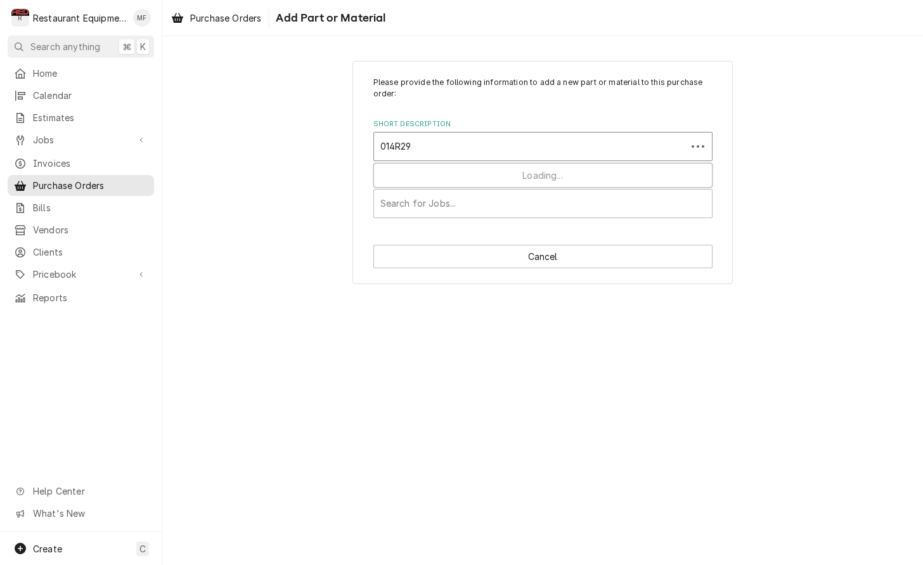
type input "014R290"
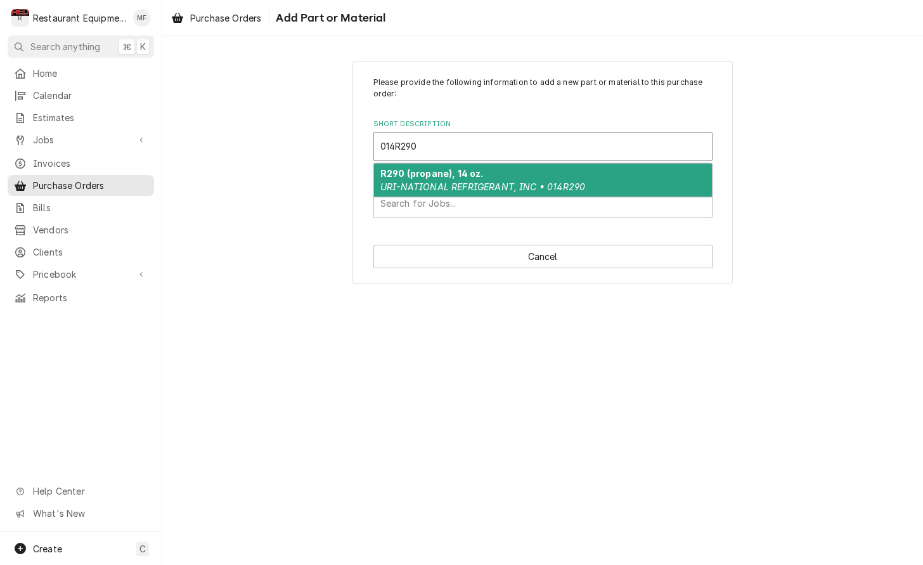
click at [580, 179] on div "R290 (propane), 14 oz. URI-NATIONAL REFRIGERANT, INC • 014R290" at bounding box center [543, 179] width 338 height 33
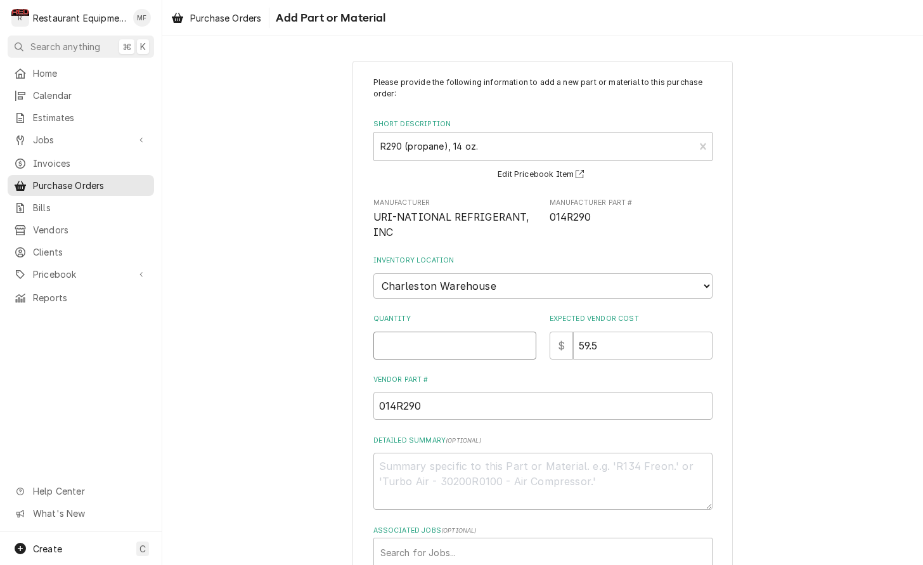
click at [442, 331] on input "Quantity" at bounding box center [454, 345] width 163 height 28
type textarea "x"
type input "1"
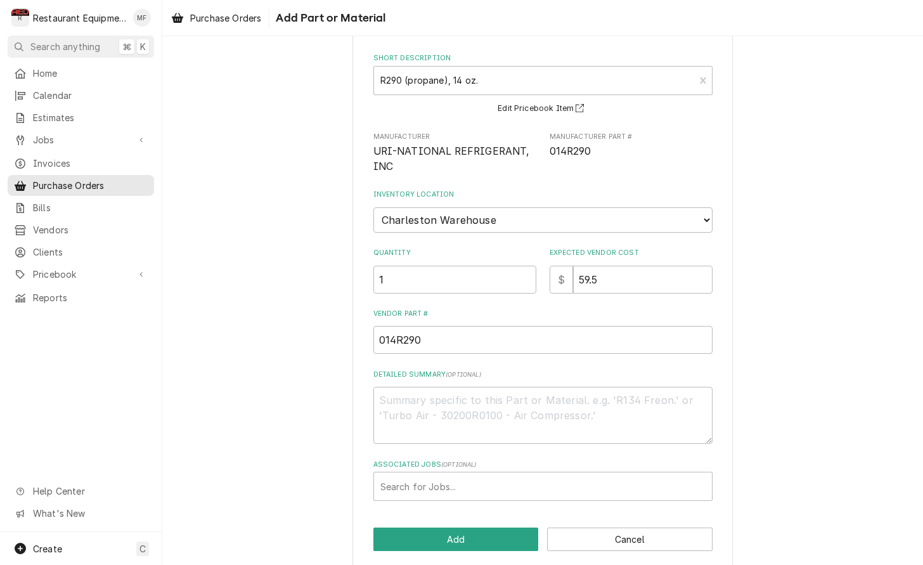
scroll to position [65, 0]
click at [473, 528] on button "Add" at bounding box center [455, 539] width 165 height 23
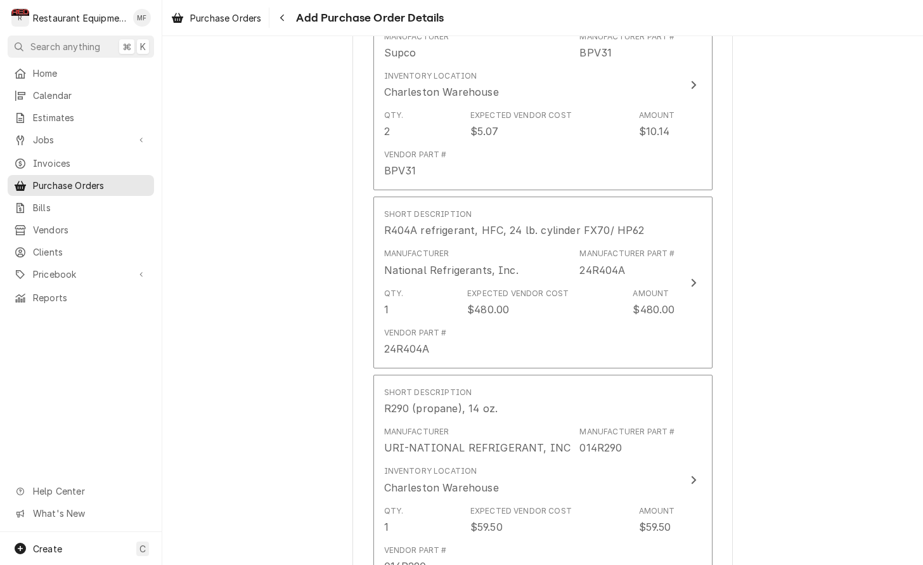
scroll to position [821, 0]
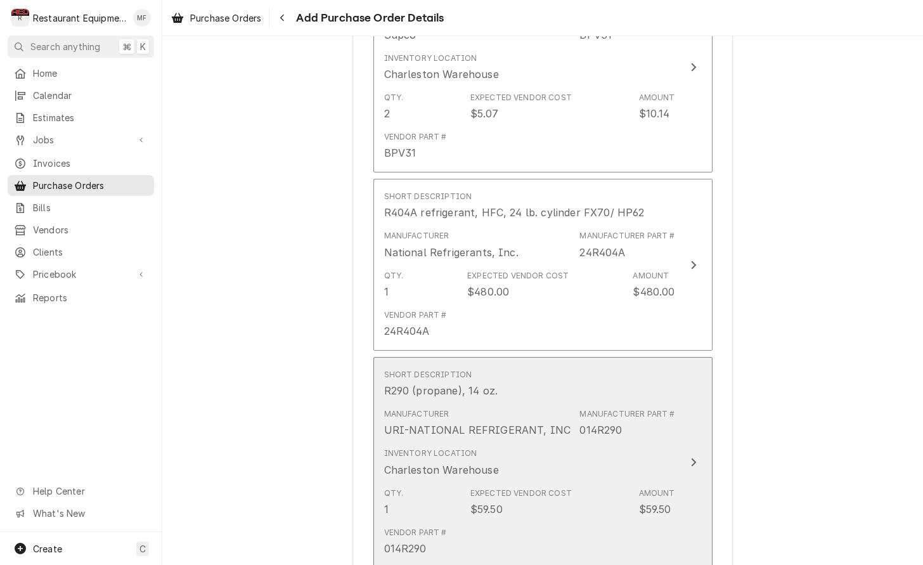
click at [574, 378] on div "Short Description R290 (propane), 14 oz." at bounding box center [529, 383] width 291 height 39
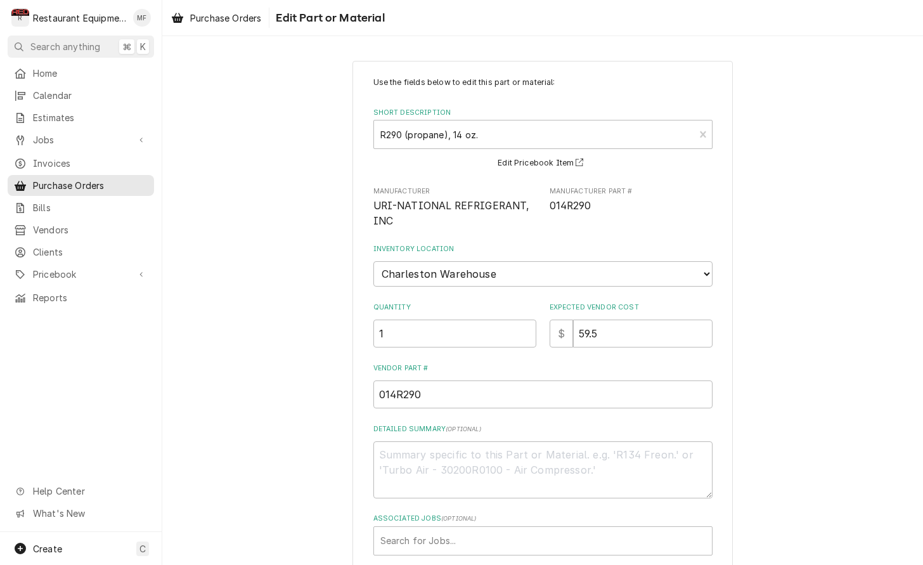
click at [446, 319] on input "1" at bounding box center [454, 333] width 163 height 28
drag, startPoint x: 447, startPoint y: 317, endPoint x: 457, endPoint y: 317, distance: 9.5
click at [450, 318] on input "1" at bounding box center [454, 332] width 163 height 28
type textarea "x"
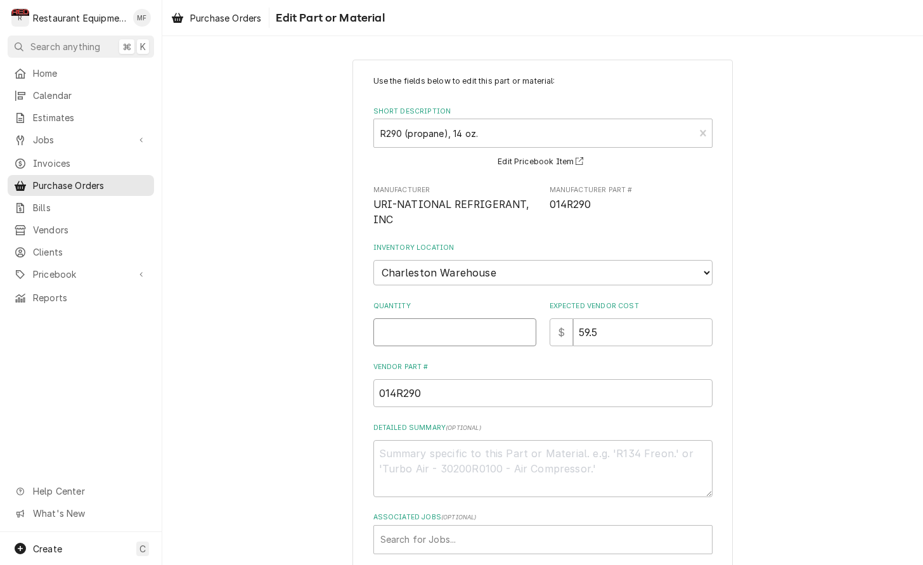
type textarea "x"
type input "2"
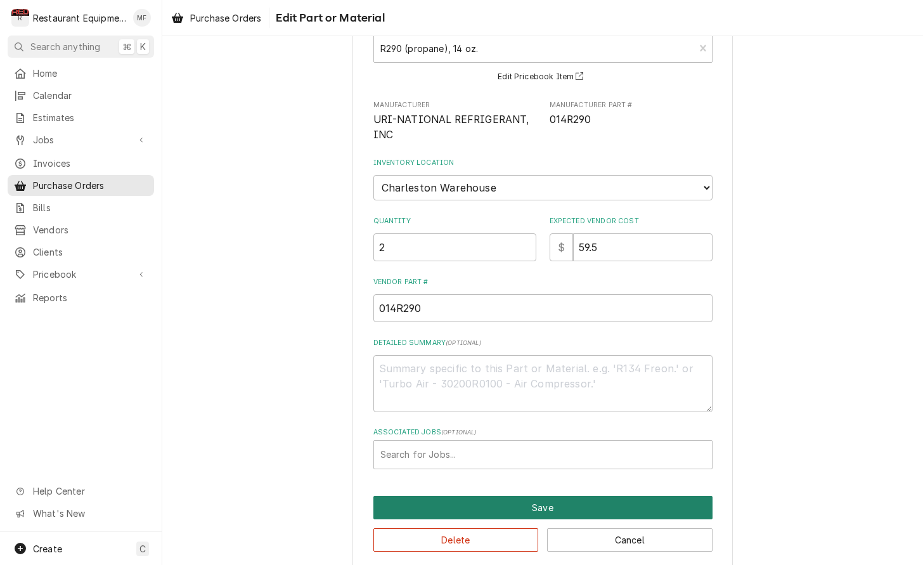
click at [525, 496] on button "Save" at bounding box center [542, 507] width 339 height 23
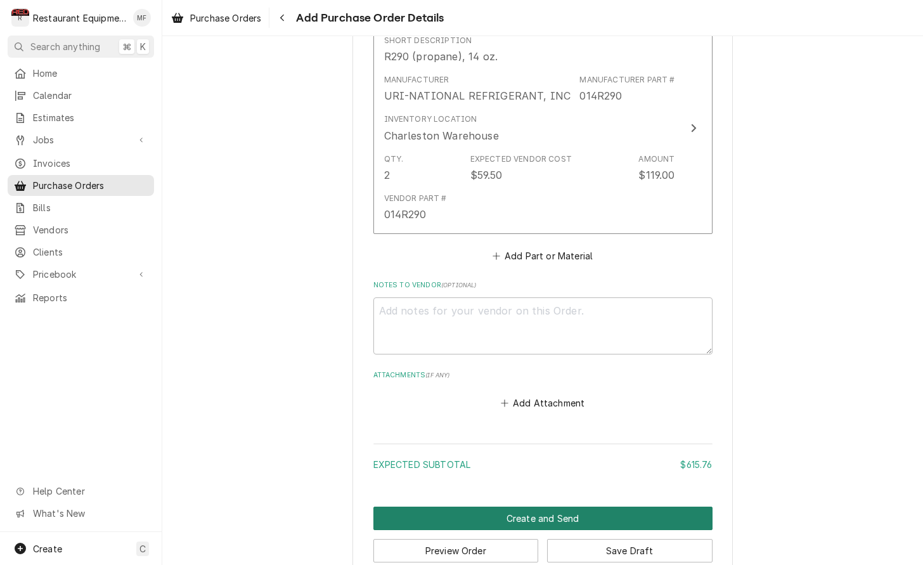
click at [669, 506] on button "Create and Send" at bounding box center [542, 517] width 339 height 23
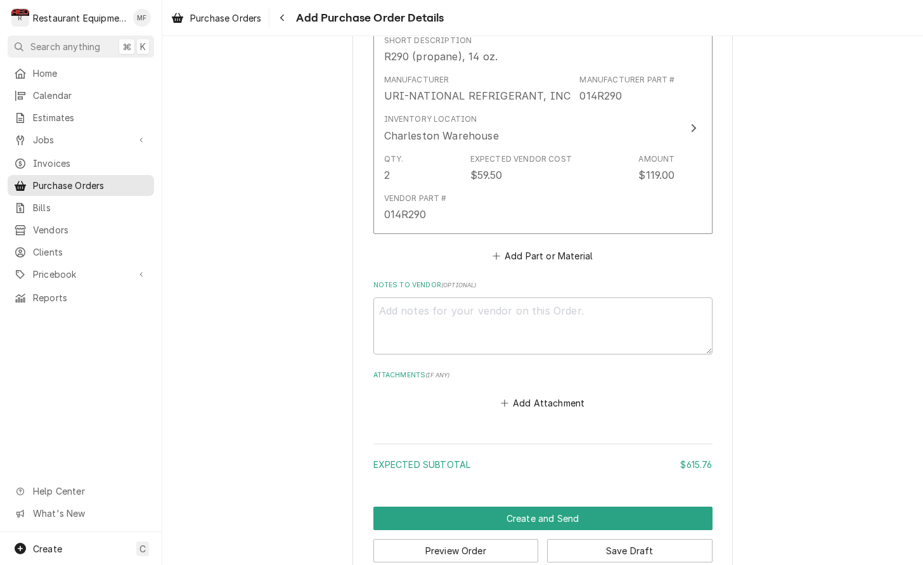
scroll to position [1148, 0]
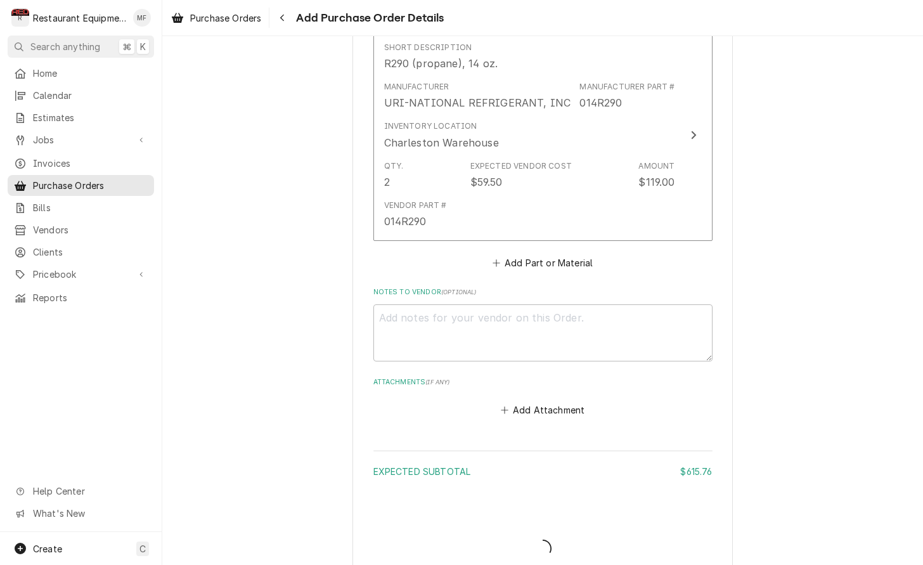
type textarea "x"
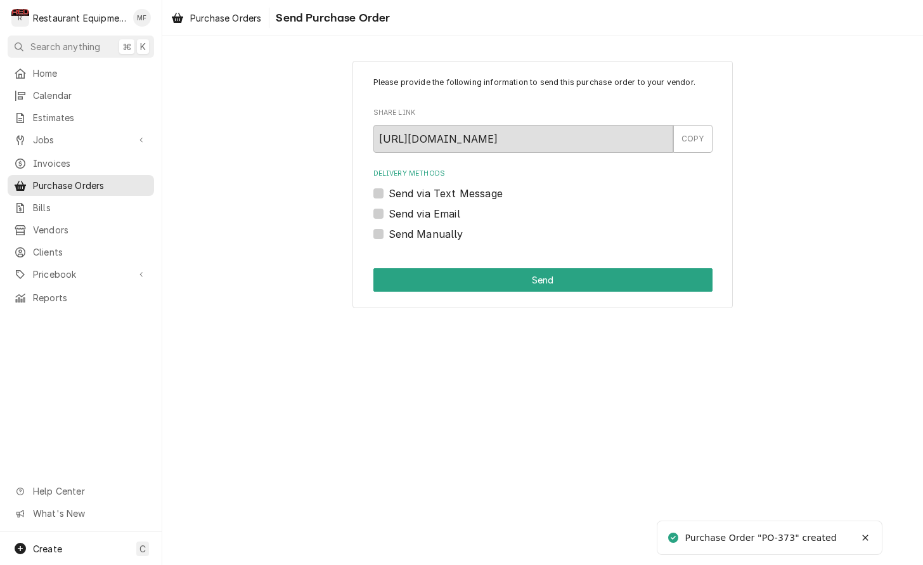
click at [388, 230] on label "Send Manually" at bounding box center [425, 233] width 75 height 15
click at [388, 230] on input "Send Manually" at bounding box center [557, 240] width 339 height 28
checkbox input "true"
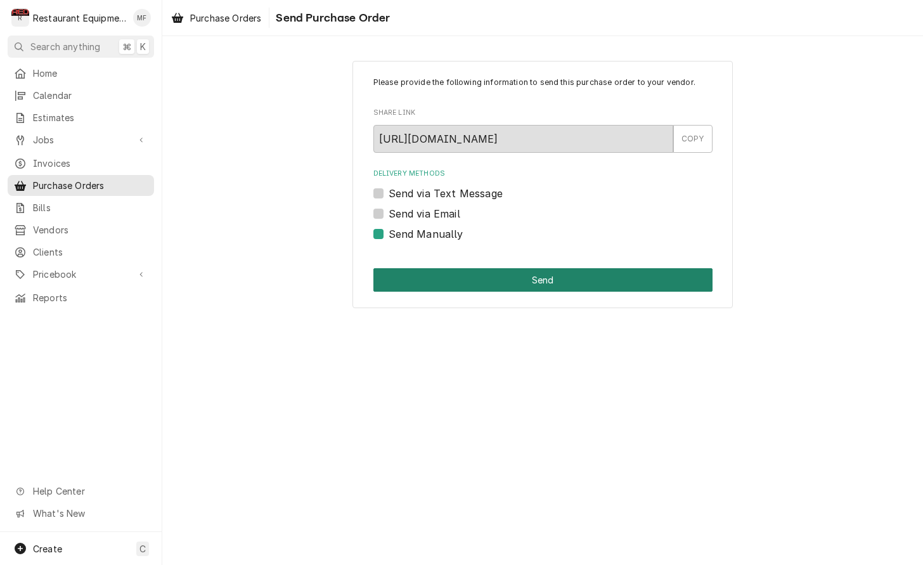
click at [456, 280] on button "Send" at bounding box center [542, 279] width 339 height 23
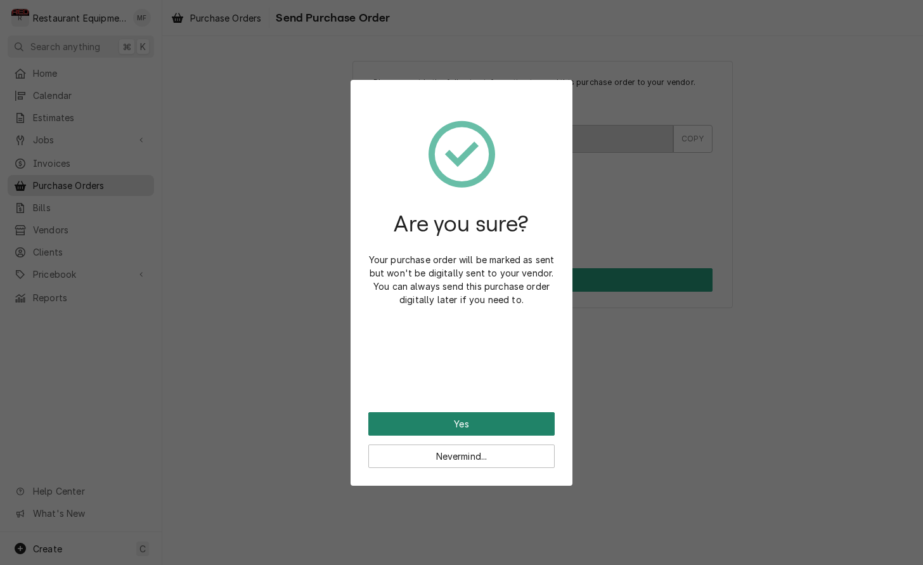
click at [507, 420] on button "Yes" at bounding box center [461, 423] width 186 height 23
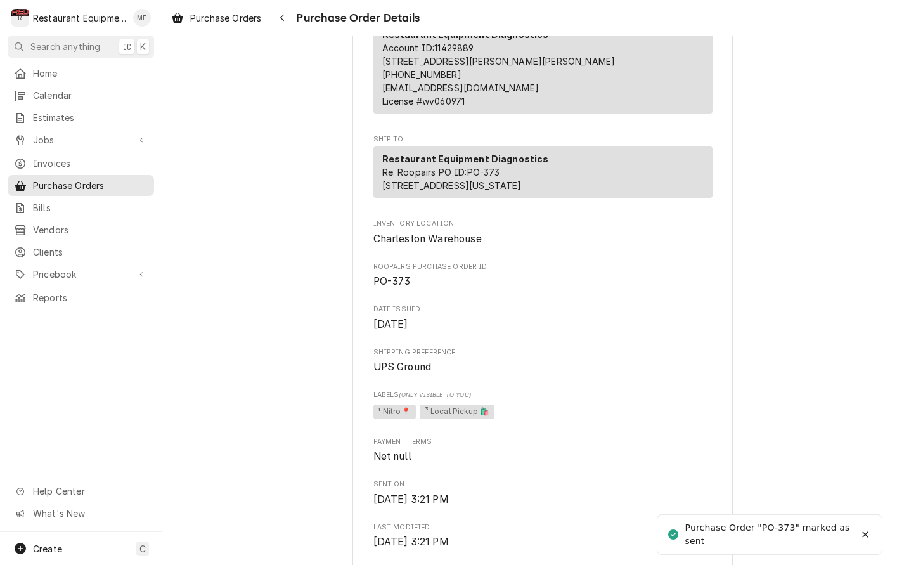
scroll to position [221, 0]
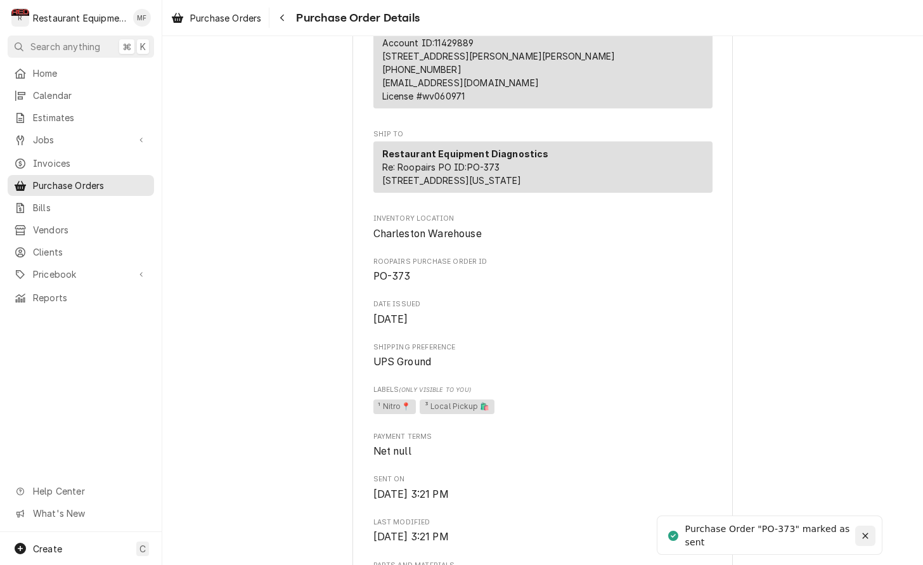
click at [864, 537] on icon "Notifications alt+T" at bounding box center [865, 535] width 9 height 9
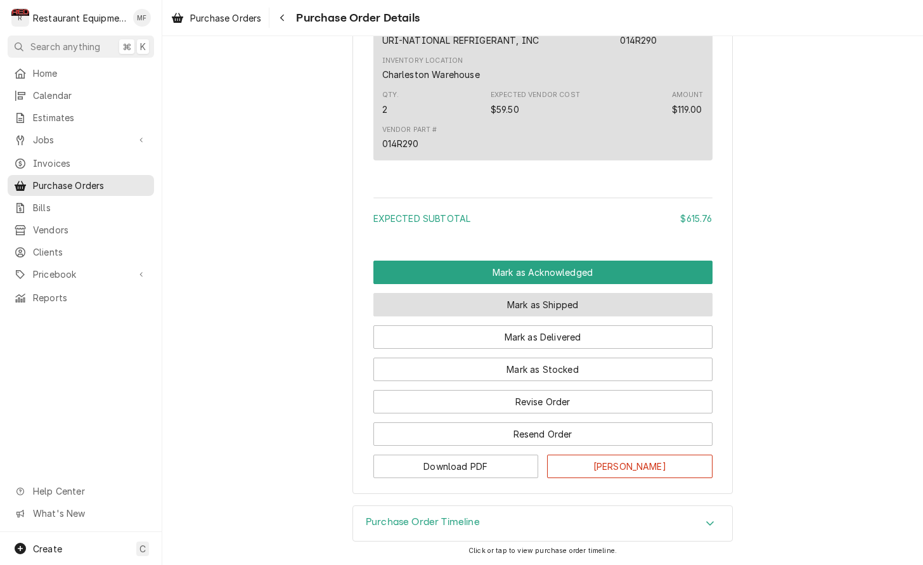
scroll to position [1323, 0]
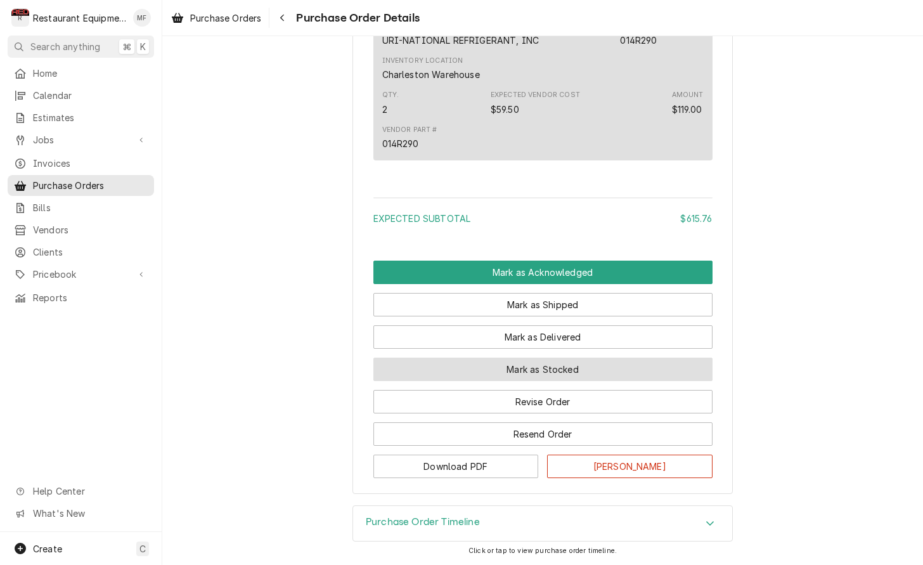
click at [608, 362] on button "Mark as Stocked" at bounding box center [542, 368] width 339 height 23
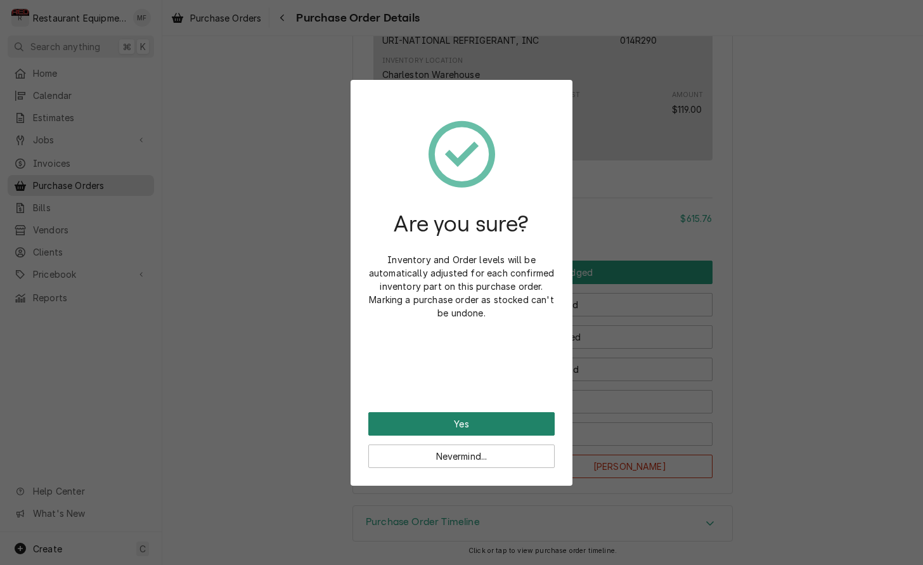
click at [497, 424] on button "Yes" at bounding box center [461, 423] width 186 height 23
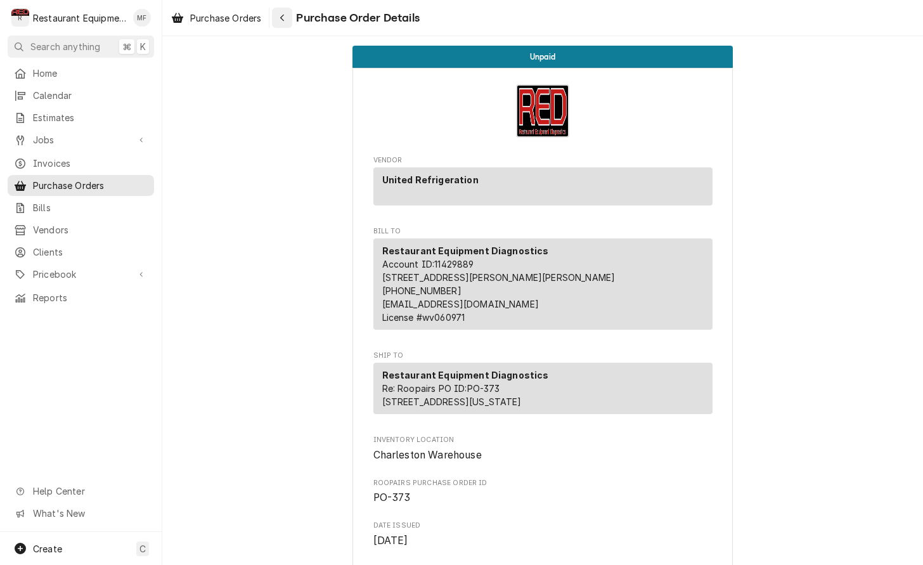
click at [282, 16] on icon "Navigate back" at bounding box center [282, 17] width 6 height 9
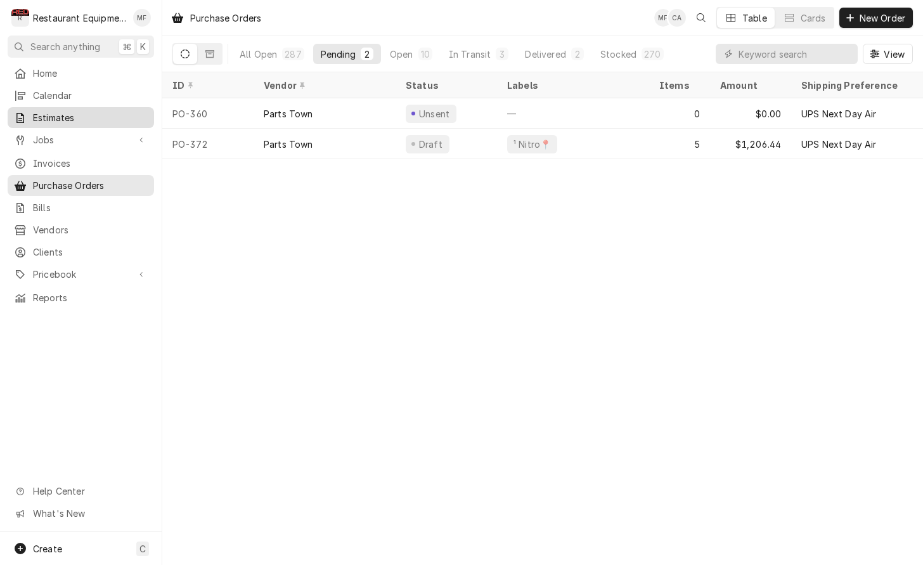
click at [113, 117] on span "Estimates" at bounding box center [90, 117] width 115 height 13
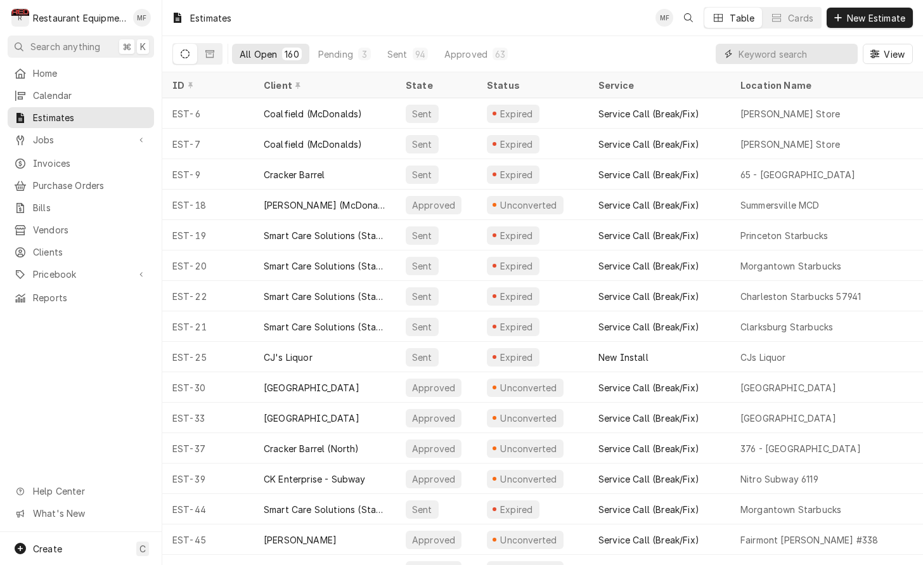
click at [774, 52] on input "Dynamic Content Wrapper" at bounding box center [794, 54] width 113 height 20
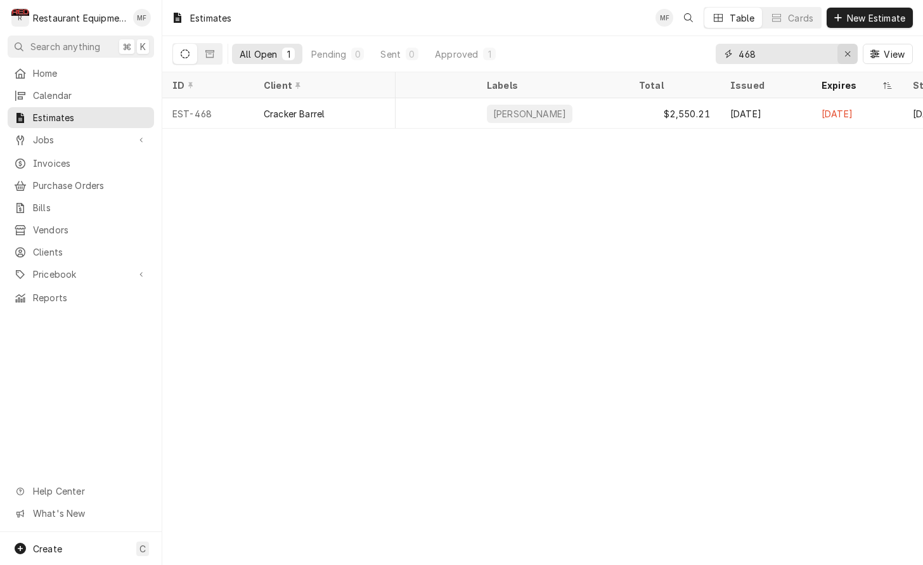
scroll to position [0, 619]
type input "468"
click at [843, 47] on button "Erase input" at bounding box center [847, 54] width 20 height 20
